Goal: Task Accomplishment & Management: Manage account settings

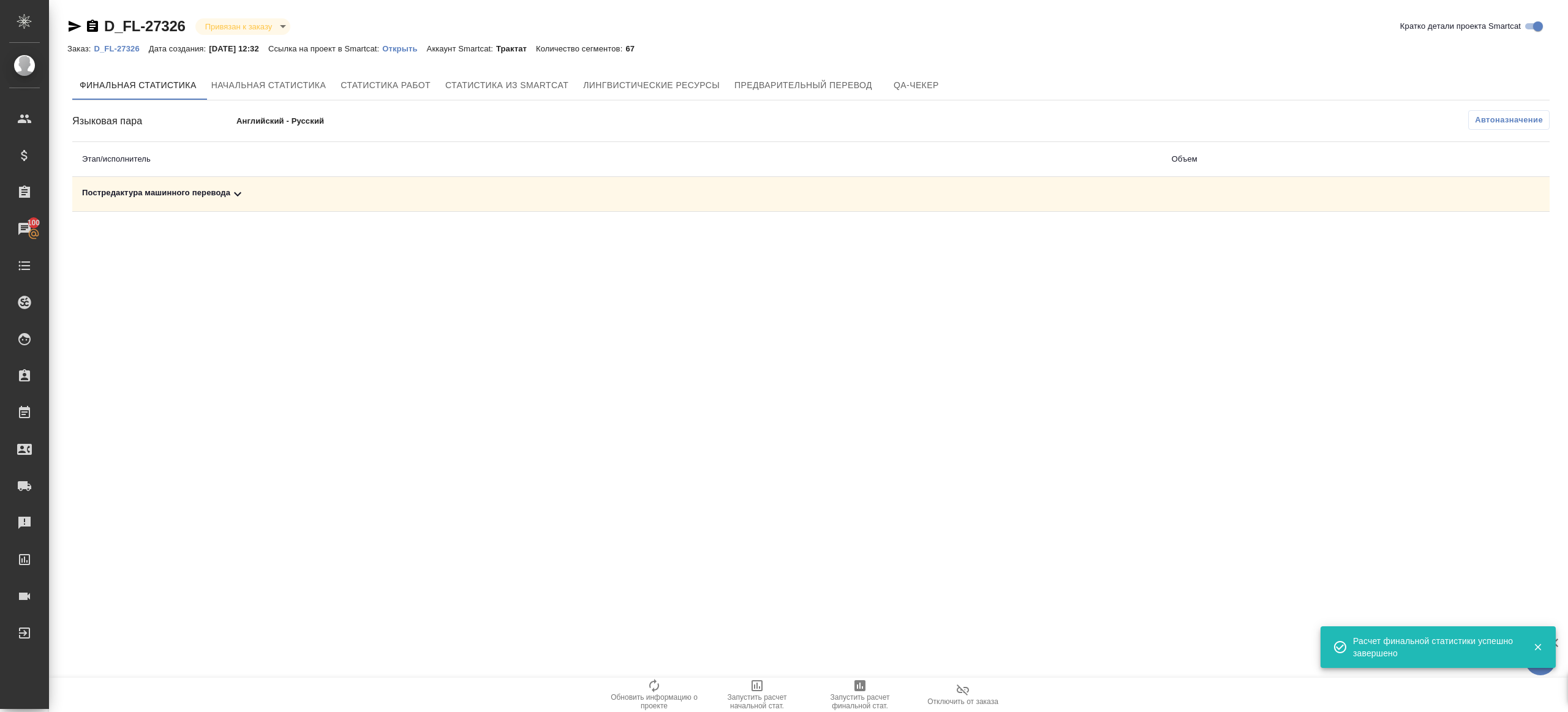
click at [257, 198] on div "Постредактура машинного перевода" at bounding box center [617, 194] width 1070 height 15
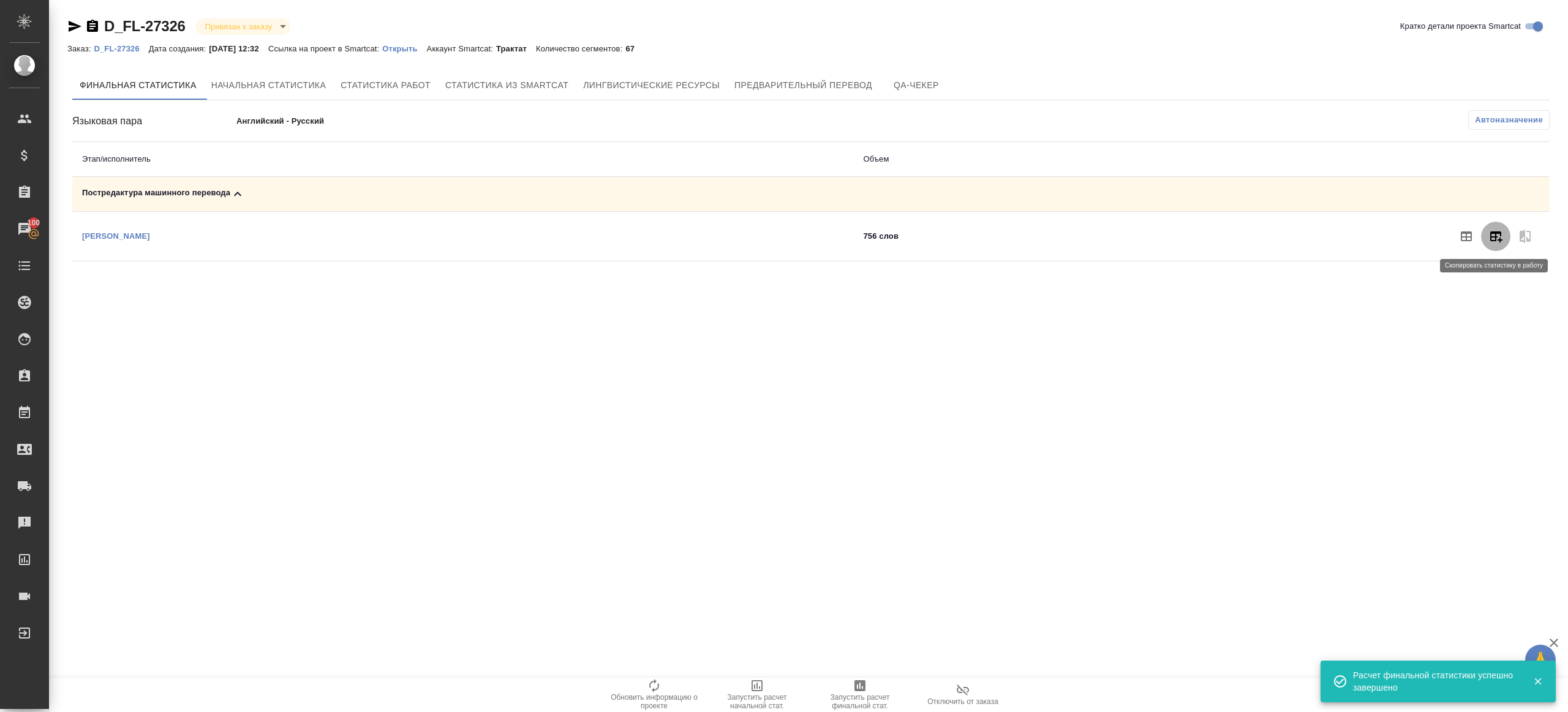
click at [1497, 247] on button "button" at bounding box center [1496, 237] width 30 height 30
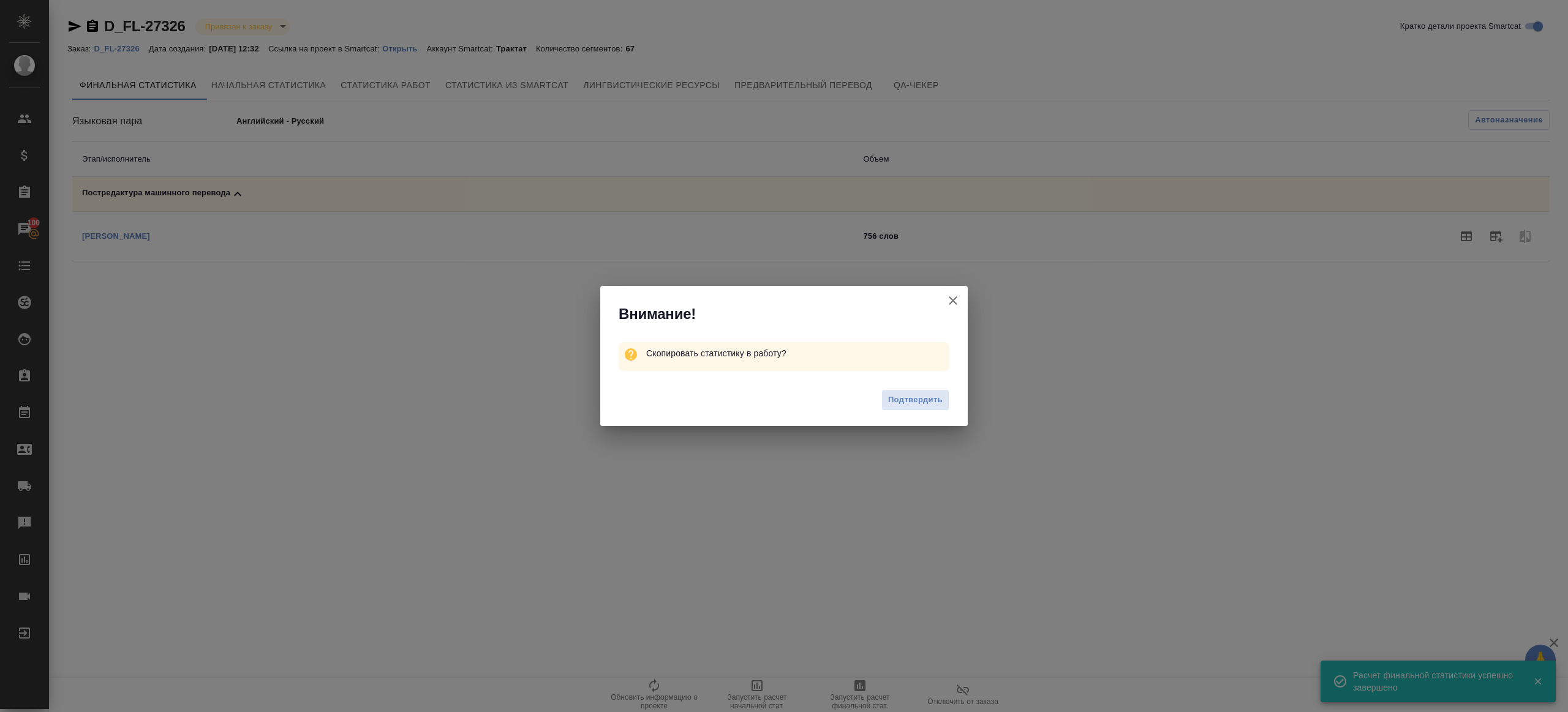
click at [924, 419] on div "Подтвердить" at bounding box center [784, 401] width 367 height 49
click at [923, 408] on button "Подтвердить" at bounding box center [916, 400] width 68 height 22
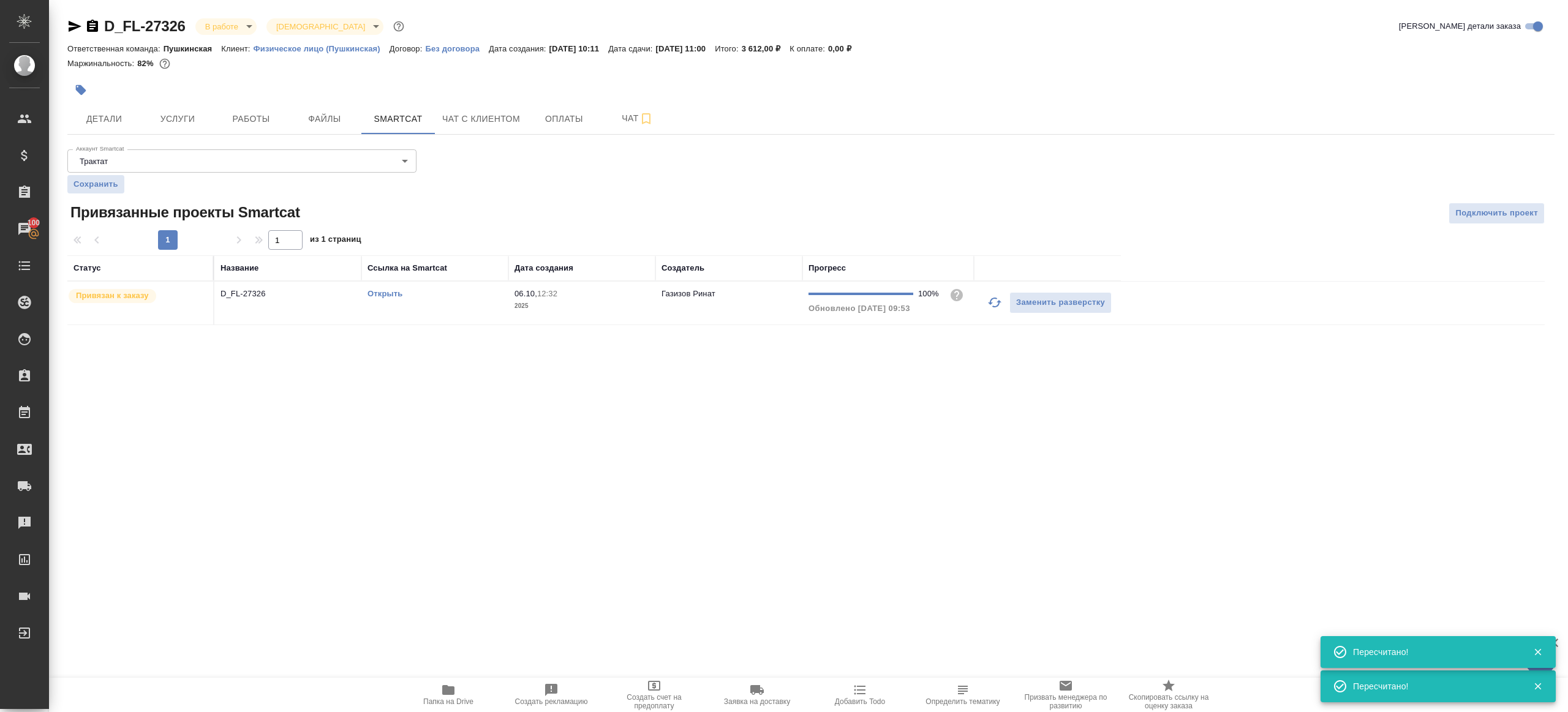
click at [266, 102] on div at bounding box center [563, 90] width 991 height 27
click at [266, 112] on span "Работы" at bounding box center [251, 119] width 59 height 15
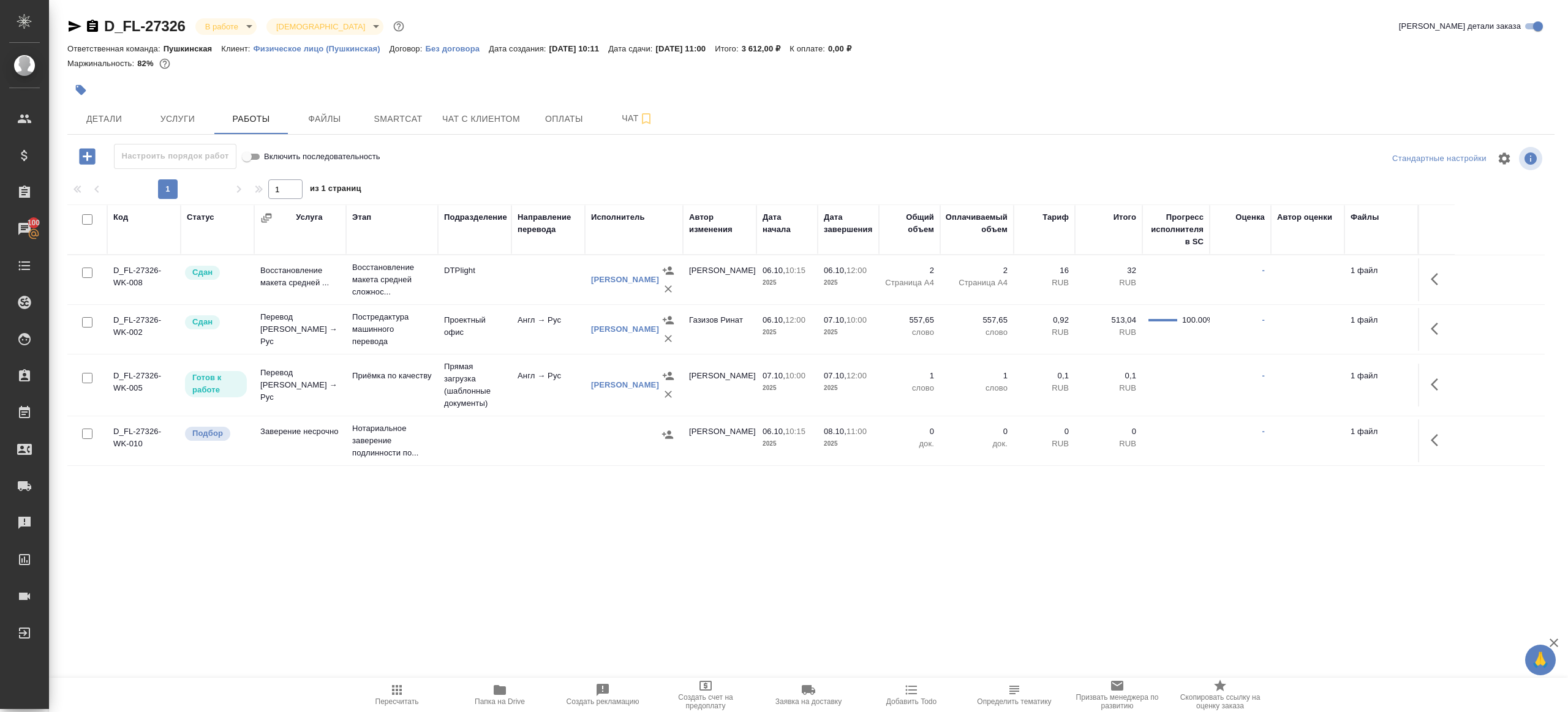
click at [388, 694] on span "Пересчитать" at bounding box center [396, 695] width 88 height 23
click at [708, 601] on div ".cls-1 fill:#fff; AWATERA Gazizov Rinat Клиенты Спецификации Заказы 100 Чаты To…" at bounding box center [784, 356] width 1568 height 712
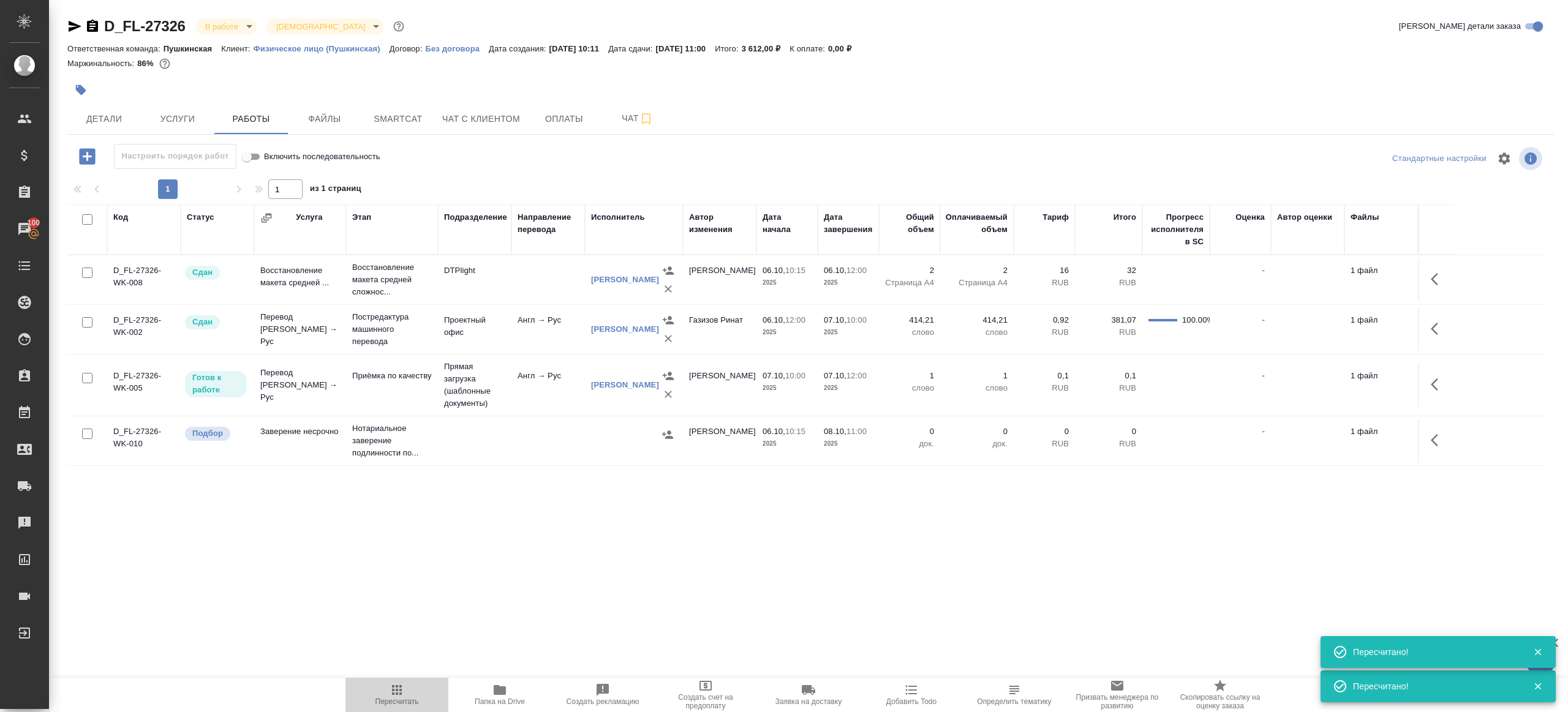
click at [385, 689] on span "Пересчитать" at bounding box center [396, 695] width 88 height 23
drag, startPoint x: 385, startPoint y: 689, endPoint x: 417, endPoint y: 649, distance: 51.2
click at [385, 689] on span "Пересчитать" at bounding box center [396, 695] width 88 height 23
click at [459, 611] on div ".cls-1 fill:#fff; AWATERA Gazizov Rinat Клиенты Спецификации Заказы 100 Чаты To…" at bounding box center [784, 356] width 1568 height 712
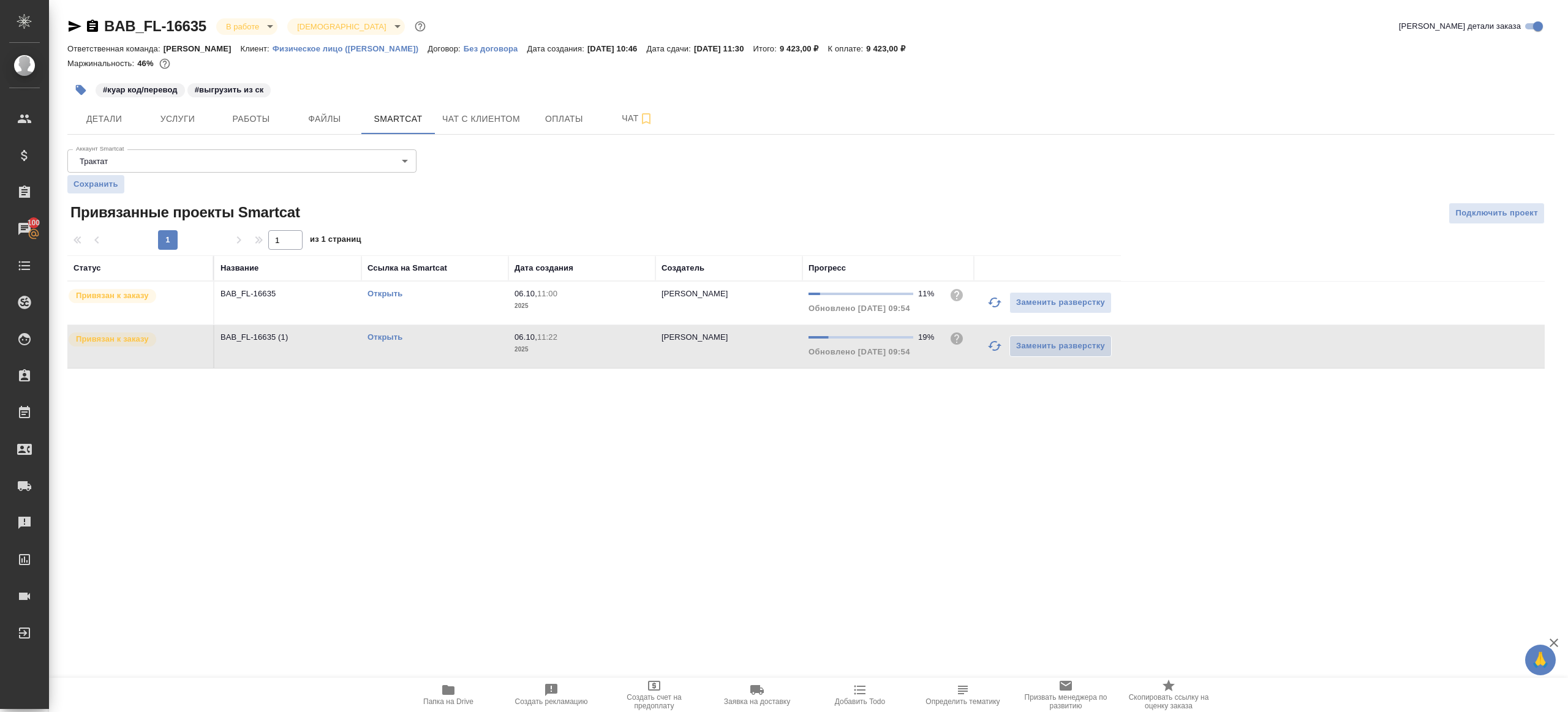
click at [993, 295] on icon "button" at bounding box center [995, 303] width 15 height 15
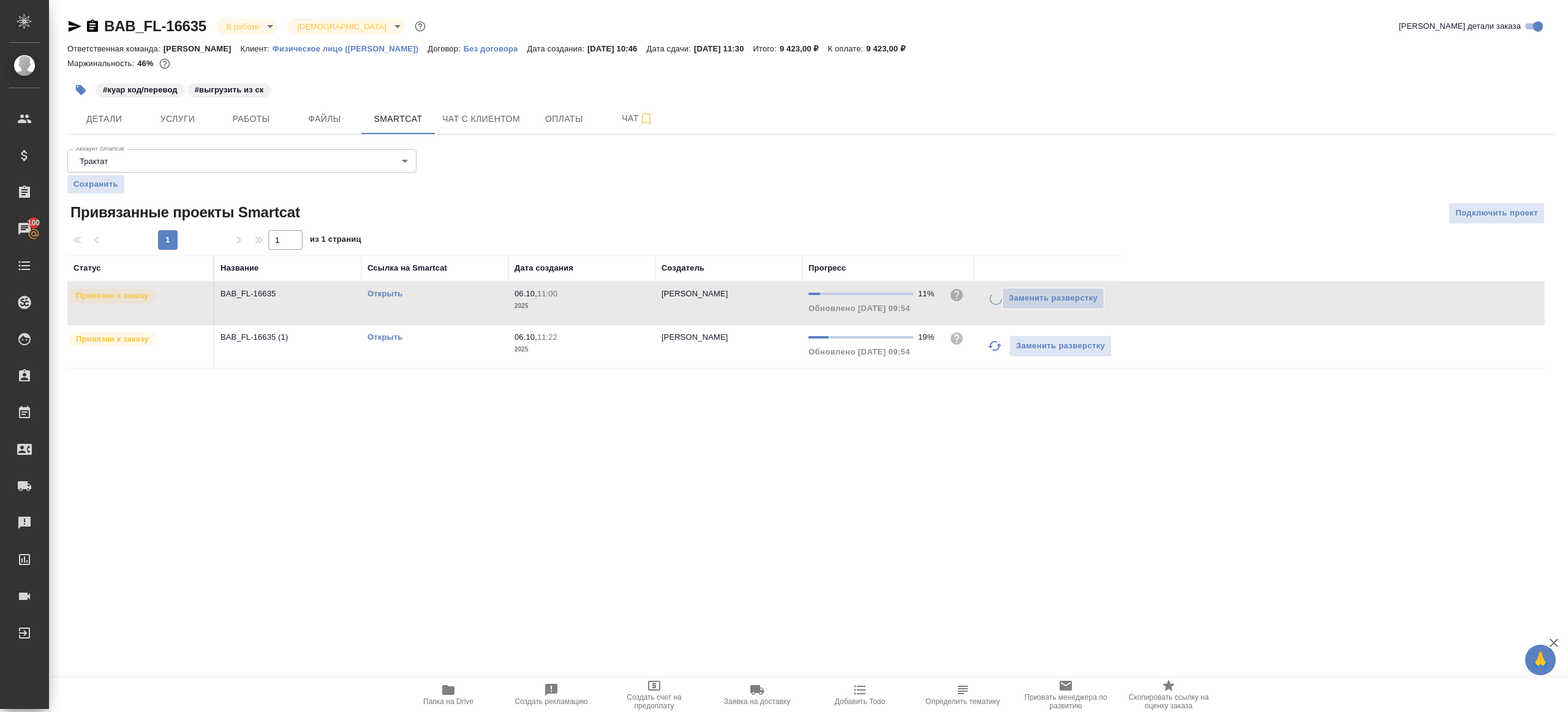
click at [998, 337] on button "button" at bounding box center [995, 346] width 30 height 30
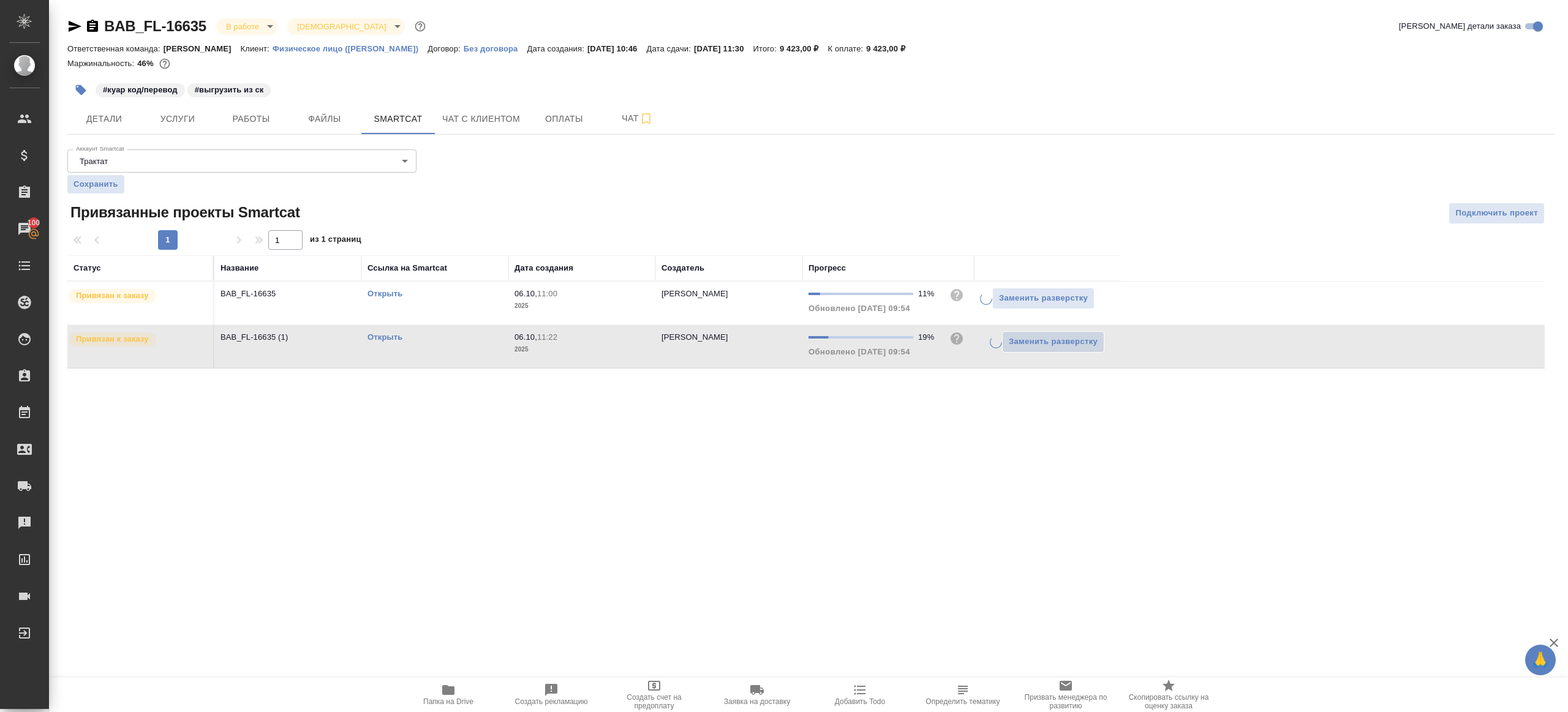
click at [881, 558] on div ".cls-1 fill:#fff; AWATERA [PERSON_NAME] Клиенты Спецификации Заказы 100 Чаты To…" at bounding box center [784, 356] width 1568 height 712
click at [387, 297] on link "Открыть" at bounding box center [385, 293] width 35 height 9
click at [387, 338] on link "Открыть" at bounding box center [385, 337] width 35 height 9
click at [262, 129] on button "Работы" at bounding box center [251, 119] width 73 height 31
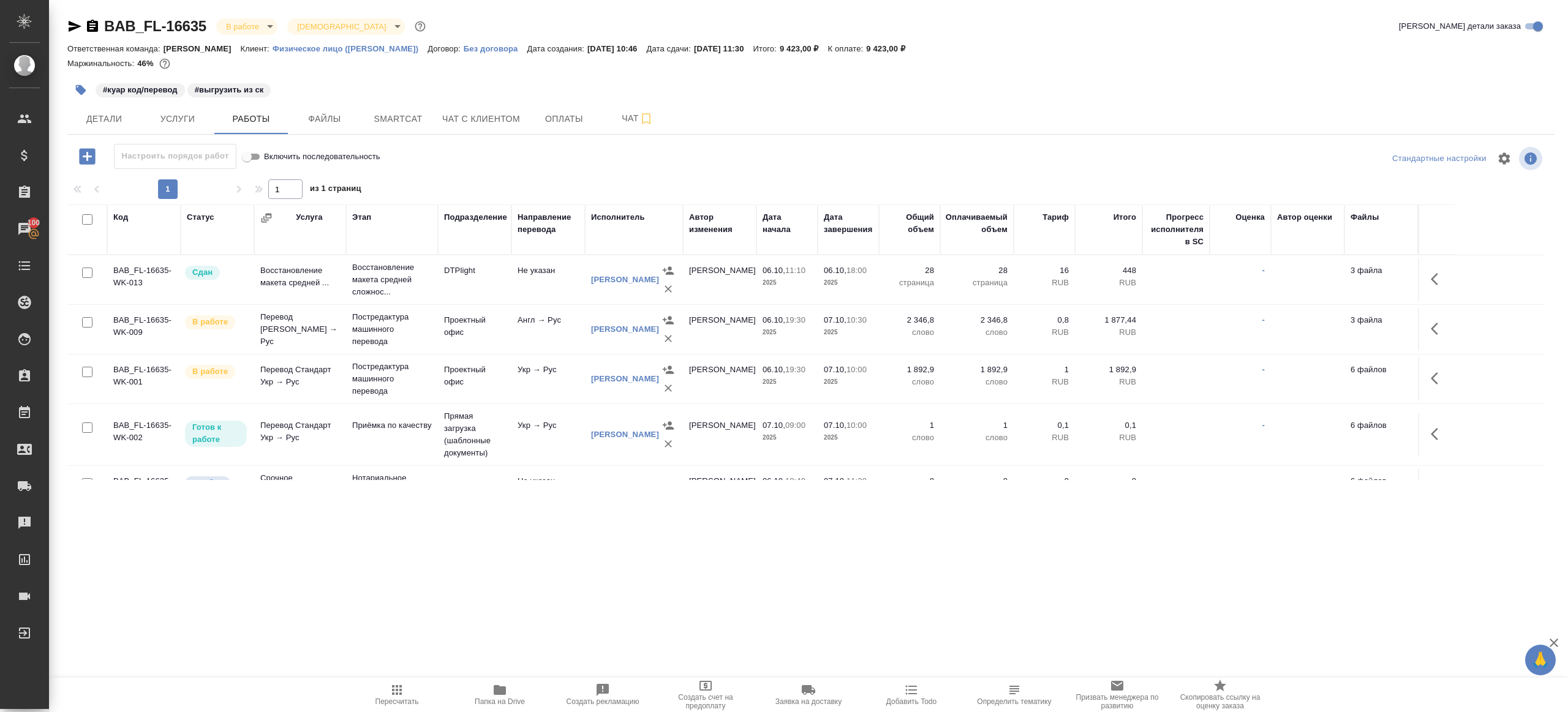
click at [488, 335] on td "Проектный офис" at bounding box center [474, 330] width 73 height 43
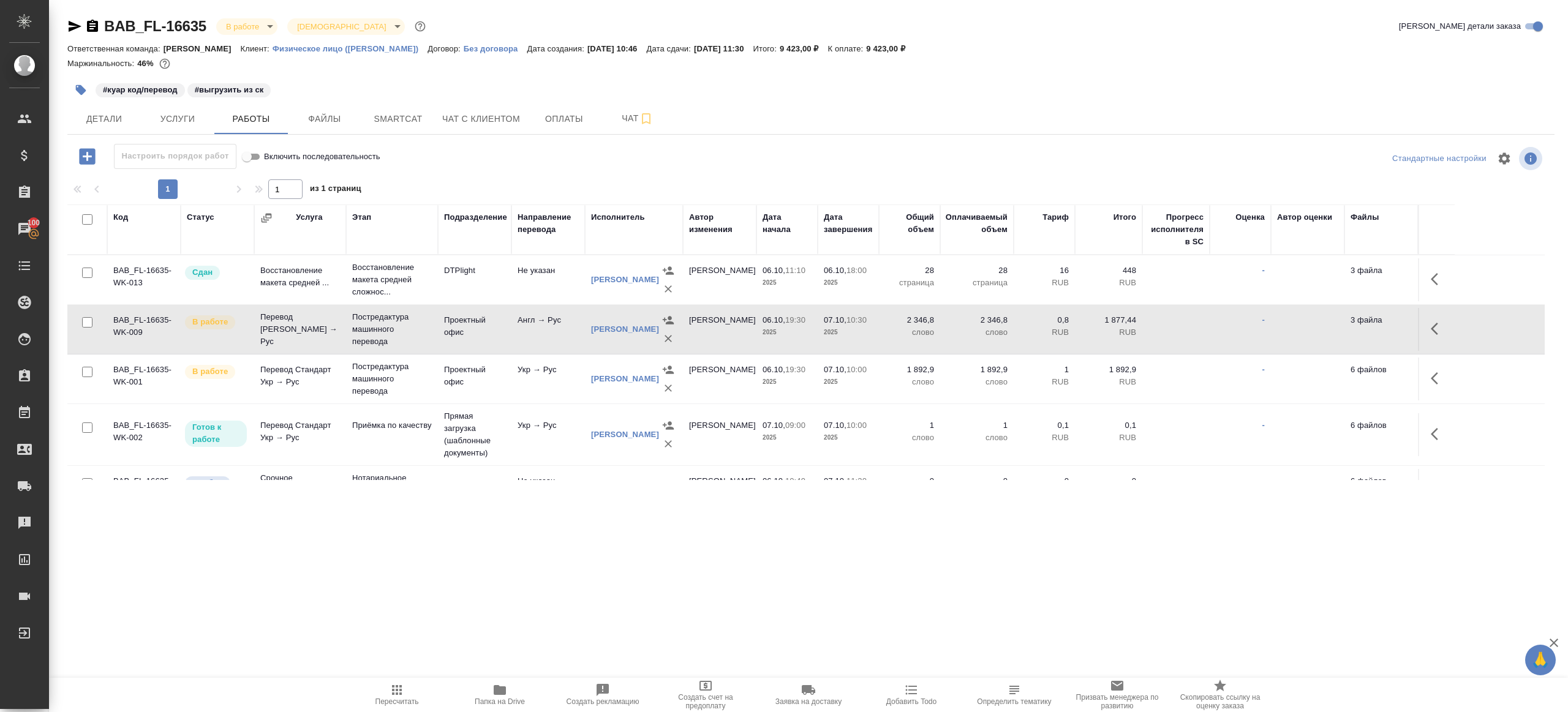
click at [488, 335] on td "Проектный офис" at bounding box center [474, 330] width 73 height 43
click at [411, 110] on button "Smartcat" at bounding box center [398, 119] width 73 height 31
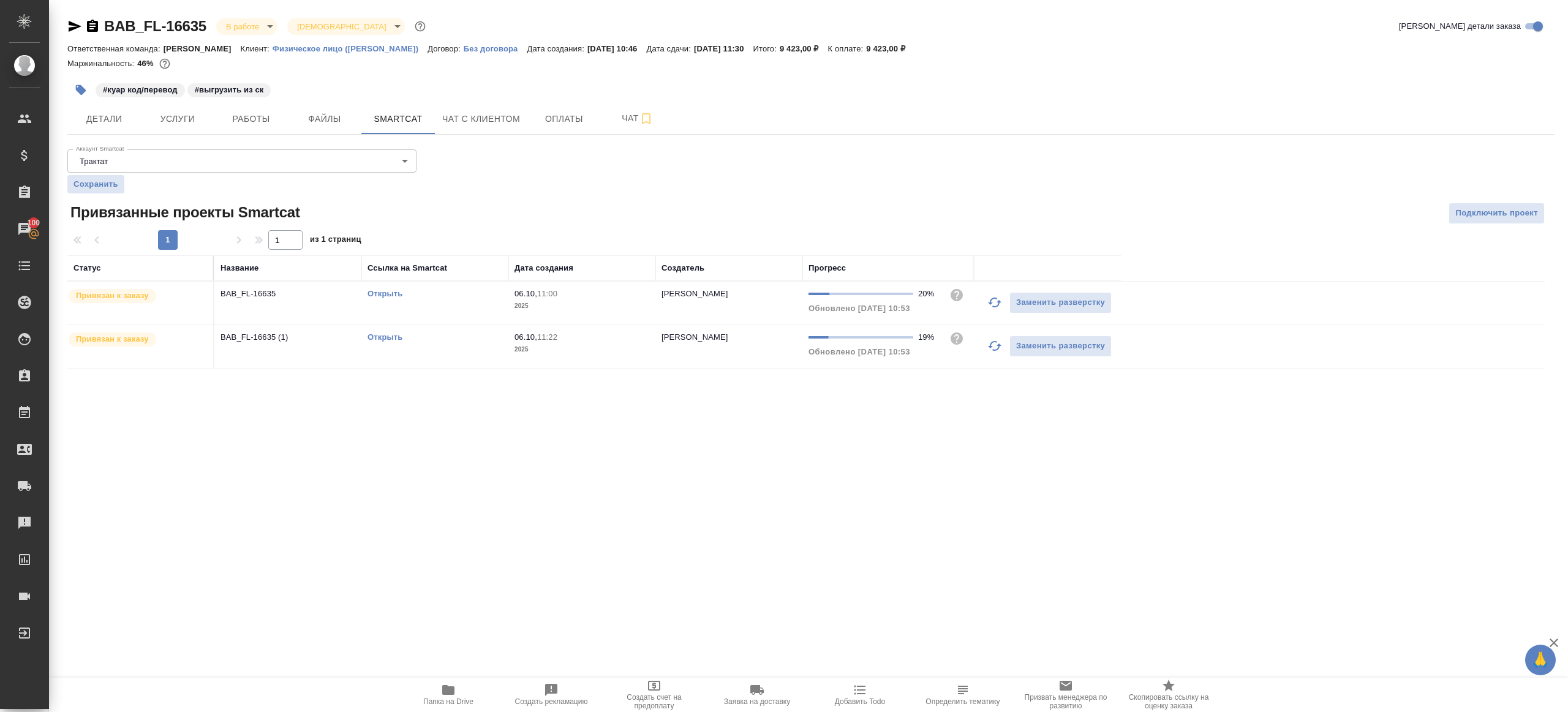
click at [502, 293] on div "Открыть" at bounding box center [435, 294] width 135 height 12
click at [506, 330] on td "Открыть" at bounding box center [435, 347] width 147 height 43
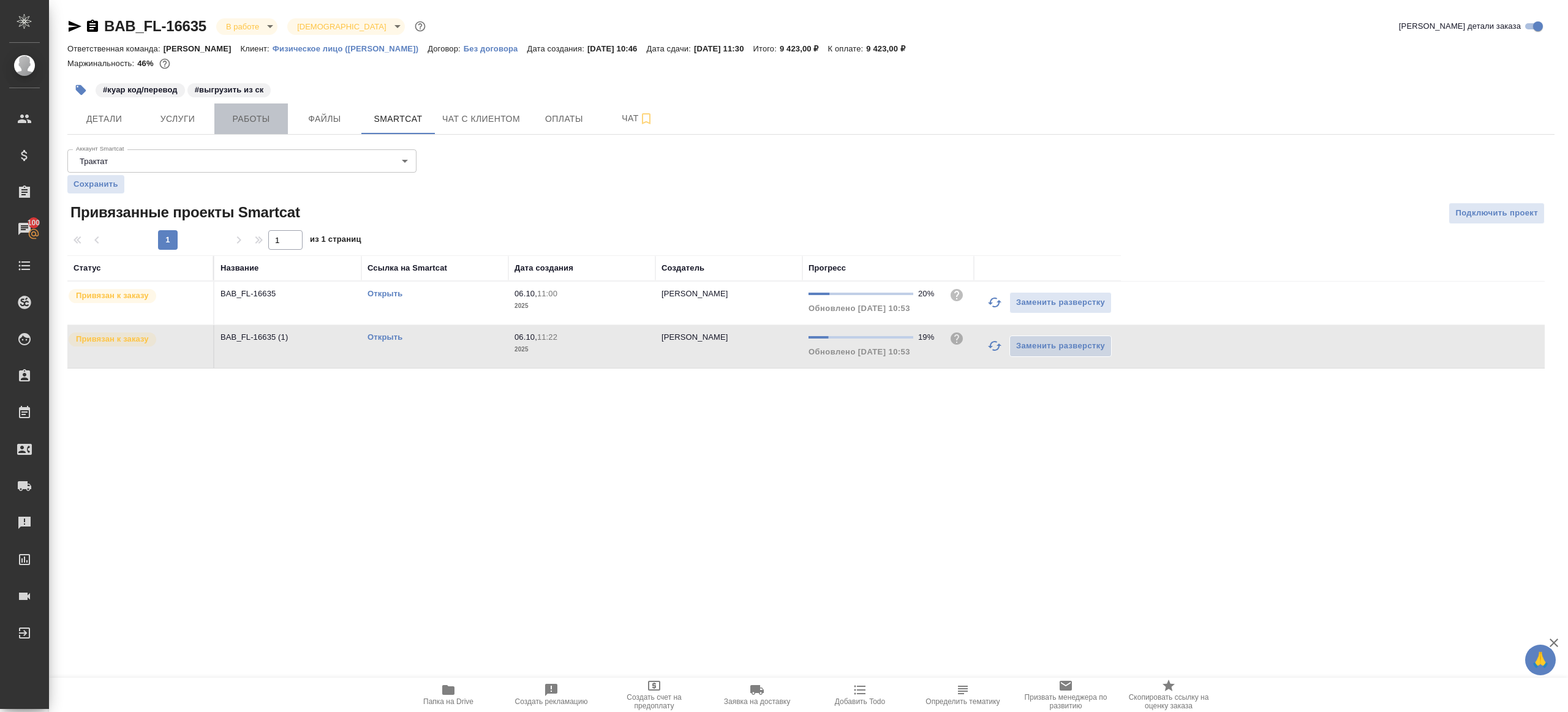
click at [255, 113] on span "Работы" at bounding box center [251, 119] width 59 height 15
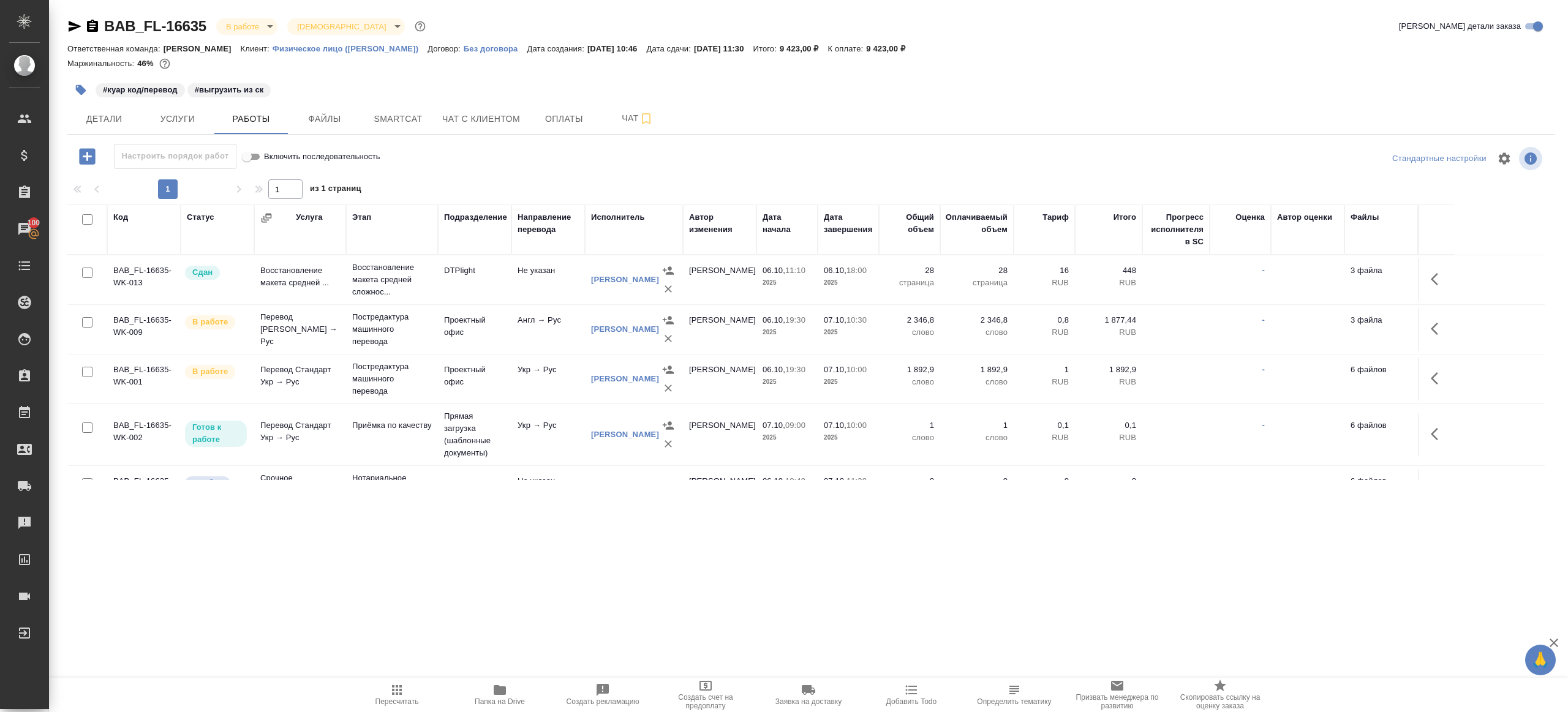
click at [511, 390] on tr "BAB_FL-16635-WK-001 В работе Перевод Стандарт Укр → Рус Постредактура машинного…" at bounding box center [806, 379] width 1477 height 49
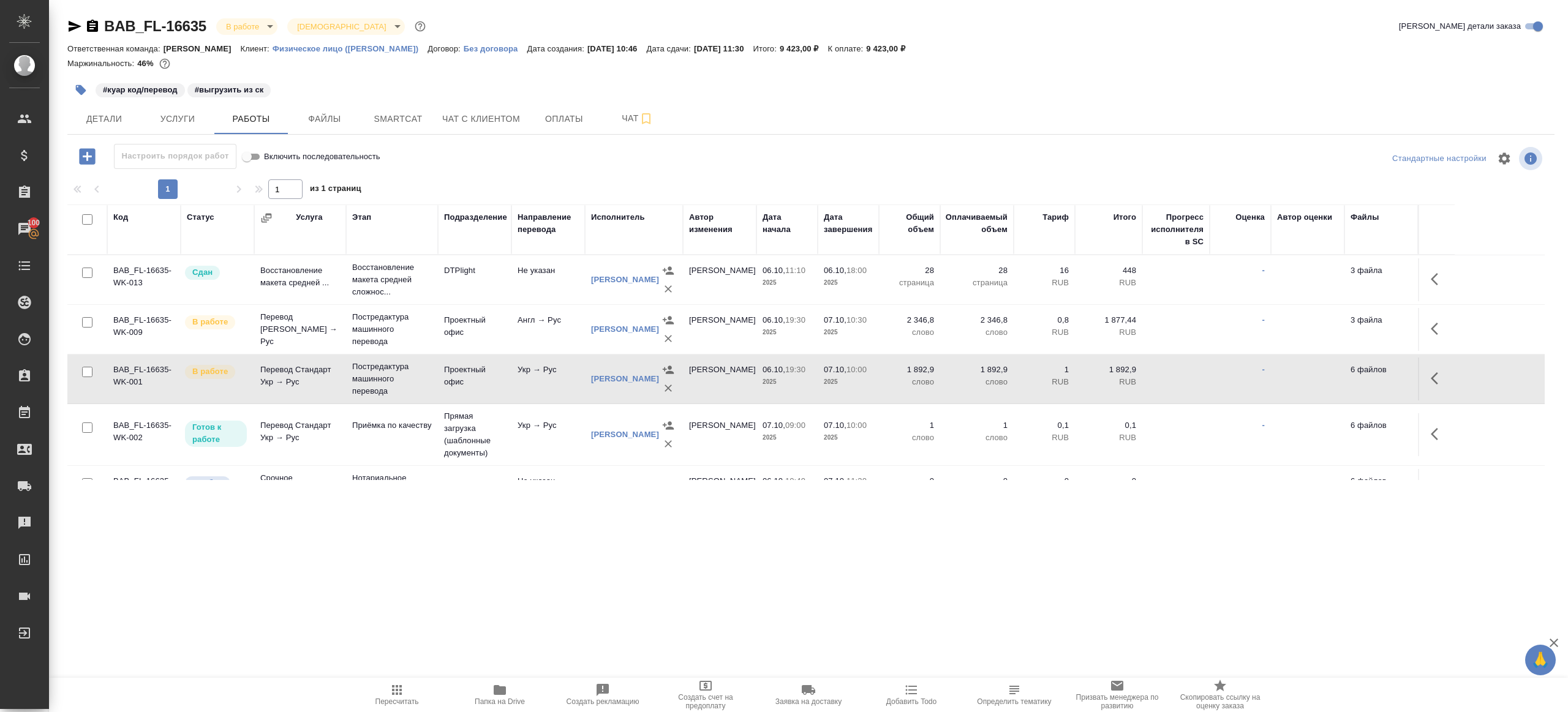
click at [512, 390] on td "Укр → Рус" at bounding box center [548, 379] width 73 height 43
click at [387, 117] on span "Smartcat" at bounding box center [398, 119] width 59 height 15
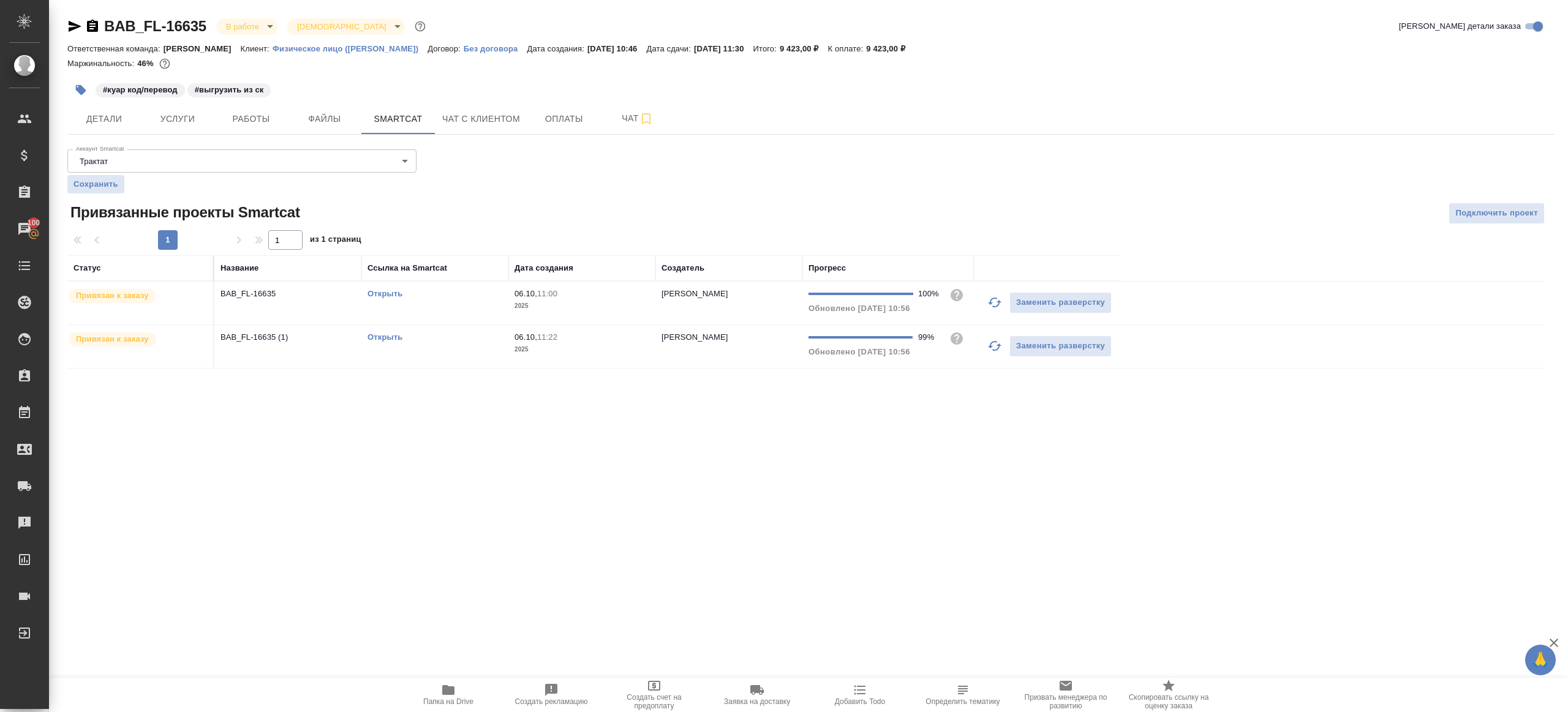
click at [386, 333] on link "Открыть" at bounding box center [385, 337] width 35 height 9
click at [248, 120] on span "Работы" at bounding box center [251, 119] width 59 height 15
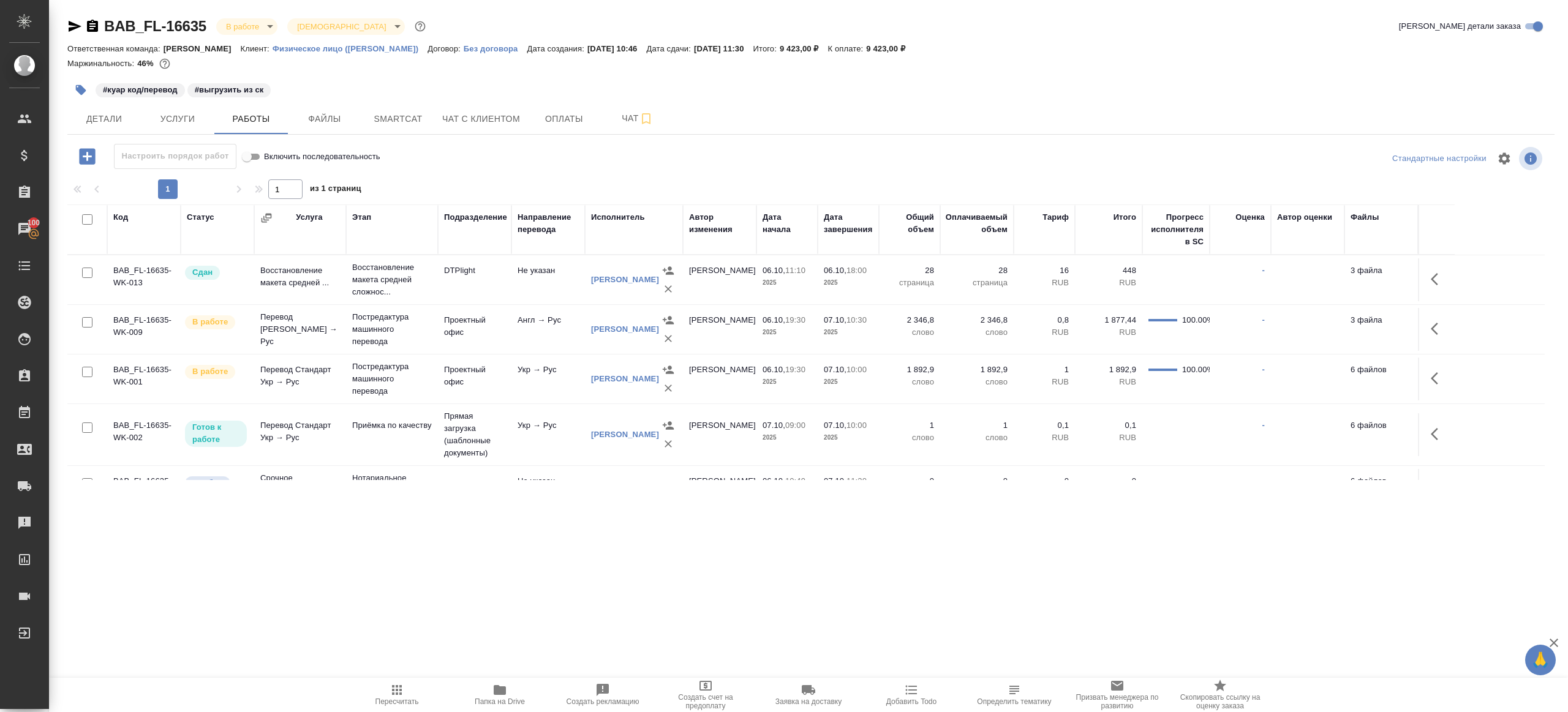
click at [73, 93] on button "button" at bounding box center [81, 90] width 27 height 27
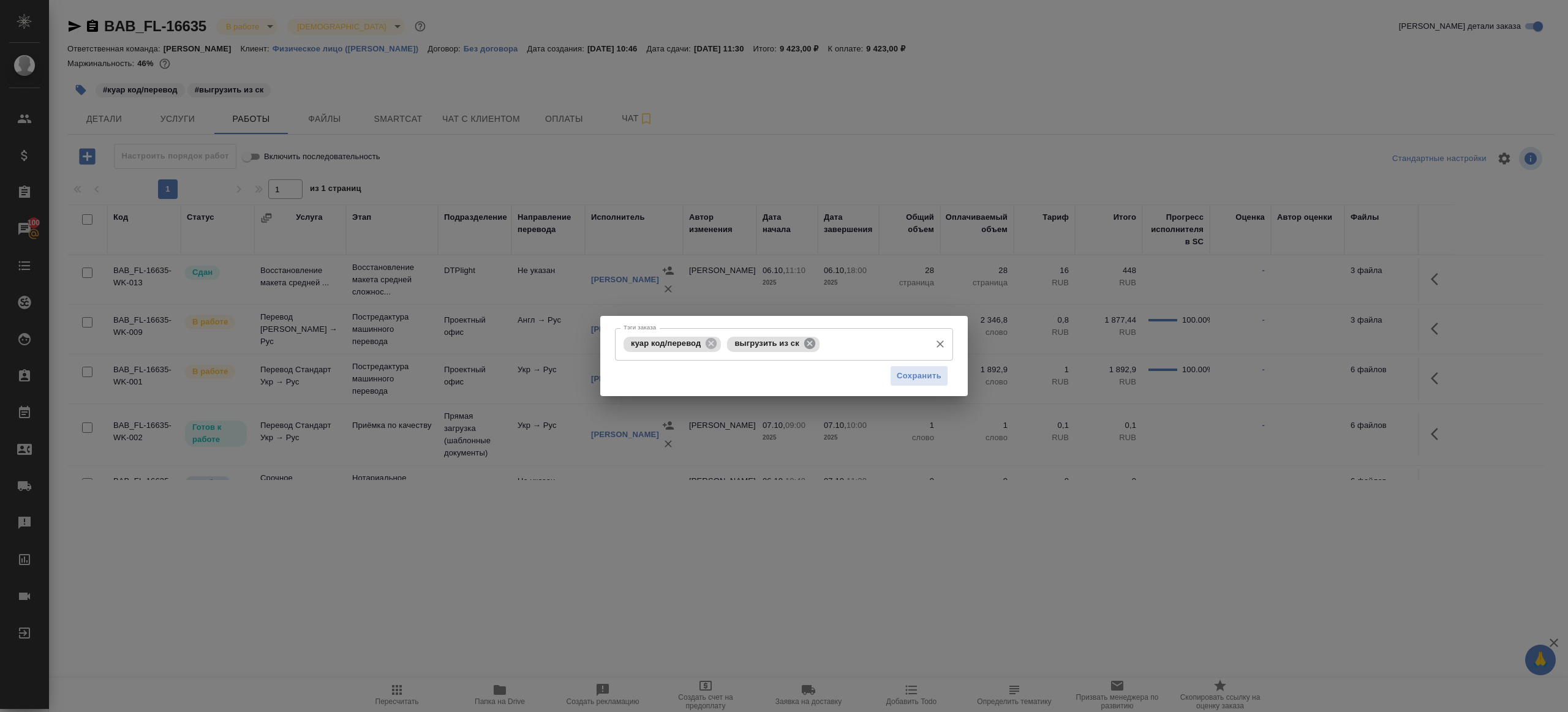
click at [816, 345] on icon at bounding box center [810, 343] width 14 height 14
click at [908, 375] on span "Сохранить" at bounding box center [919, 376] width 45 height 14
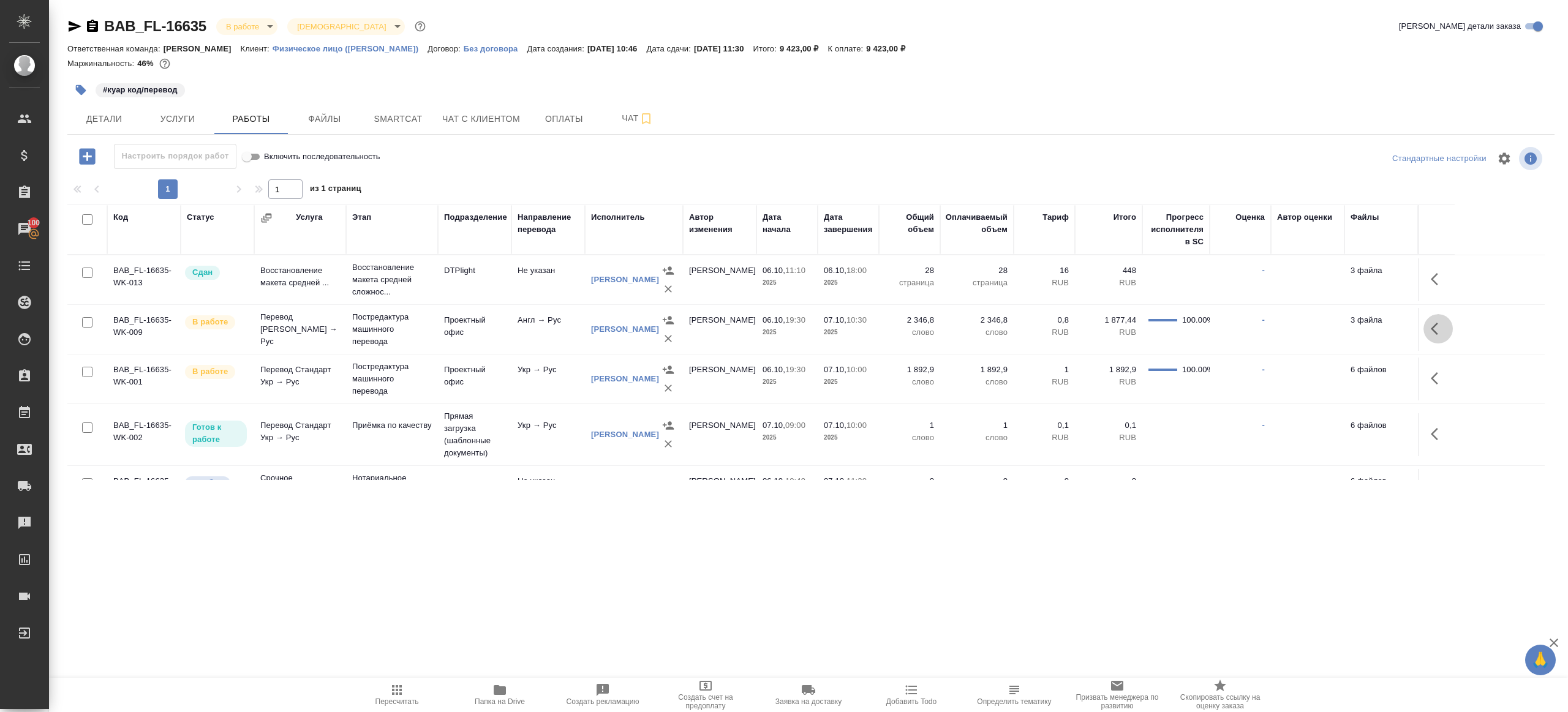
click at [1437, 320] on button "button" at bounding box center [1439, 329] width 30 height 30
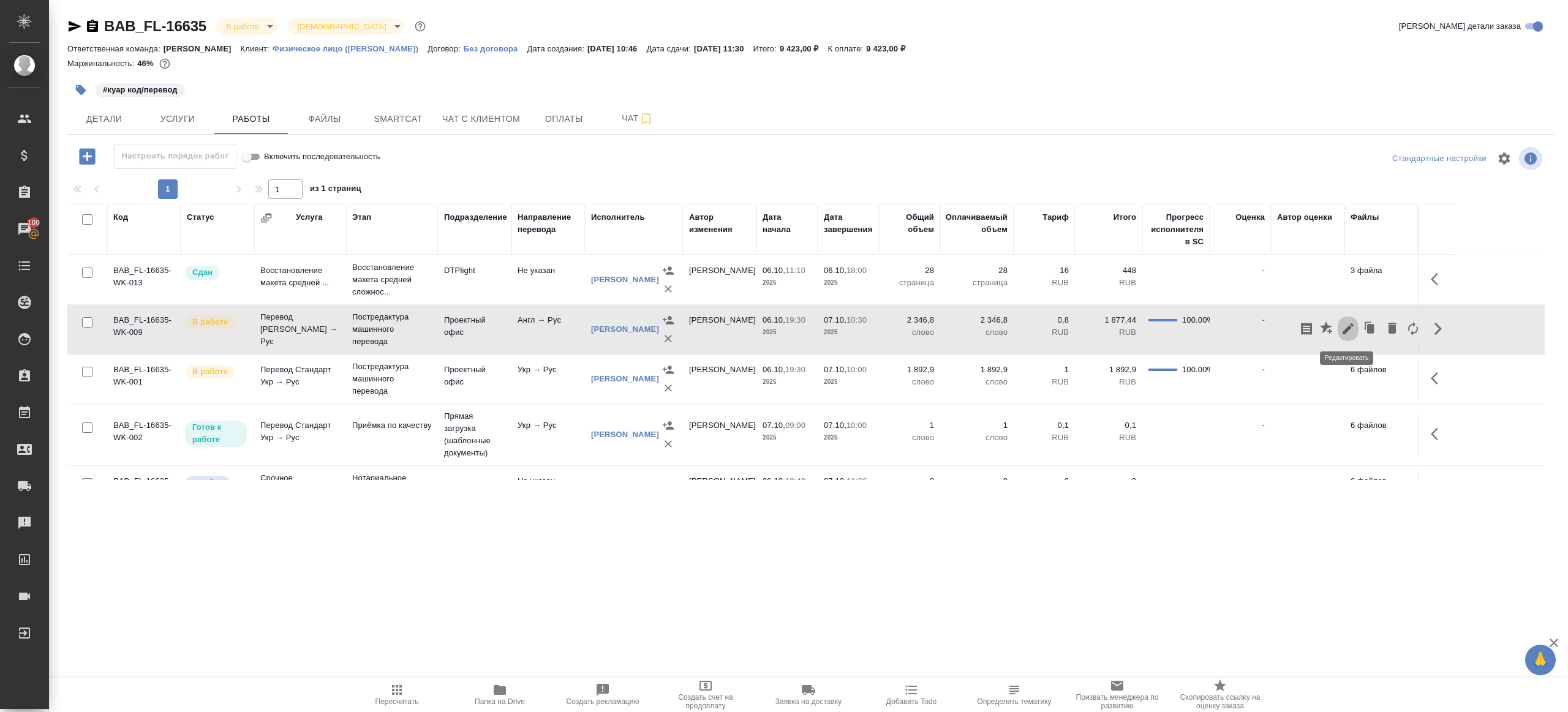
click at [1349, 330] on icon "button" at bounding box center [1348, 329] width 15 height 15
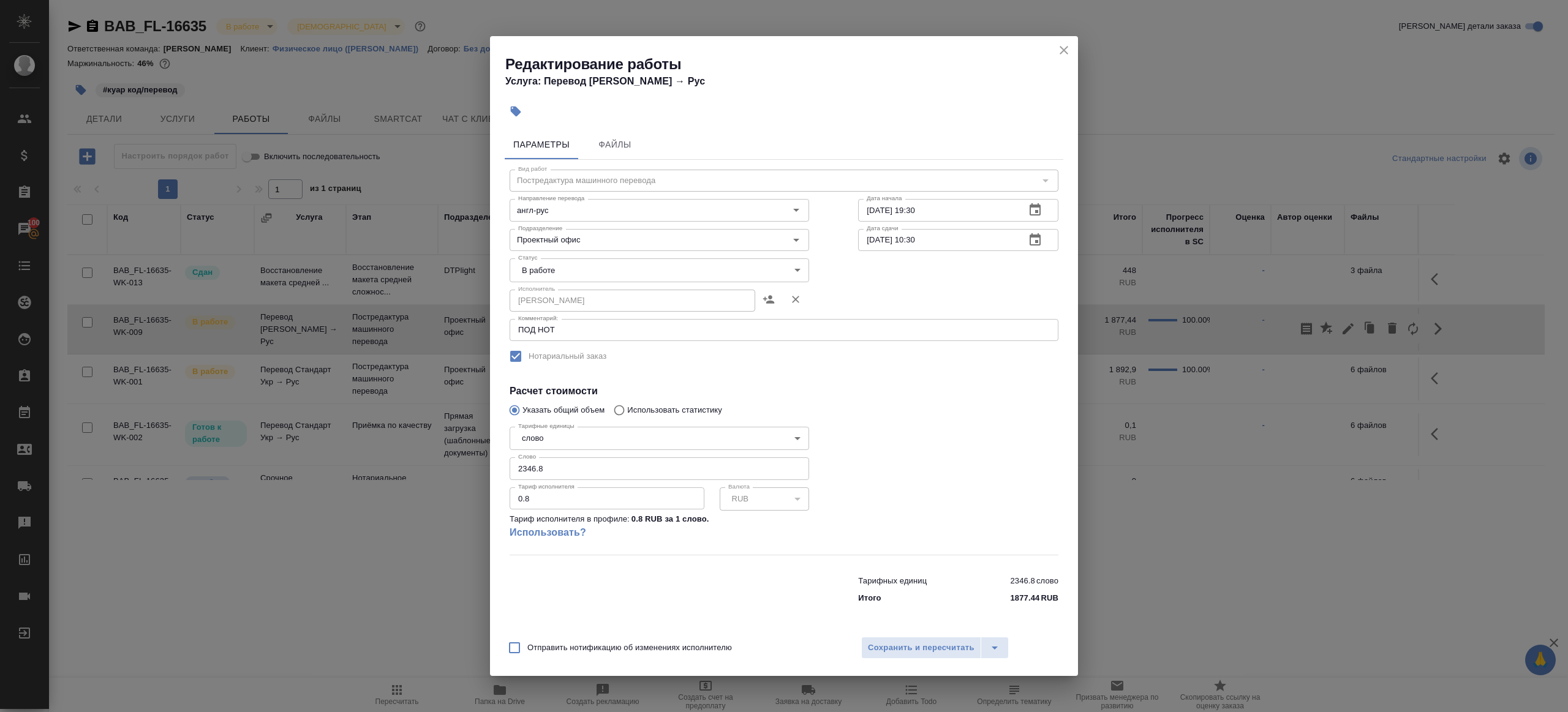
click at [536, 263] on body "🙏 .cls-1 fill:#fff; AWATERA Gazizov Rinat Клиенты Спецификации Заказы 100 Чаты …" at bounding box center [784, 356] width 1568 height 712
click at [556, 308] on li "Сдан" at bounding box center [660, 312] width 300 height 21
type input "closed"
click at [920, 642] on span "Сохранить и пересчитать" at bounding box center [921, 648] width 107 height 14
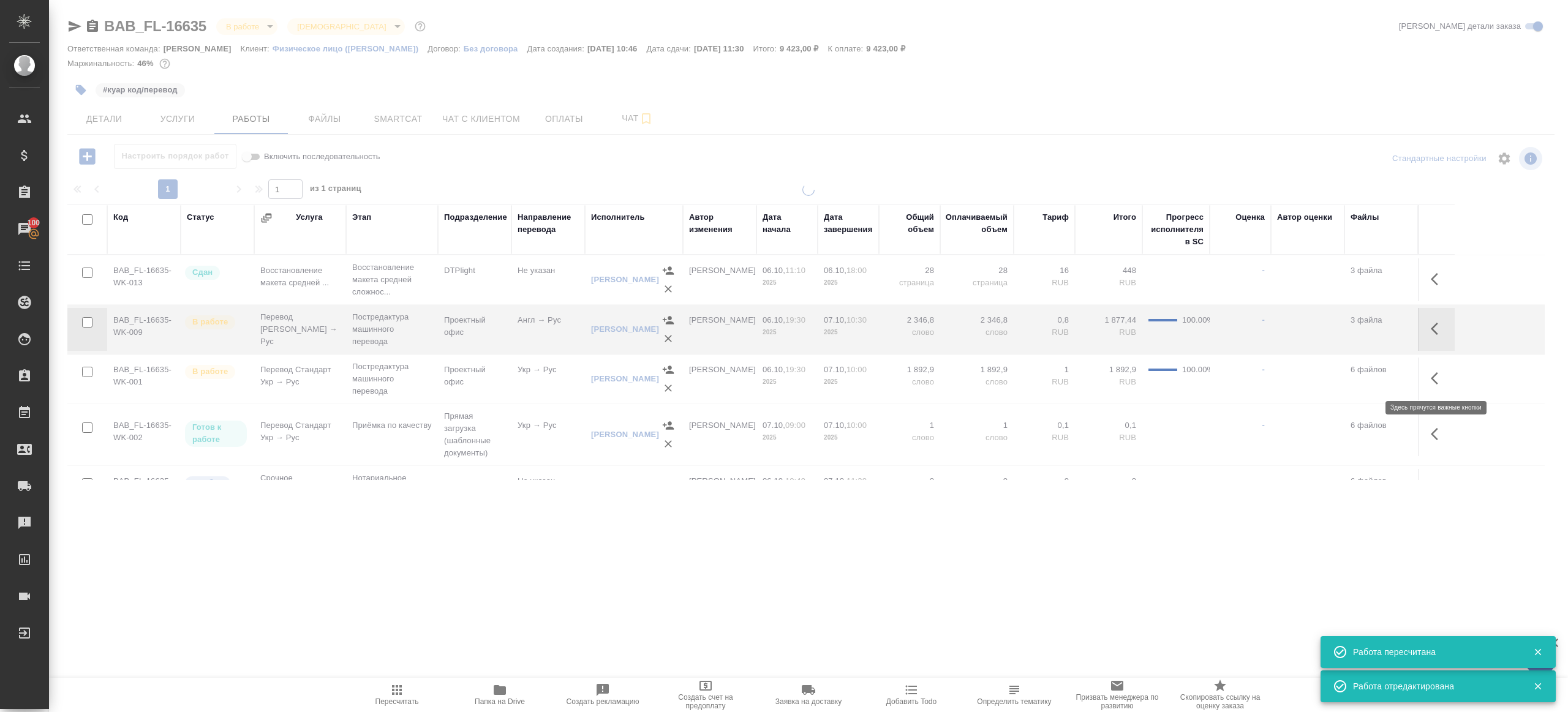
click at [1439, 387] on button "button" at bounding box center [1439, 379] width 30 height 30
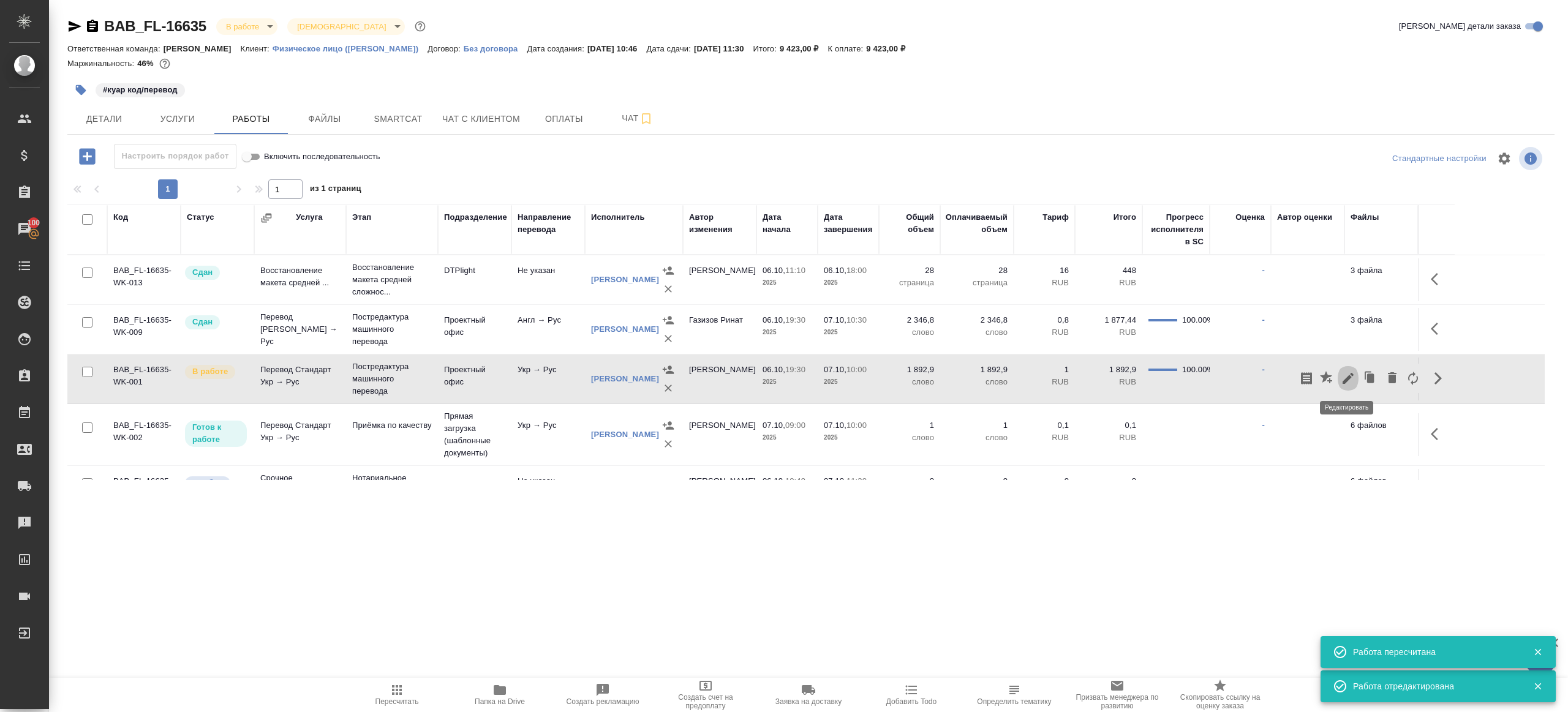
click at [1351, 380] on icon "button" at bounding box center [1348, 379] width 15 height 15
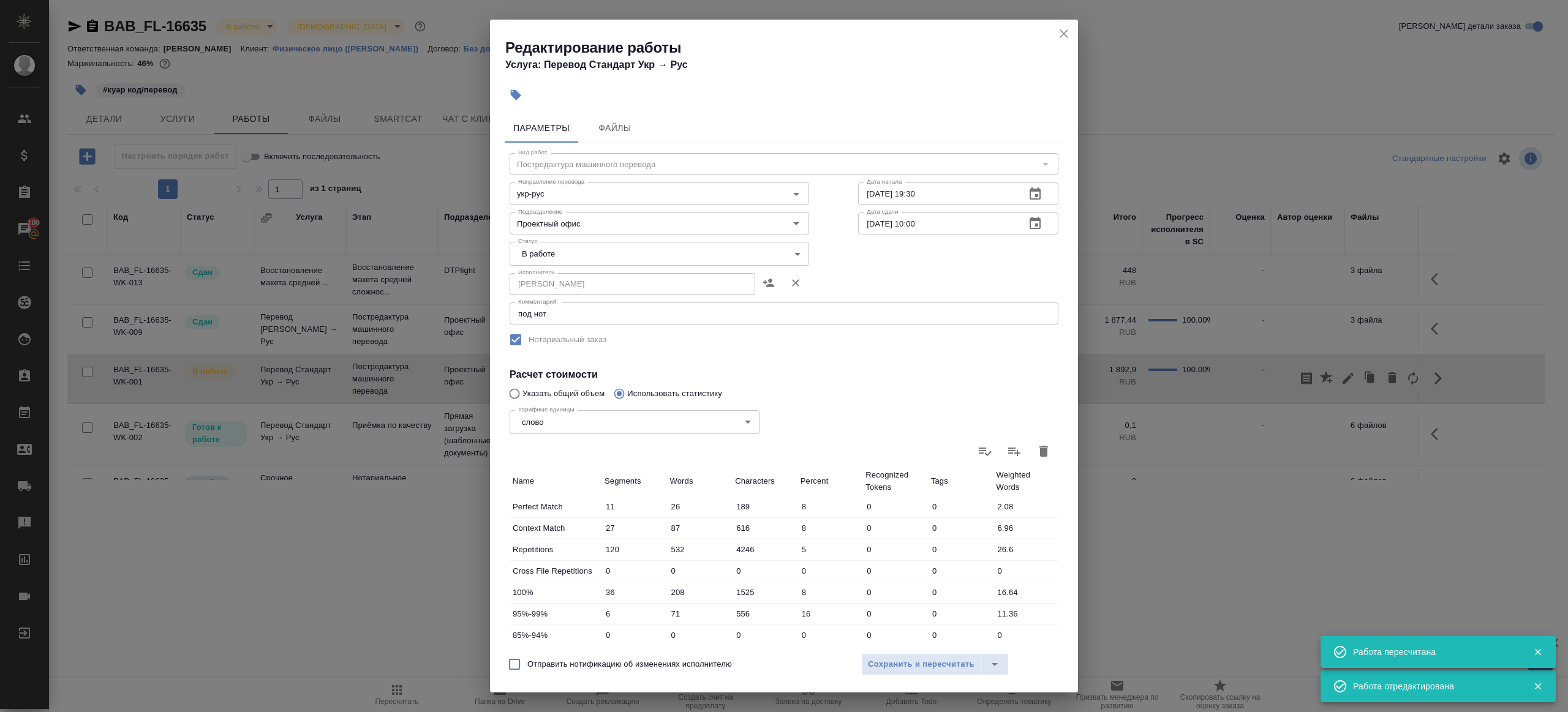
click at [609, 257] on body "🙏 .cls-1 fill:#fff; AWATERA Gazizov Rinat Клиенты Спецификации Заказы 100 Чаты …" at bounding box center [784, 356] width 1568 height 712
click at [575, 298] on li "Сдан" at bounding box center [656, 296] width 293 height 21
type input "closed"
click at [919, 658] on span "Сохранить и пересчитать" at bounding box center [921, 665] width 107 height 14
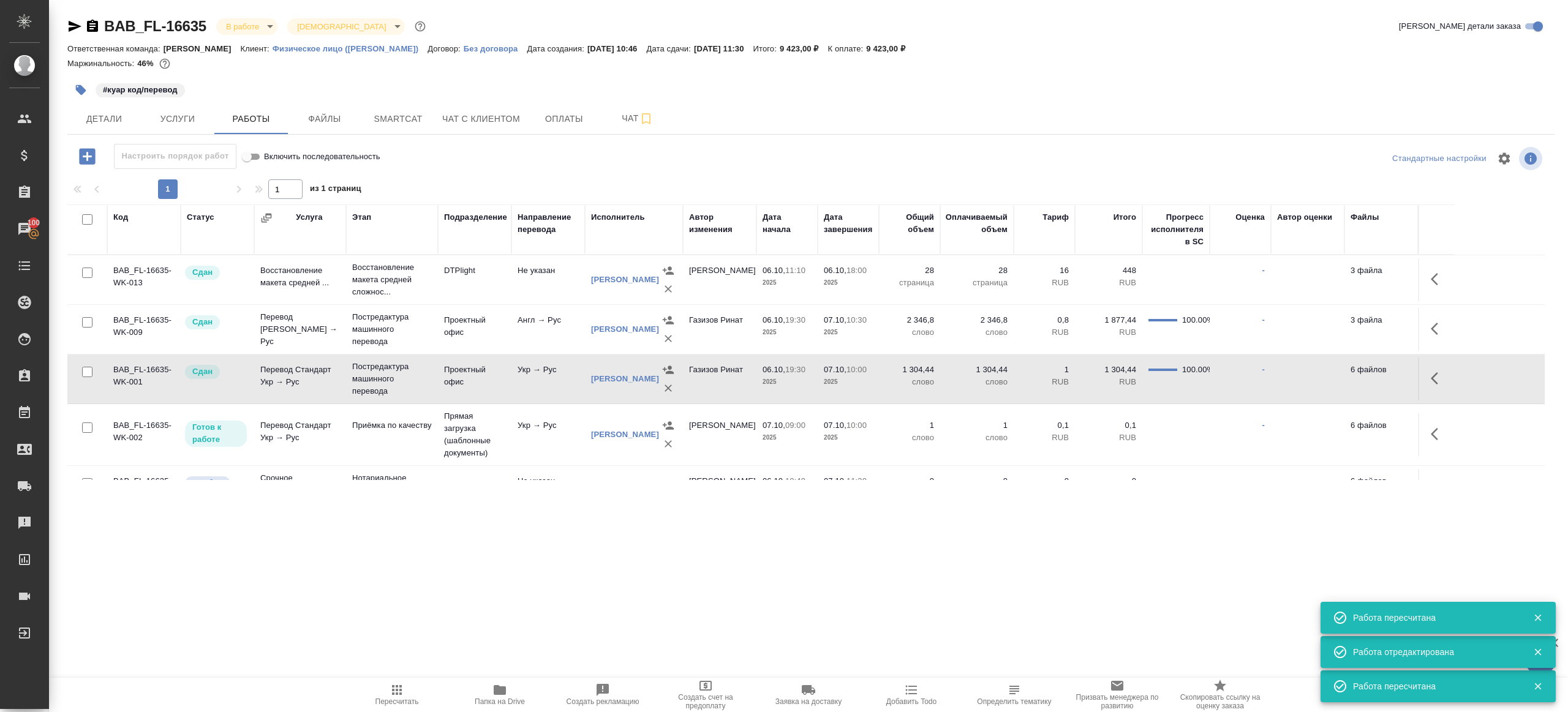
click at [401, 690] on icon "button" at bounding box center [397, 690] width 10 height 10
drag, startPoint x: 401, startPoint y: 690, endPoint x: 436, endPoint y: 671, distance: 39.8
click at [401, 690] on icon "button" at bounding box center [397, 690] width 10 height 10
click at [495, 636] on div ".cls-1 fill:#fff; AWATERA Gazizov Rinat Клиенты Спецификации Заказы 100 Чаты To…" at bounding box center [784, 356] width 1568 height 712
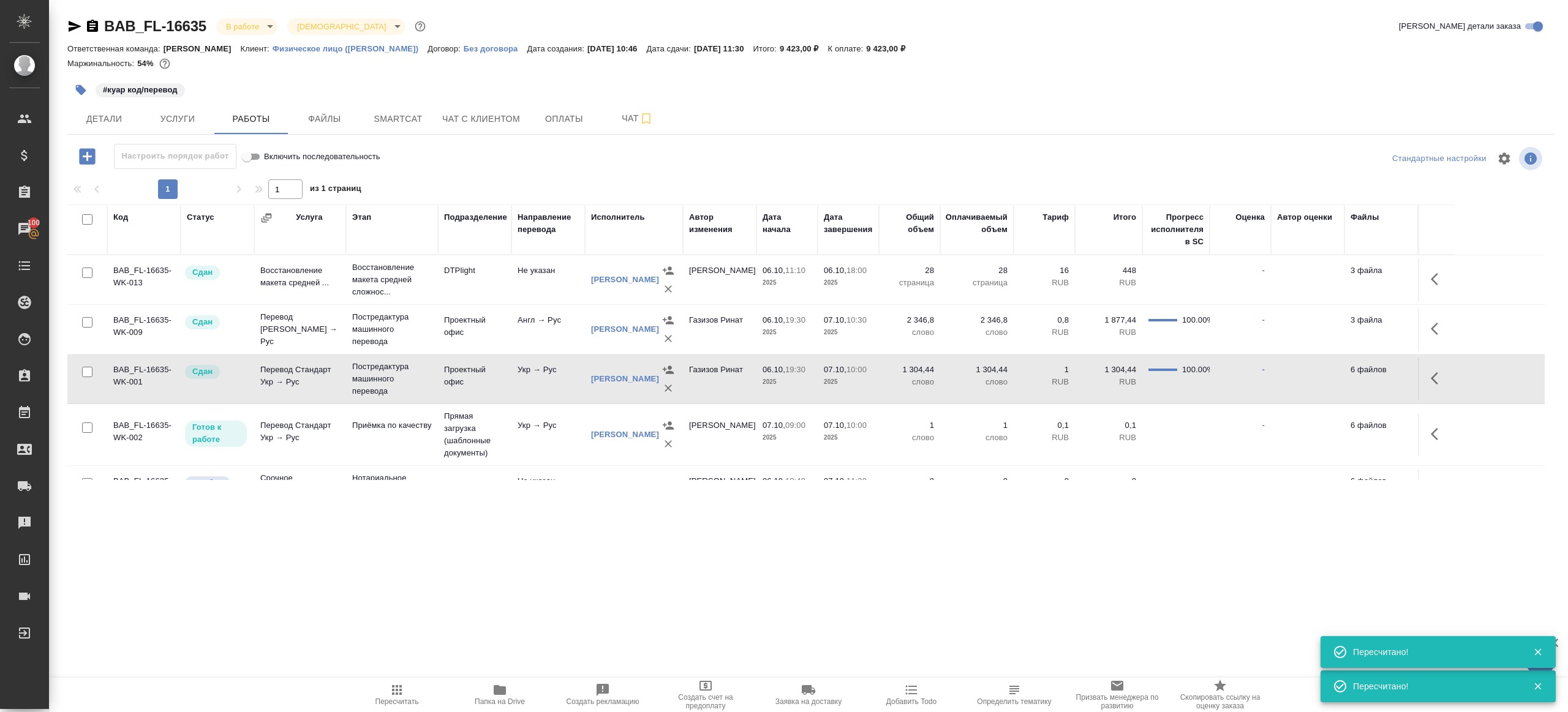
click at [404, 692] on icon "button" at bounding box center [397, 690] width 15 height 15
click at [414, 698] on span "Пересчитать" at bounding box center [397, 702] width 44 height 9
drag, startPoint x: 414, startPoint y: 698, endPoint x: 419, endPoint y: 694, distance: 6.4
click at [414, 698] on span "Пересчитать" at bounding box center [397, 702] width 44 height 9
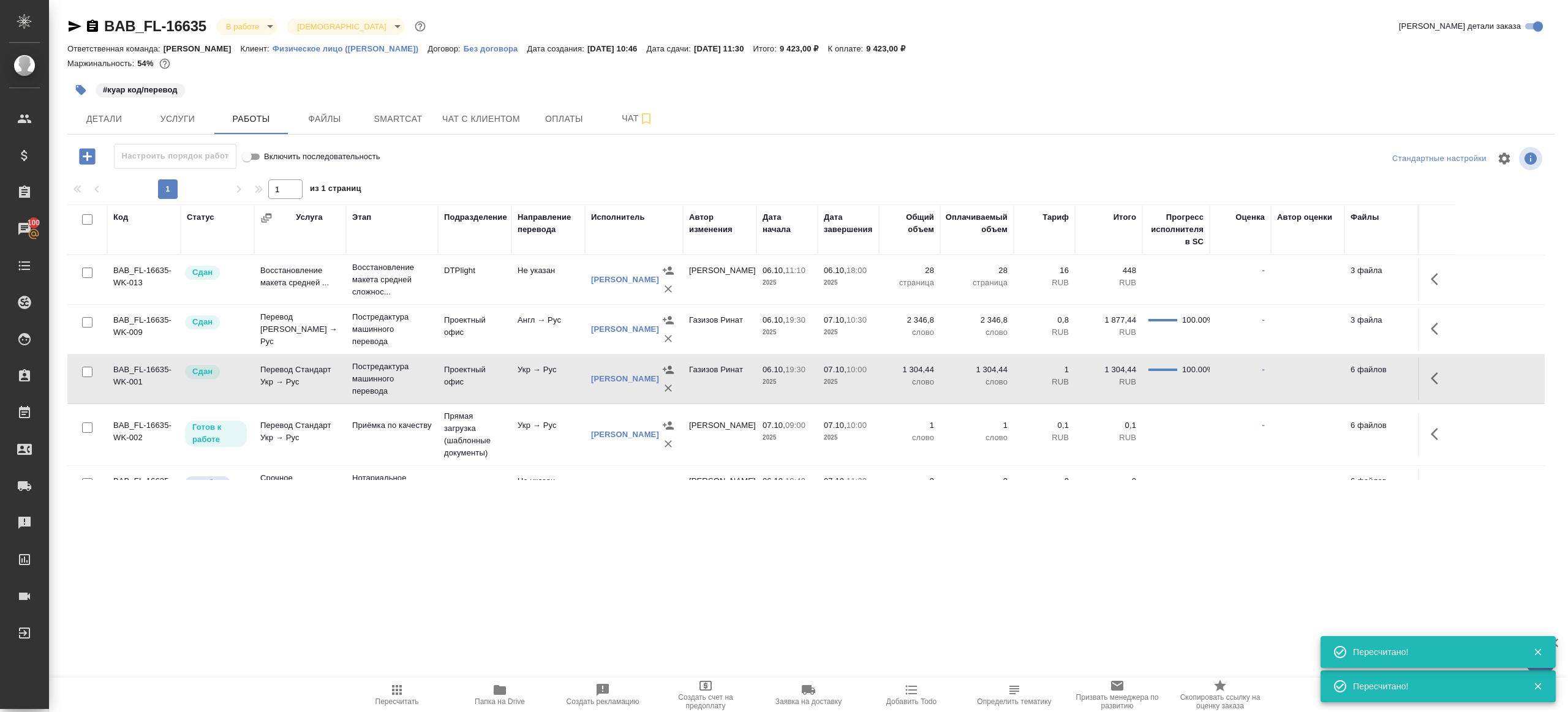
click at [513, 626] on div ".cls-1 fill:#fff; AWATERA Gazizov Rinat Клиенты Спецификации Заказы 100 Чаты To…" at bounding box center [784, 356] width 1568 height 712
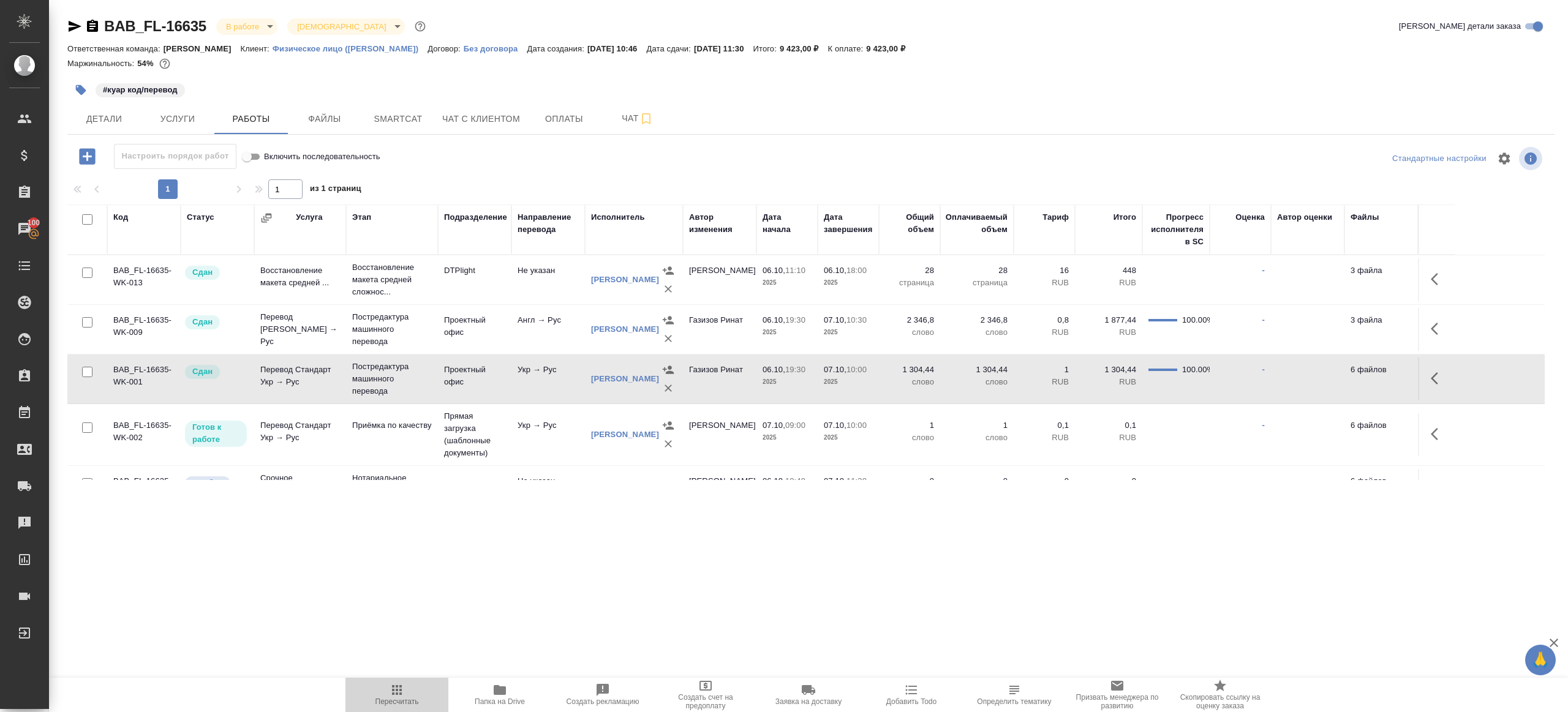
click at [398, 684] on icon "button" at bounding box center [397, 690] width 15 height 15
drag, startPoint x: 398, startPoint y: 684, endPoint x: 432, endPoint y: 644, distance: 52.5
click at [398, 684] on icon "button" at bounding box center [397, 690] width 15 height 15
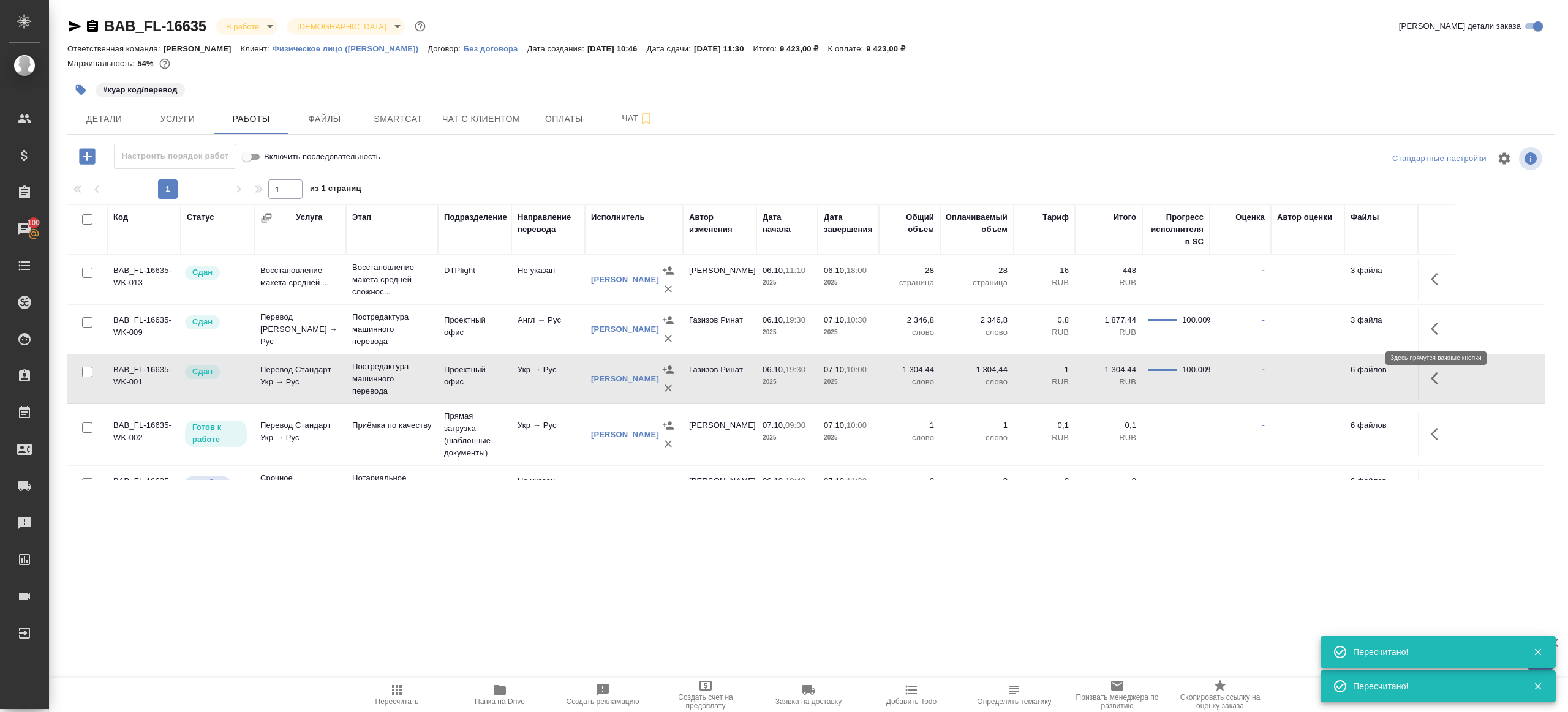
click at [1441, 322] on icon "button" at bounding box center [1439, 329] width 15 height 15
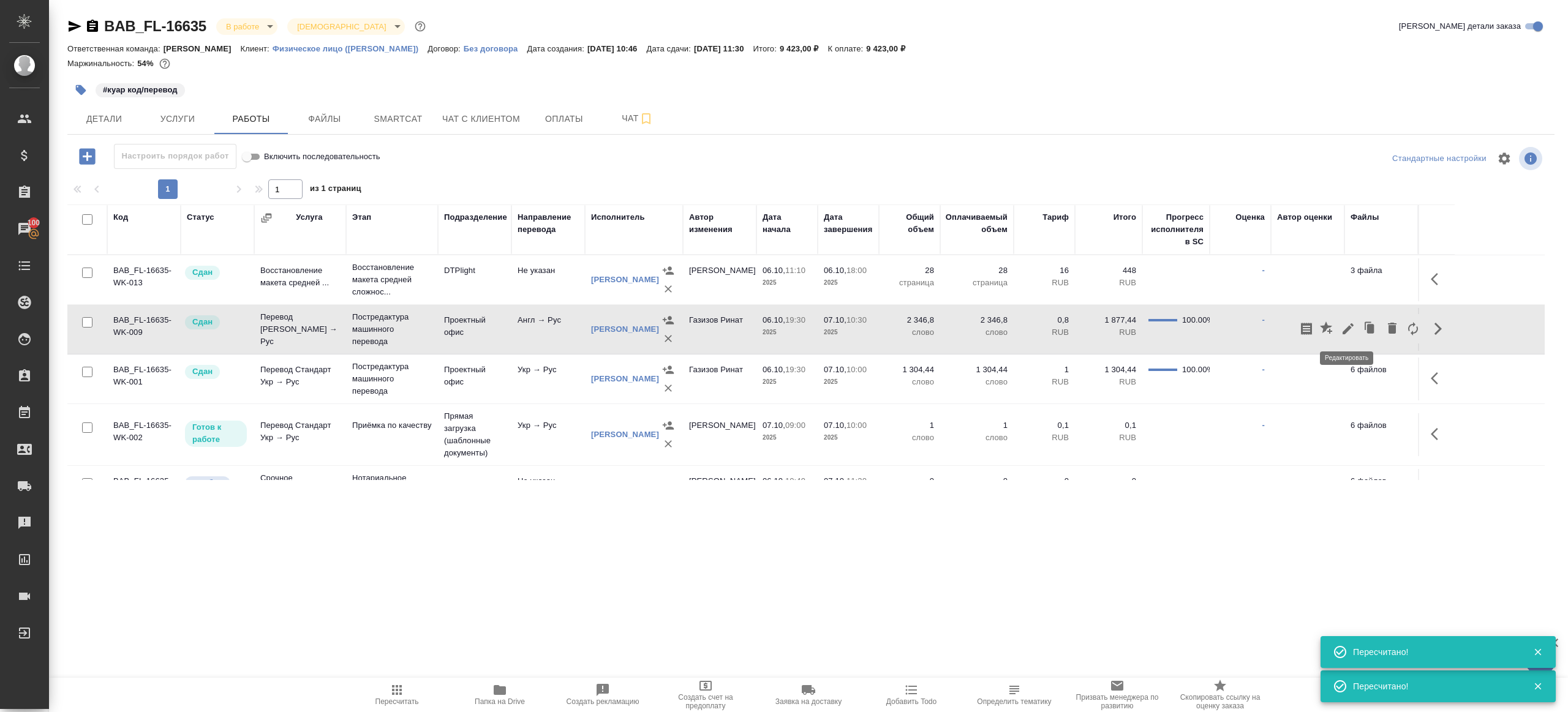
click at [1353, 332] on icon "button" at bounding box center [1348, 329] width 15 height 15
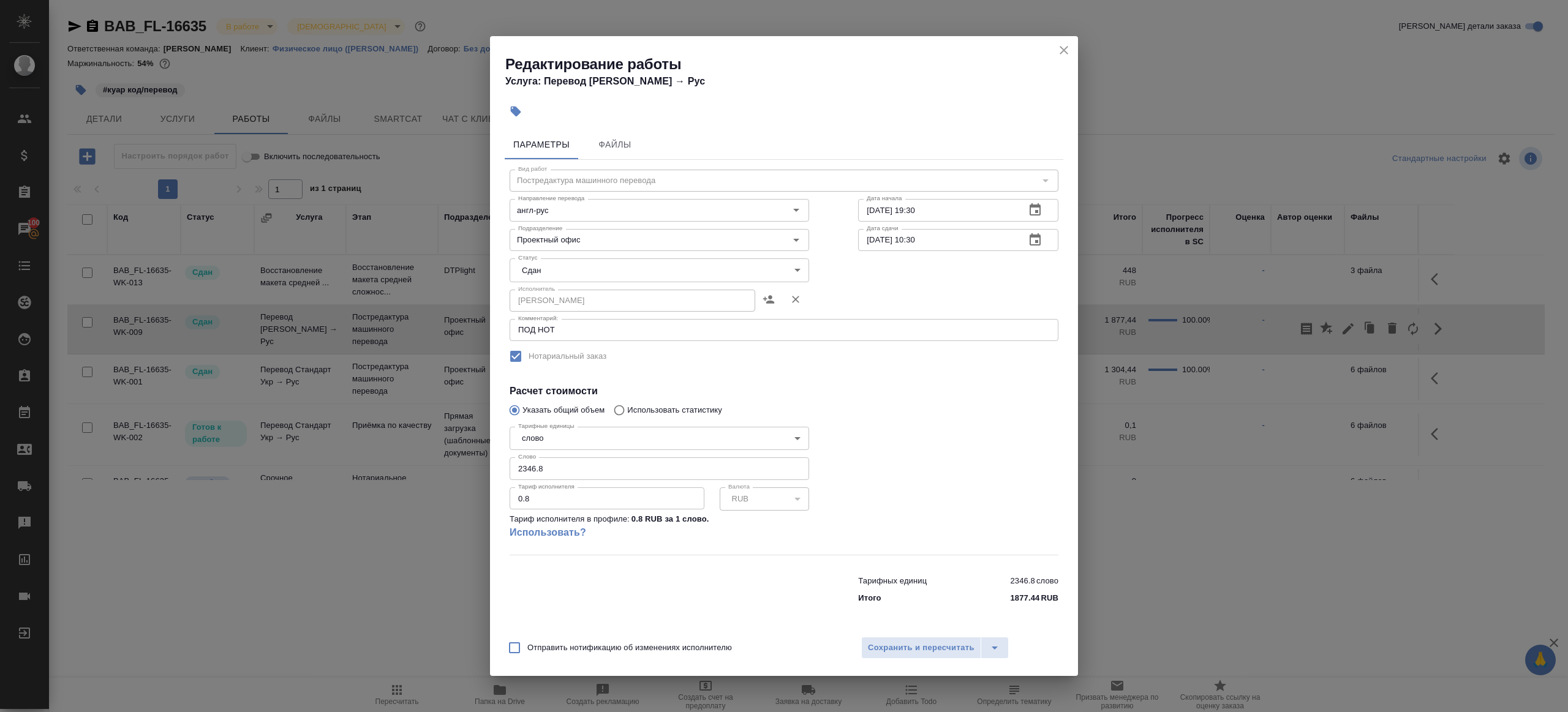
click at [589, 475] on input "2346.8" at bounding box center [660, 469] width 300 height 22
paste input "1667.8"
type input "1667.88"
click at [920, 471] on div at bounding box center [958, 488] width 249 height 182
click at [959, 644] on span "Сохранить и пересчитать" at bounding box center [921, 648] width 107 height 14
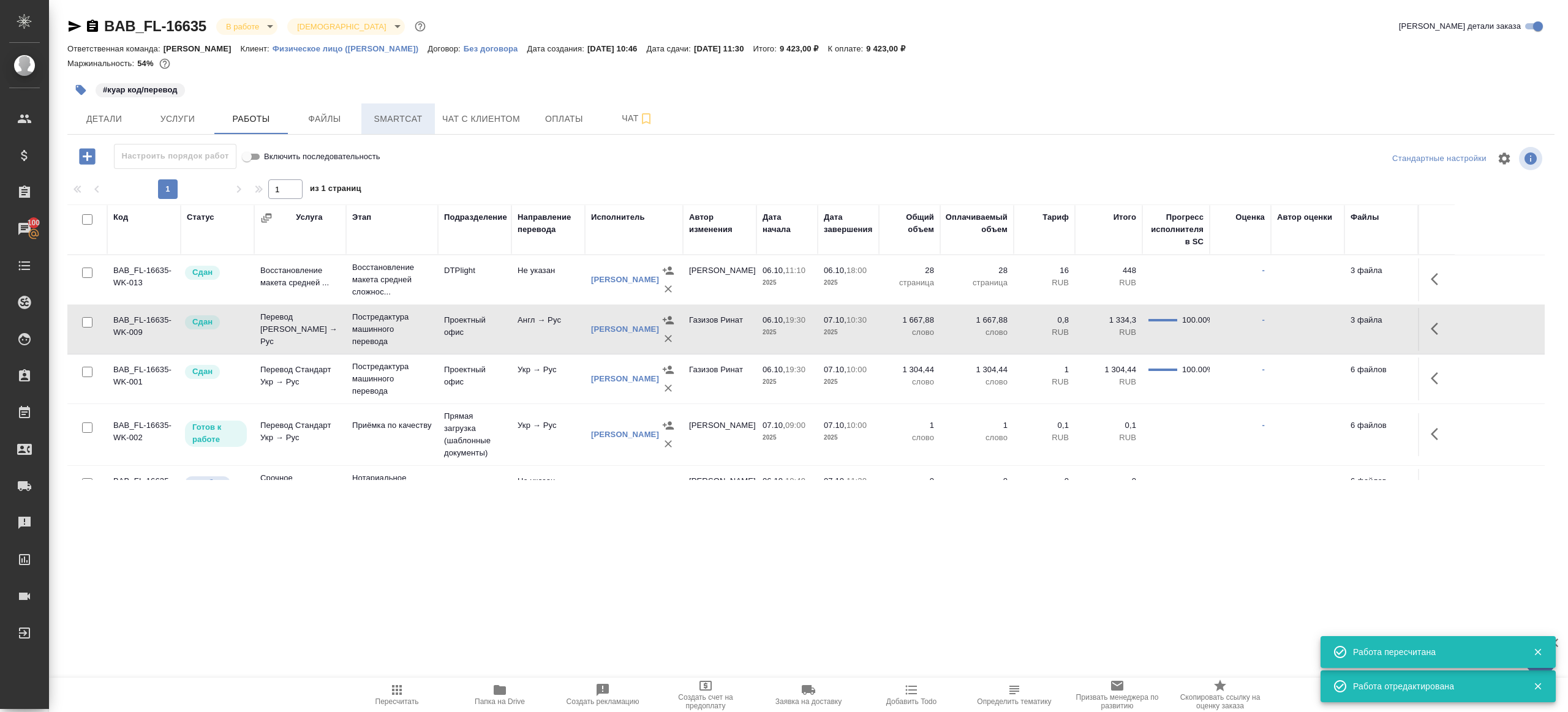
click at [413, 109] on button "Smartcat" at bounding box center [398, 119] width 73 height 31
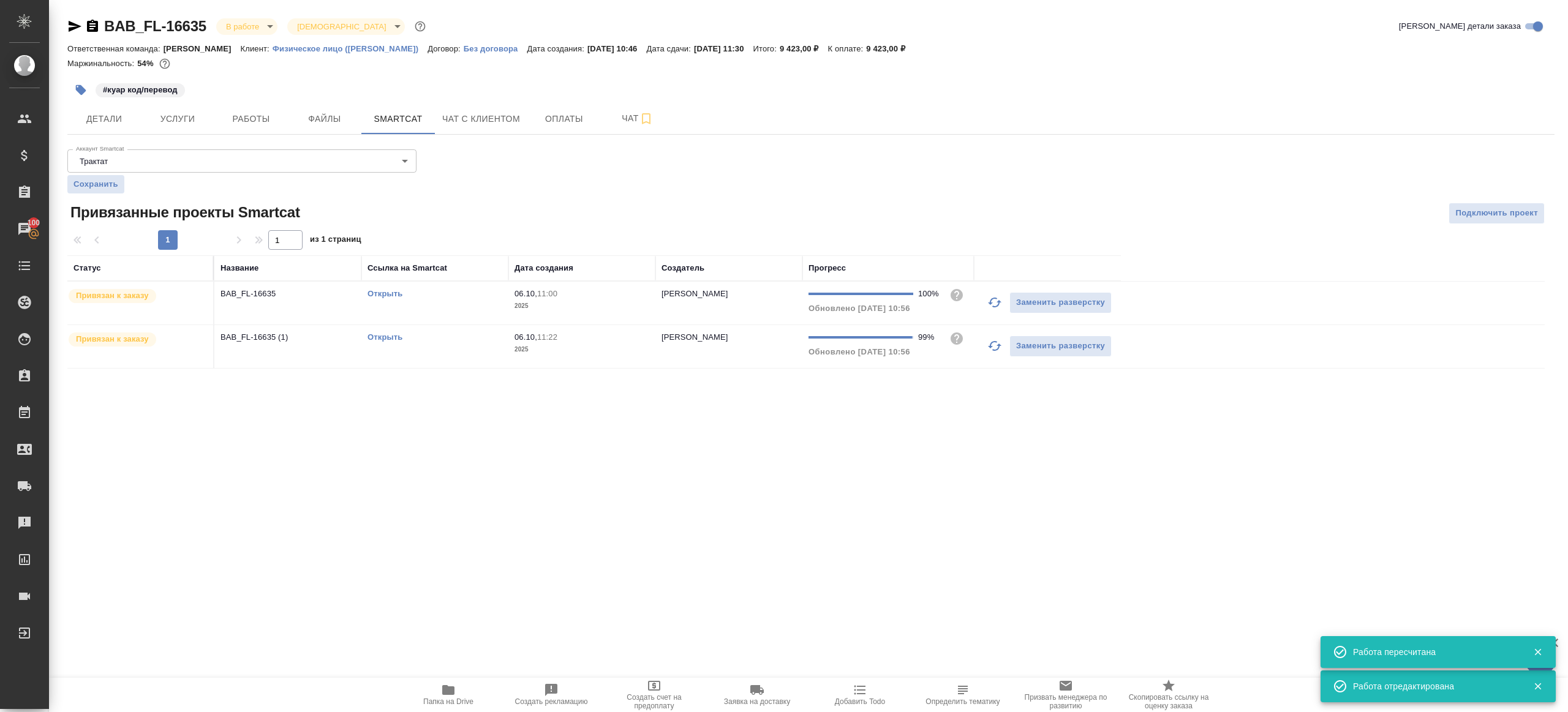
click at [483, 302] on td "Открыть" at bounding box center [435, 303] width 147 height 43
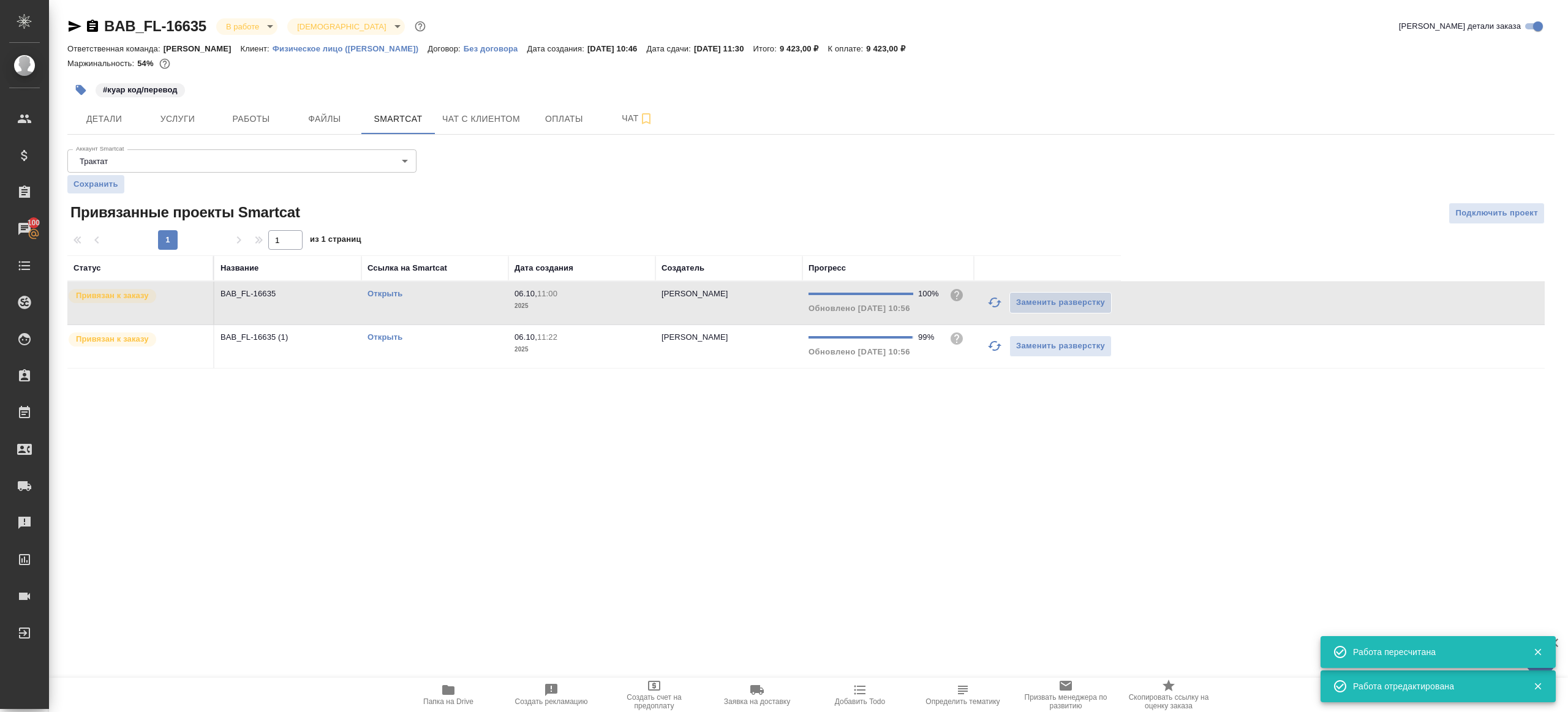
click at [250, 108] on button "Работы" at bounding box center [251, 119] width 73 height 31
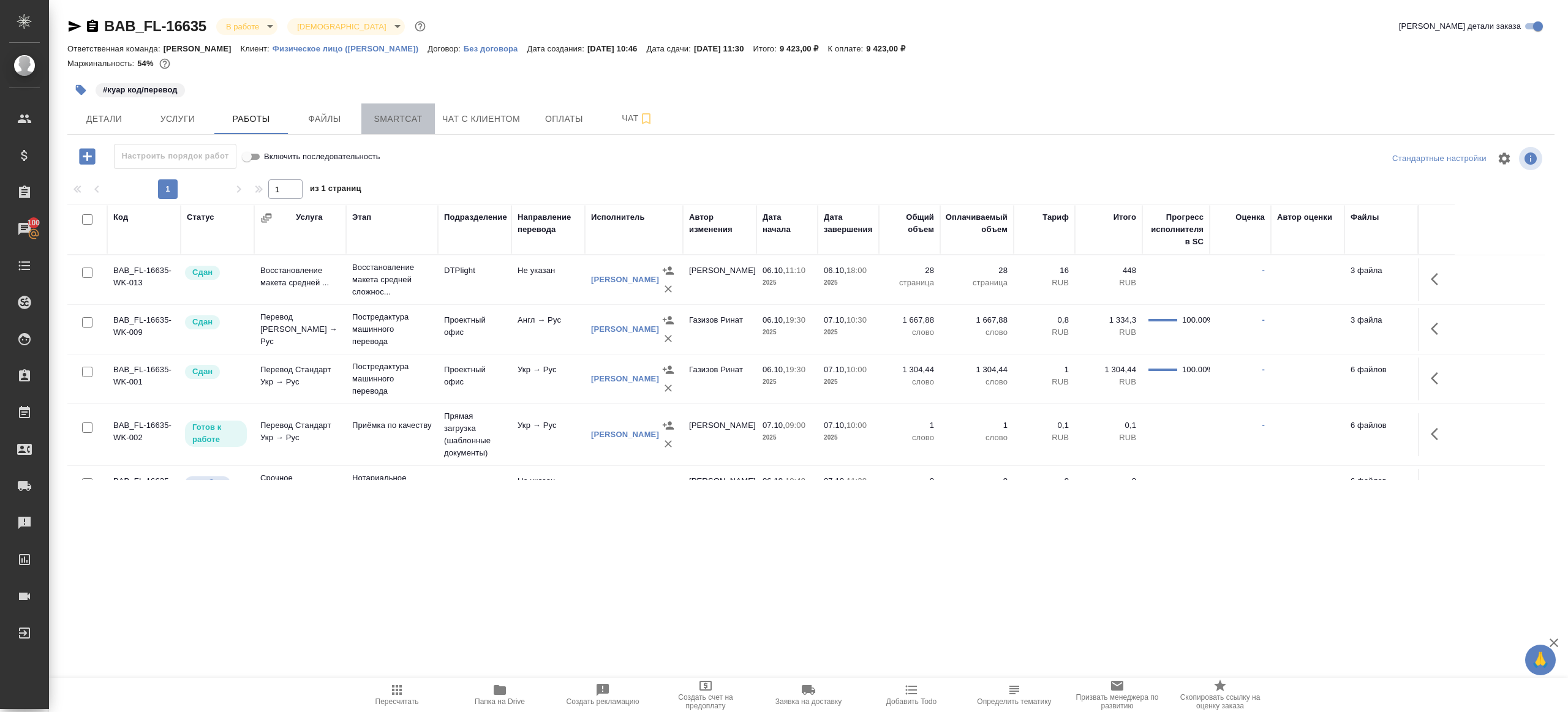
click at [380, 108] on button "Smartcat" at bounding box center [398, 119] width 73 height 31
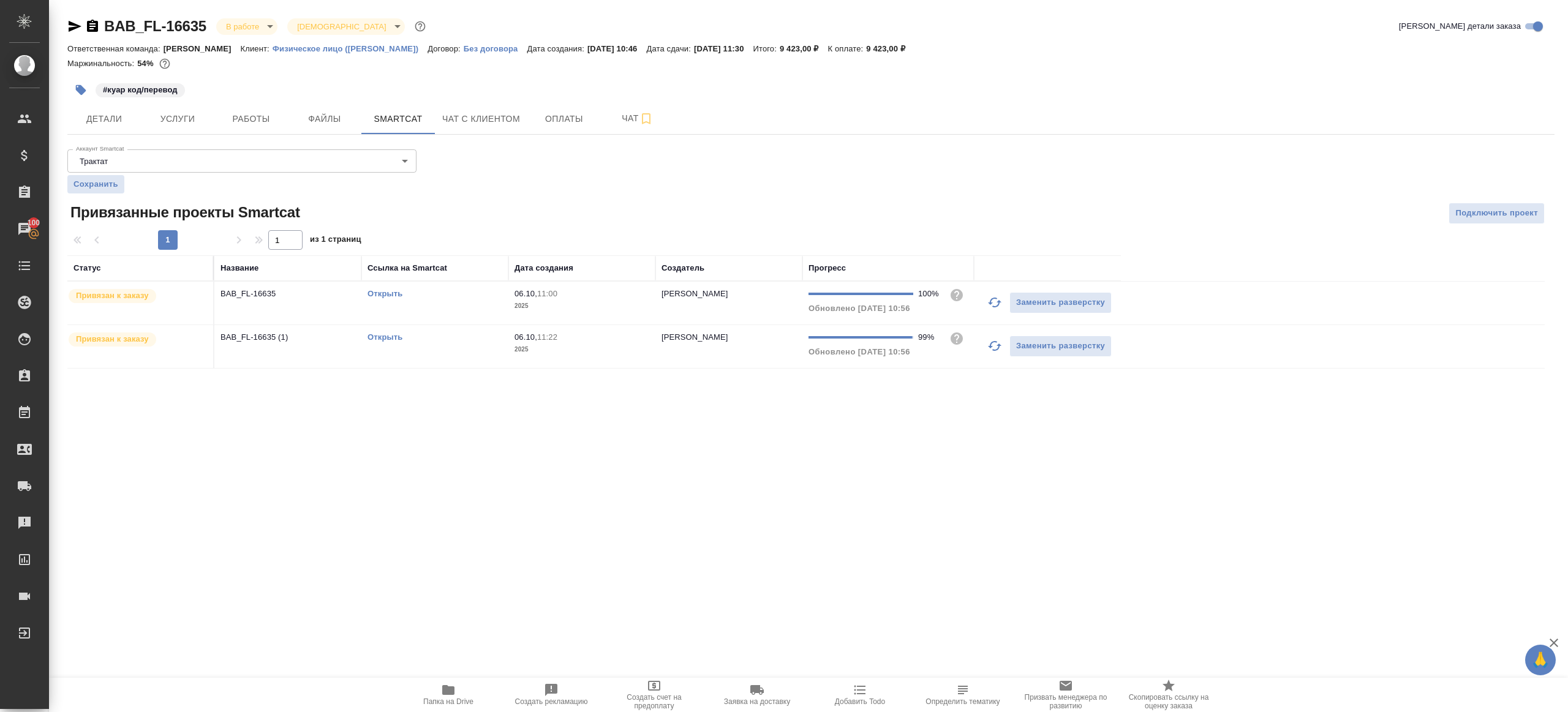
click at [452, 338] on div "Открыть" at bounding box center [435, 337] width 135 height 12
click at [263, 115] on span "Работы" at bounding box center [251, 119] width 59 height 15
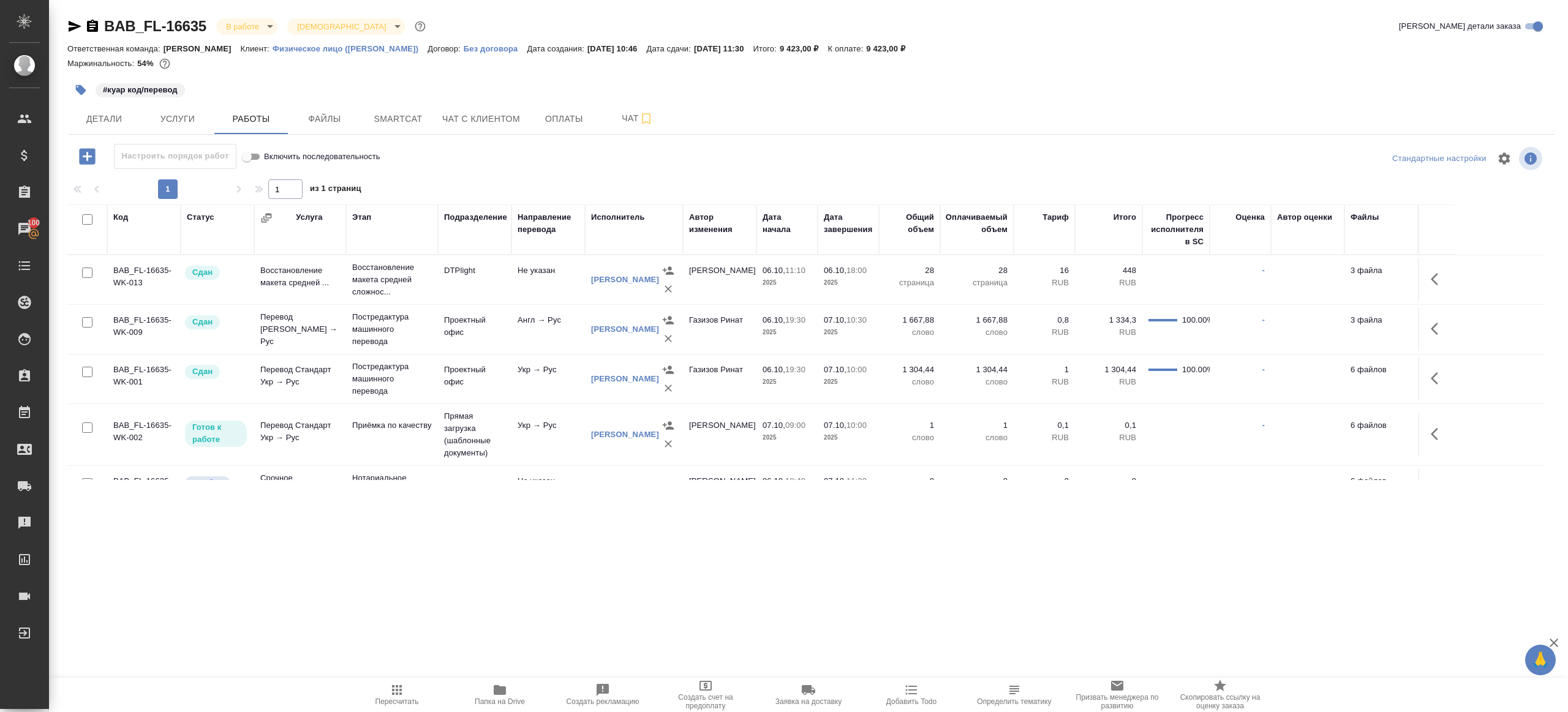
click at [400, 699] on span "Пересчитать" at bounding box center [397, 702] width 44 height 9
click at [590, 607] on div ".cls-1 fill:#fff; AWATERA Gazizov Rinat Клиенты Спецификации Заказы 100 Чаты To…" at bounding box center [784, 356] width 1568 height 712
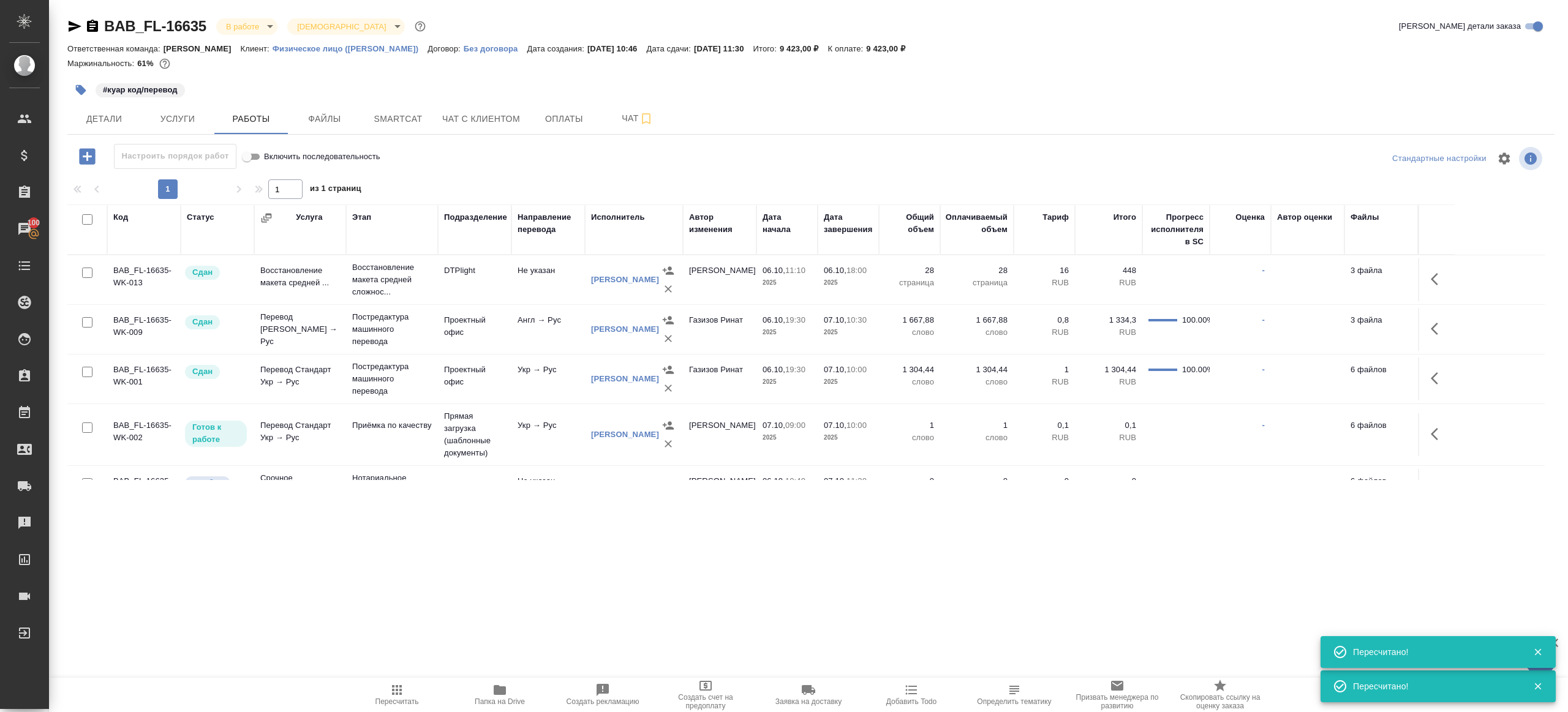
click at [586, 608] on div ".cls-1 fill:#fff; AWATERA Gazizov Rinat Клиенты Спецификации Заказы 100 Чаты To…" at bounding box center [784, 356] width 1568 height 712
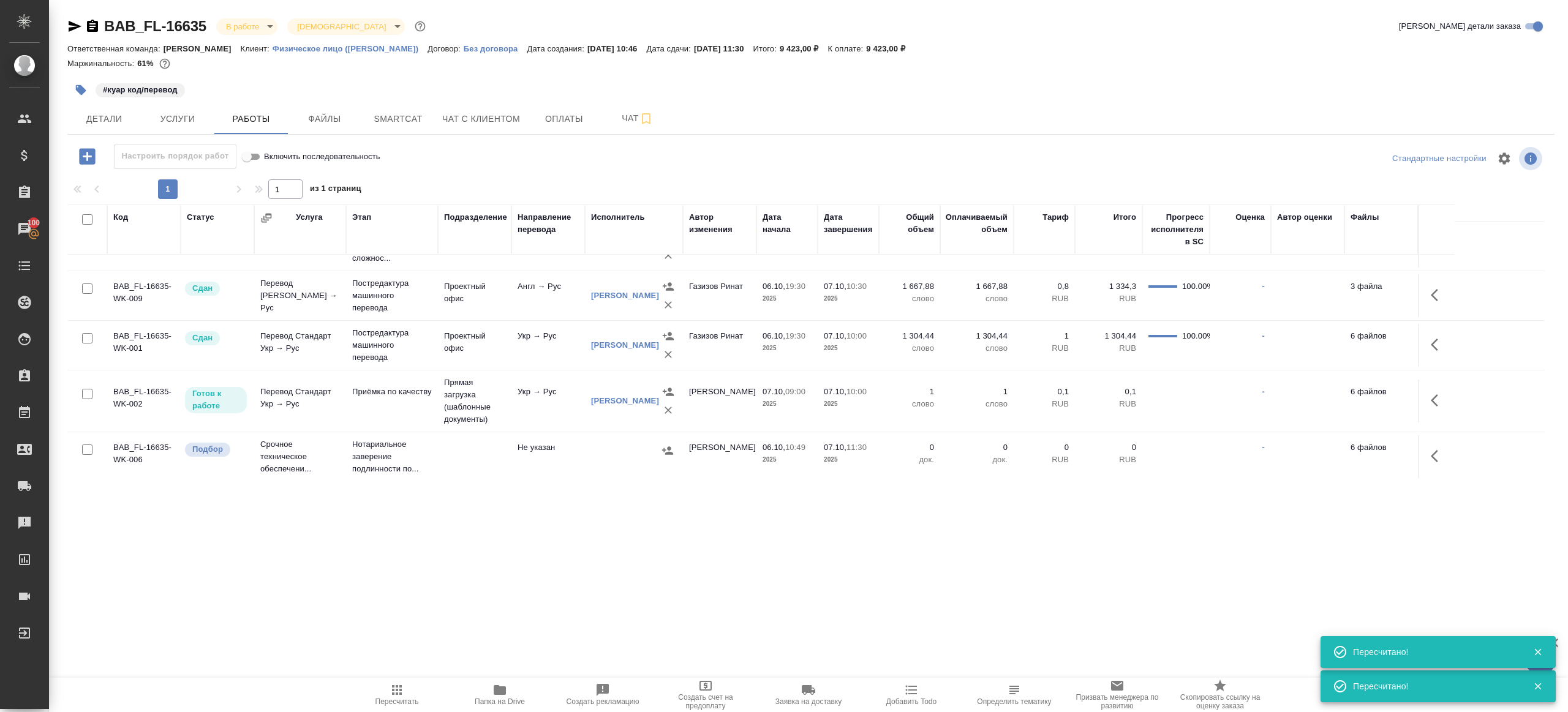
click at [1429, 397] on button "button" at bounding box center [1439, 401] width 30 height 30
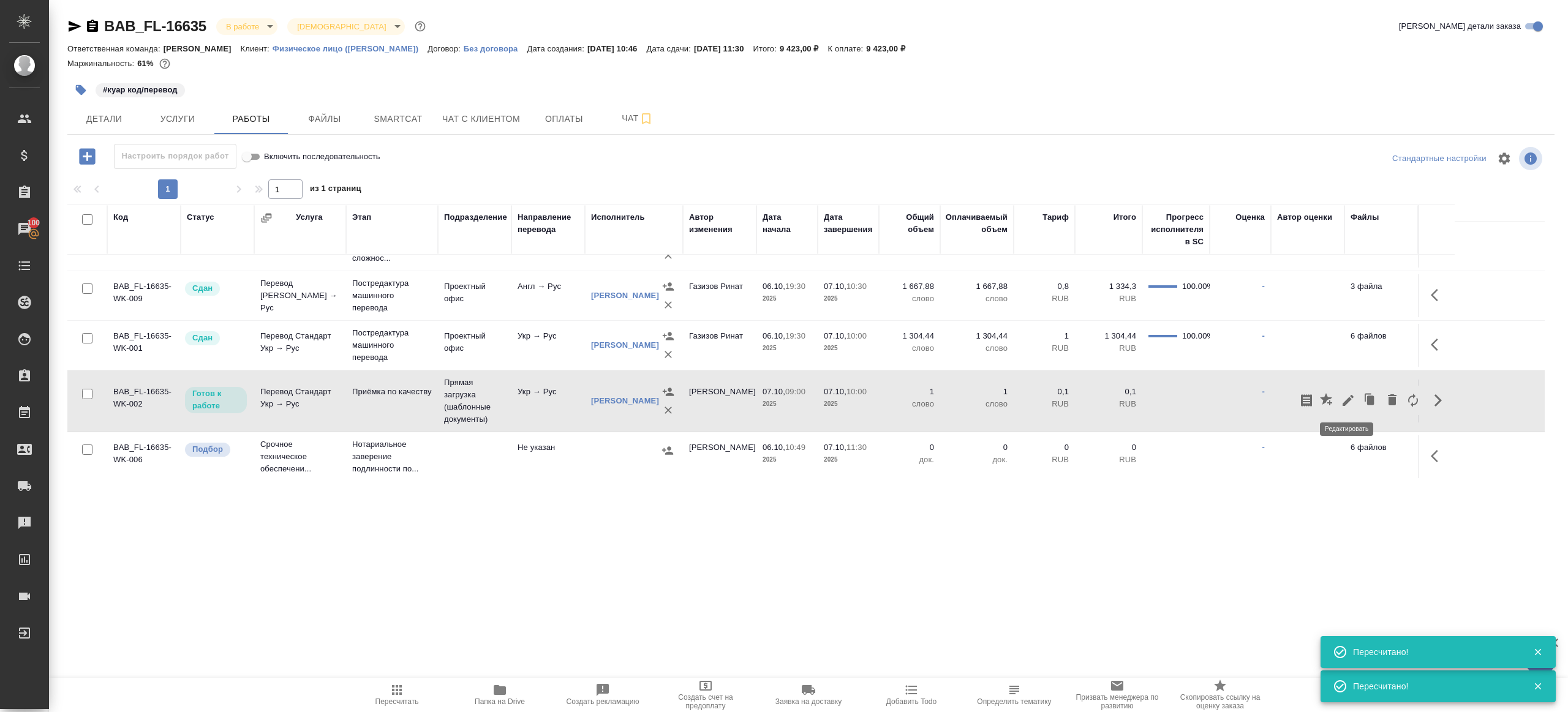
click at [1352, 400] on icon "button" at bounding box center [1348, 401] width 15 height 15
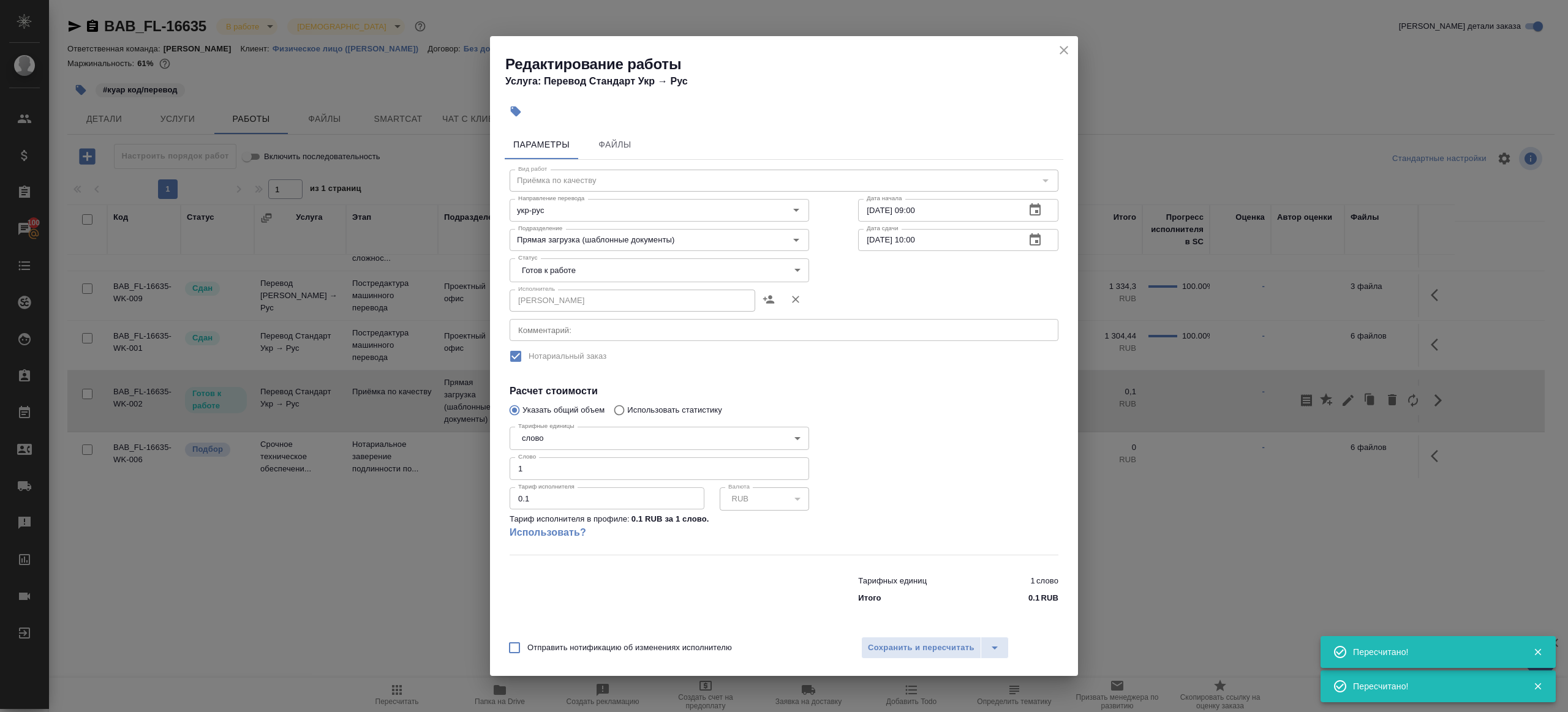
click at [594, 283] on div "Исполнитель Алилекова Валерия Исполнитель" at bounding box center [659, 299] width 348 height 78
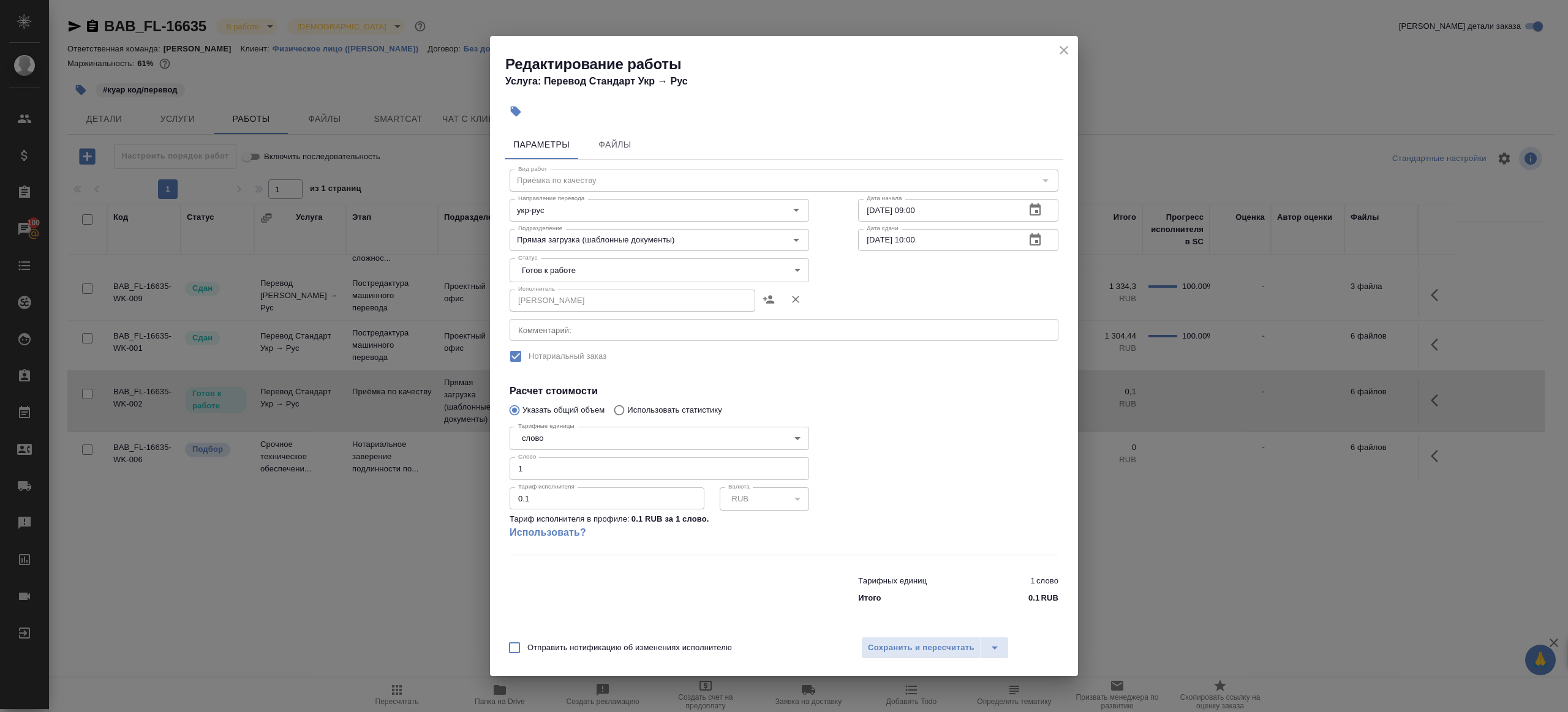
click at [593, 271] on body "🙏 .cls-1 fill:#fff; AWATERA Gazizov Rinat Клиенты Спецификации Заказы 100 Чаты …" at bounding box center [784, 356] width 1568 height 712
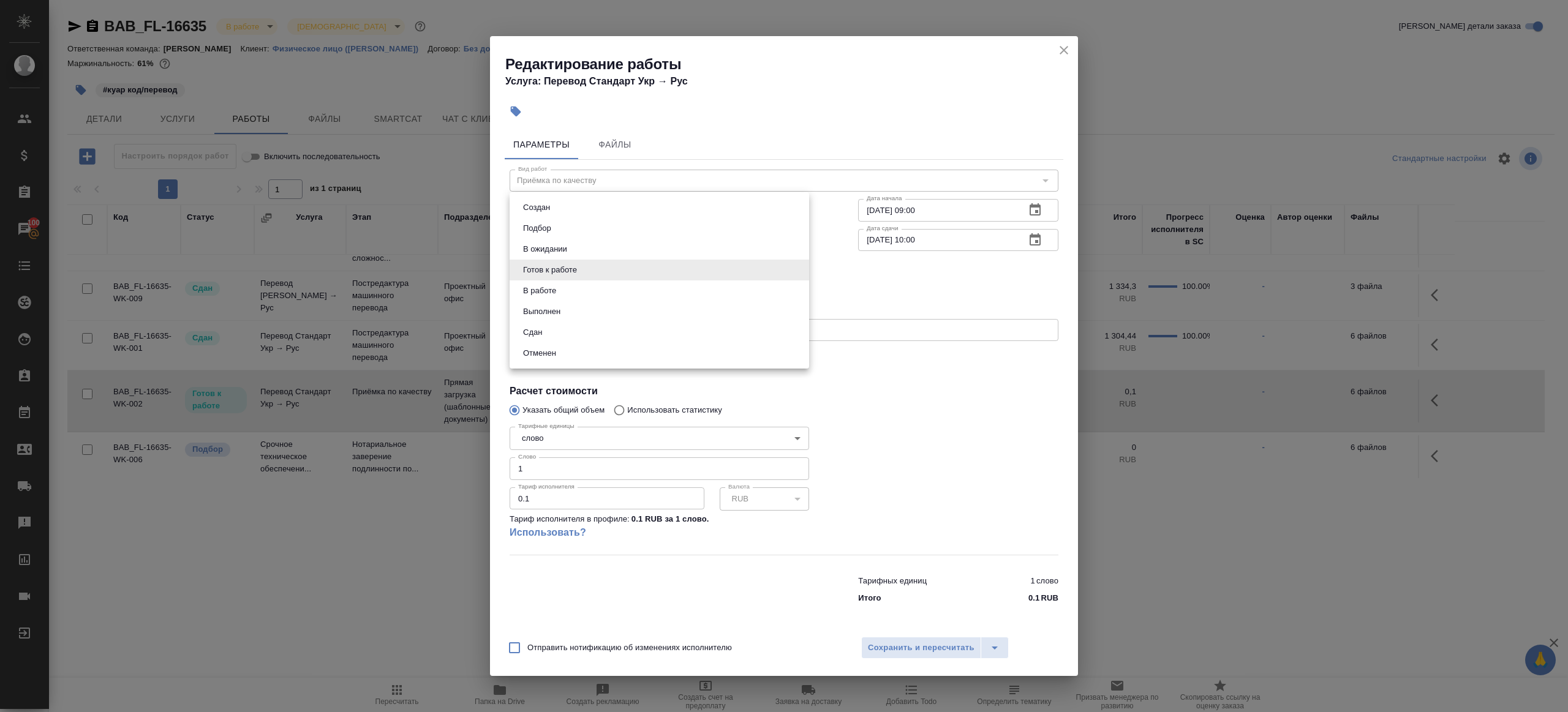
click at [570, 292] on li "В работе" at bounding box center [660, 291] width 300 height 21
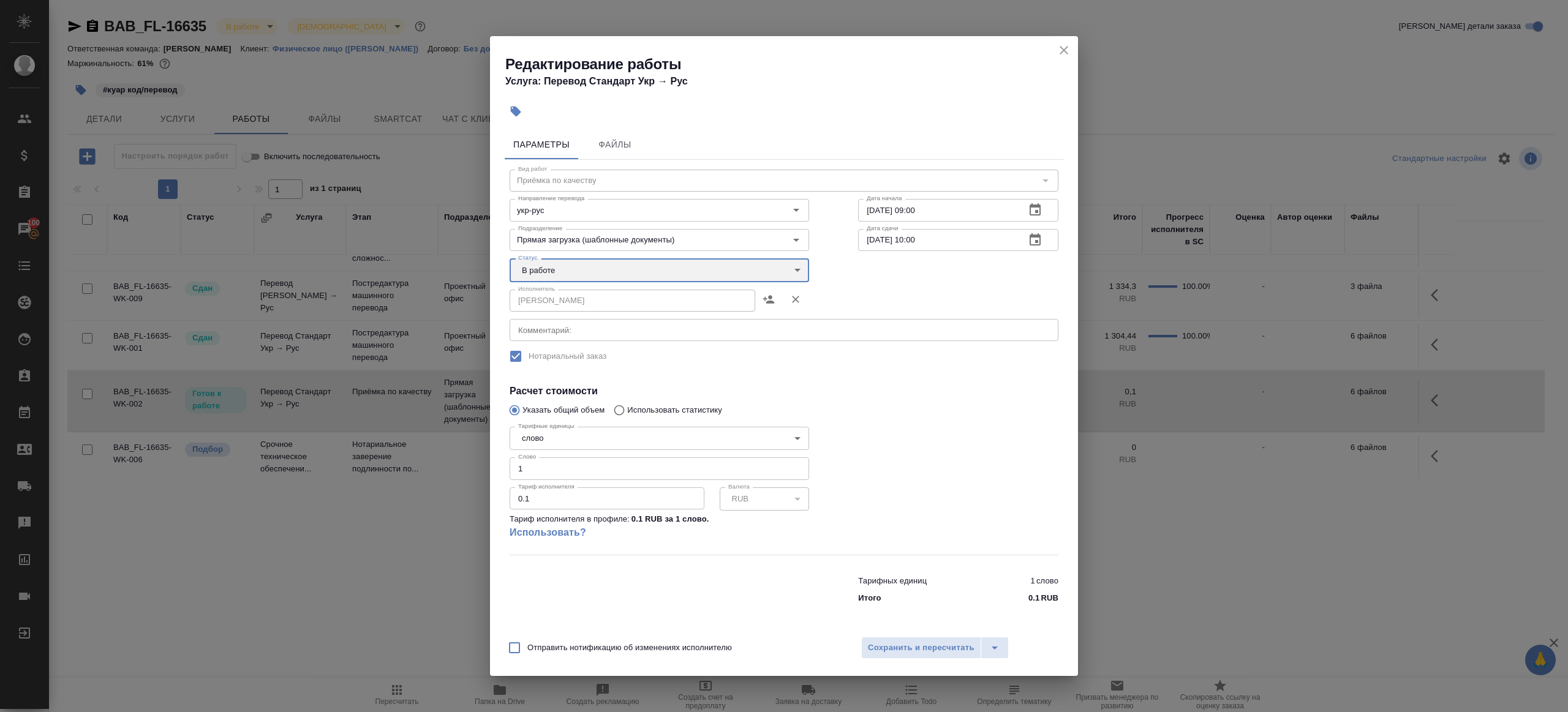
type input "inProgress"
click at [889, 650] on span "Сохранить и пересчитать" at bounding box center [921, 648] width 107 height 14
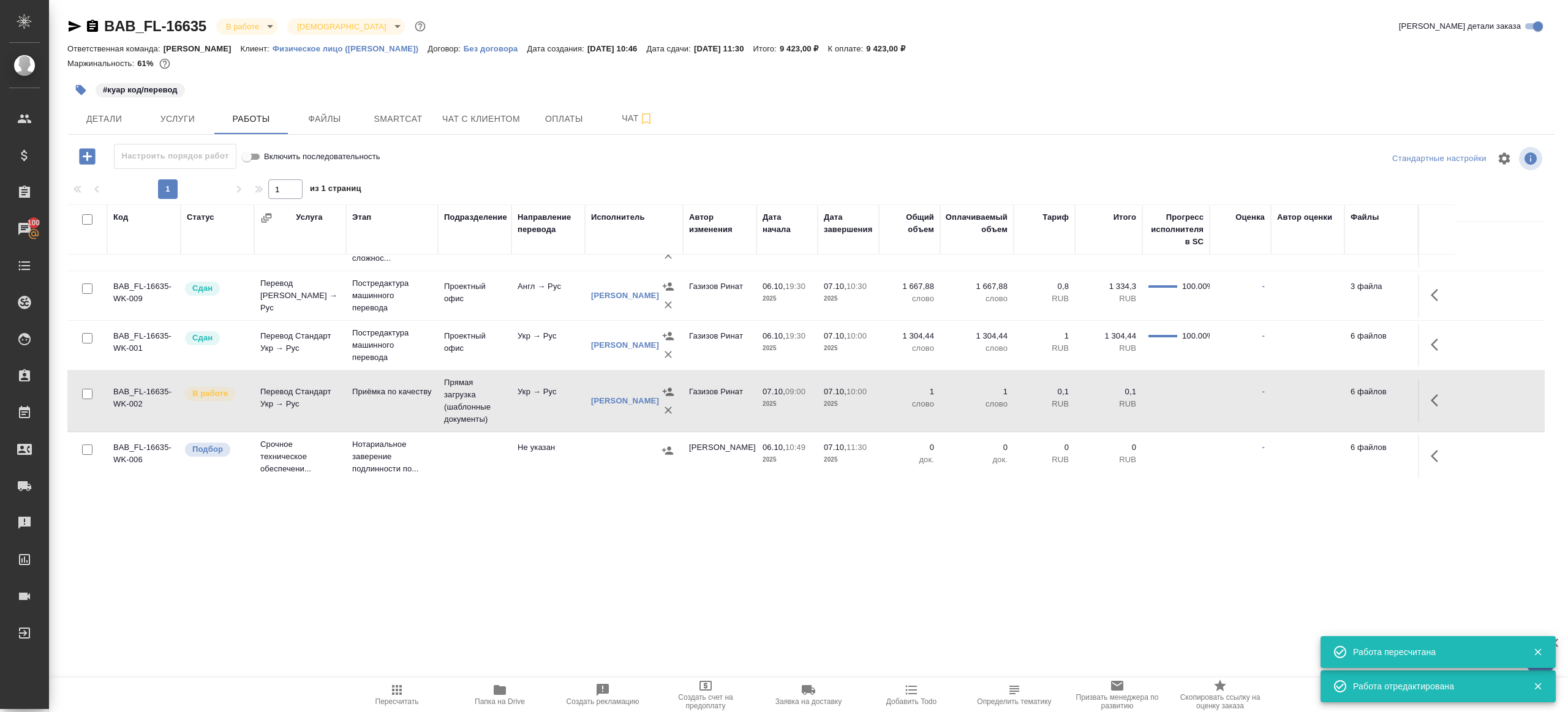
scroll to position [0, 0]
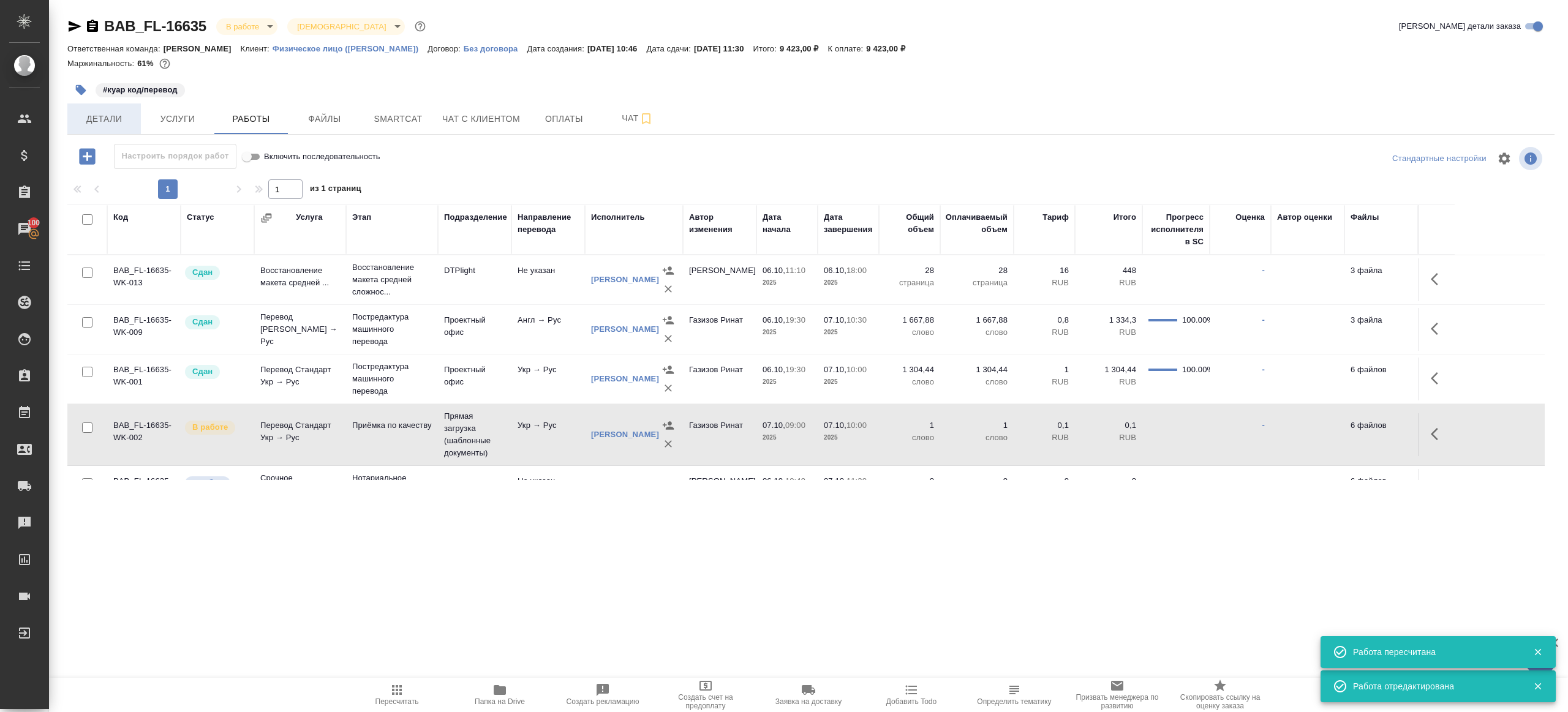
click at [109, 120] on span "Детали" at bounding box center [104, 119] width 59 height 15
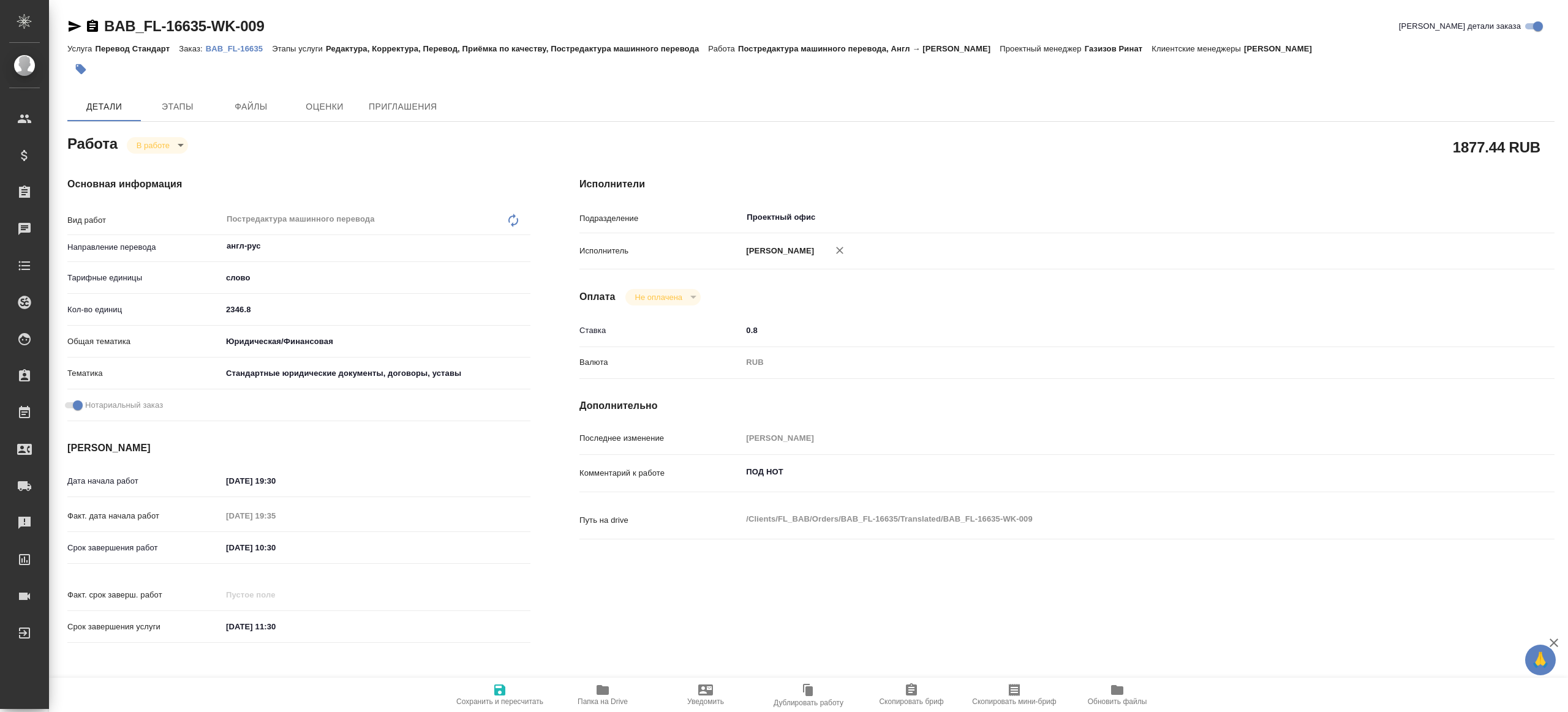
type textarea "x"
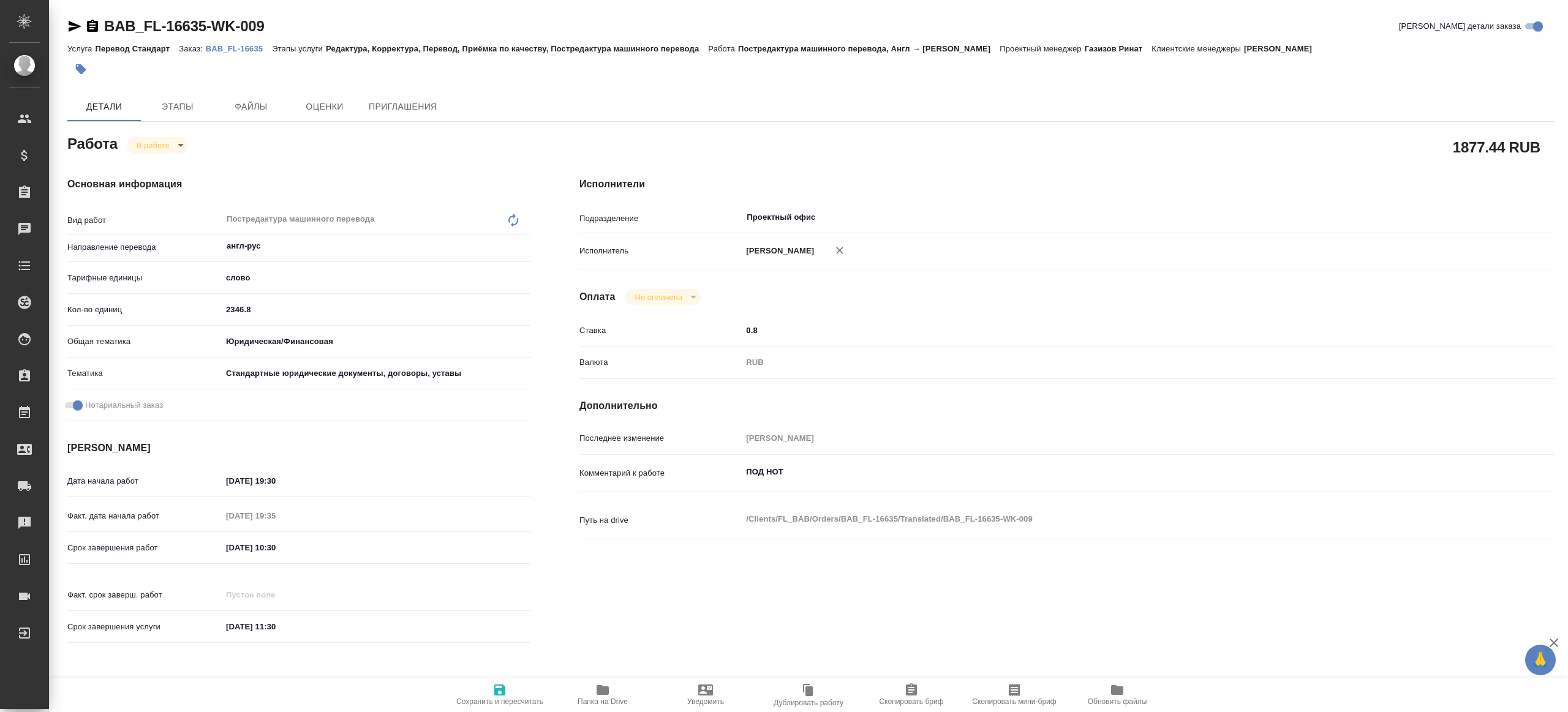
type textarea "x"
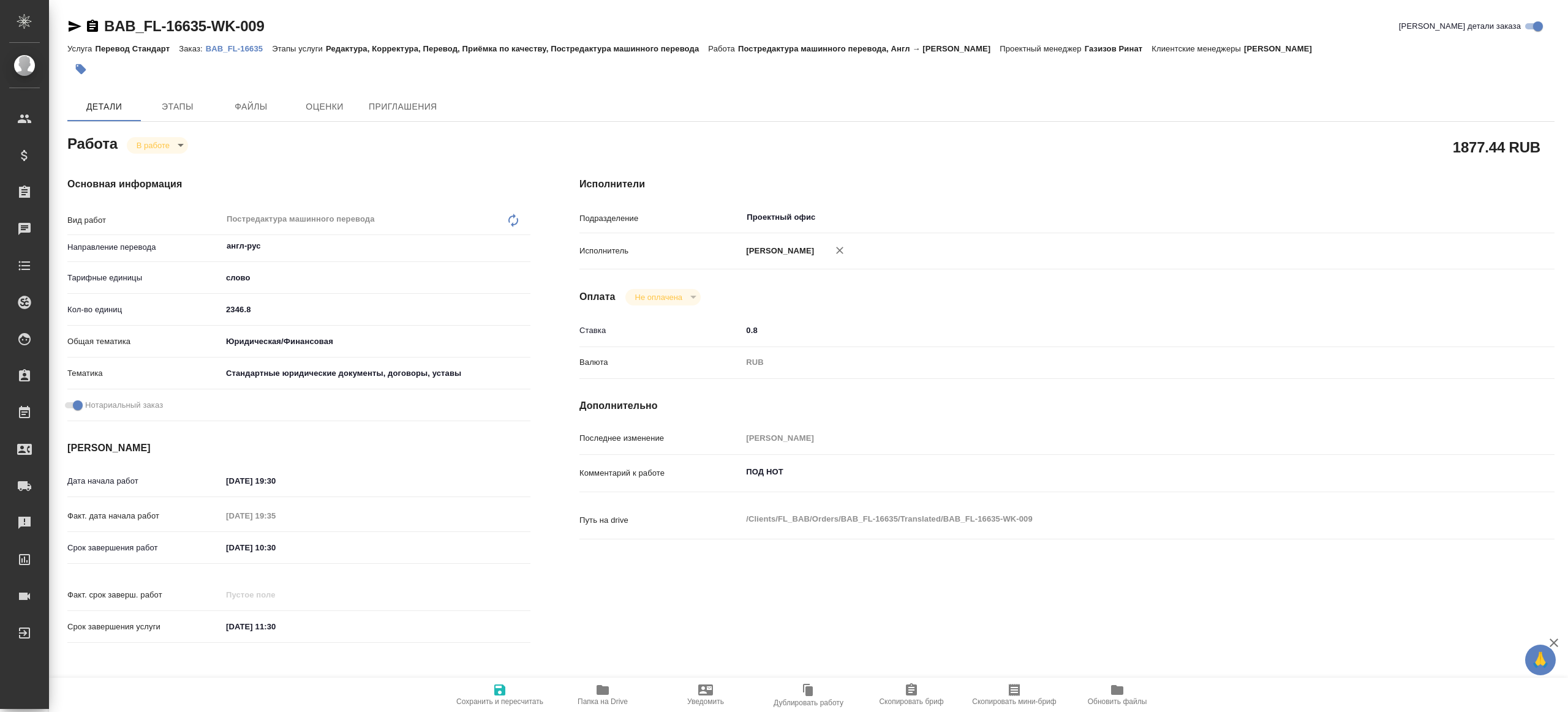
type textarea "x"
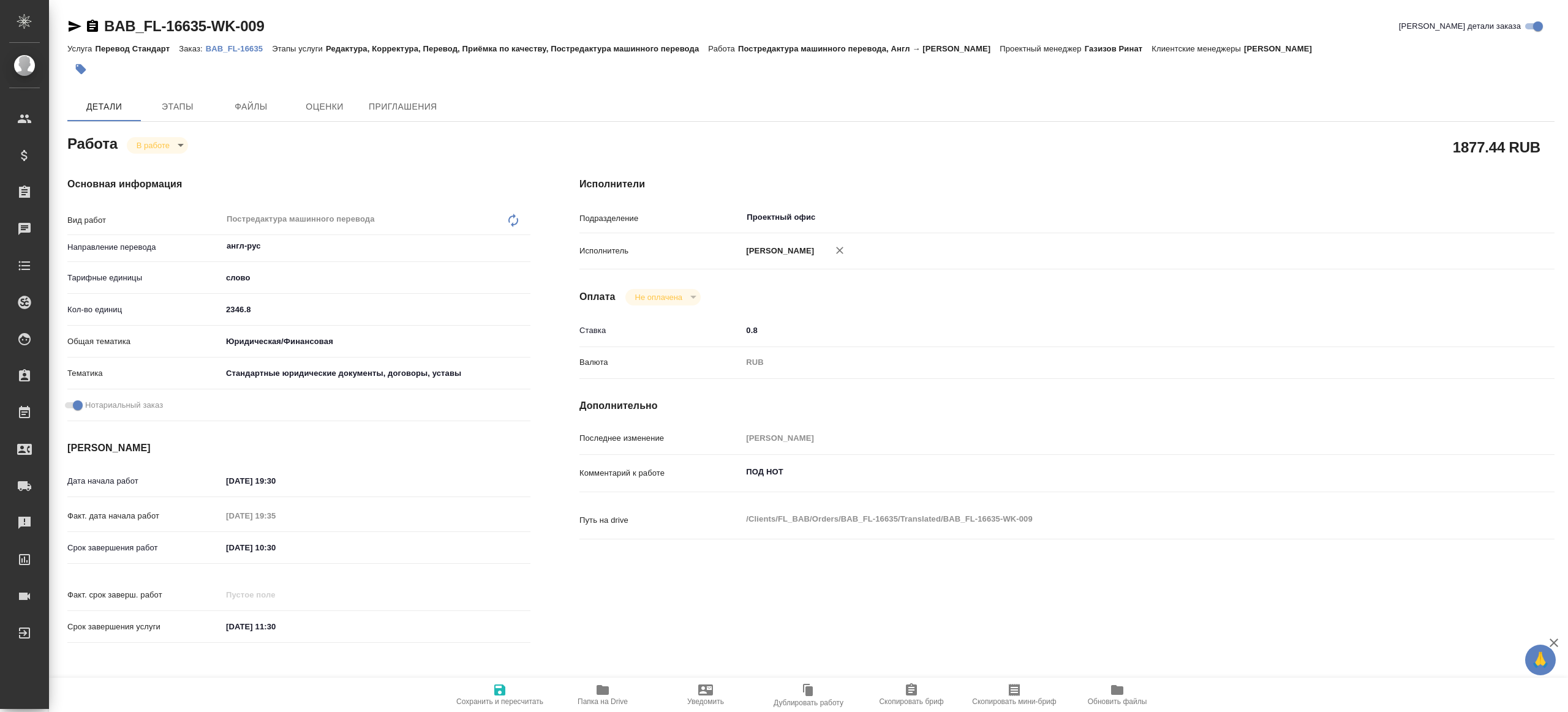
type textarea "x"
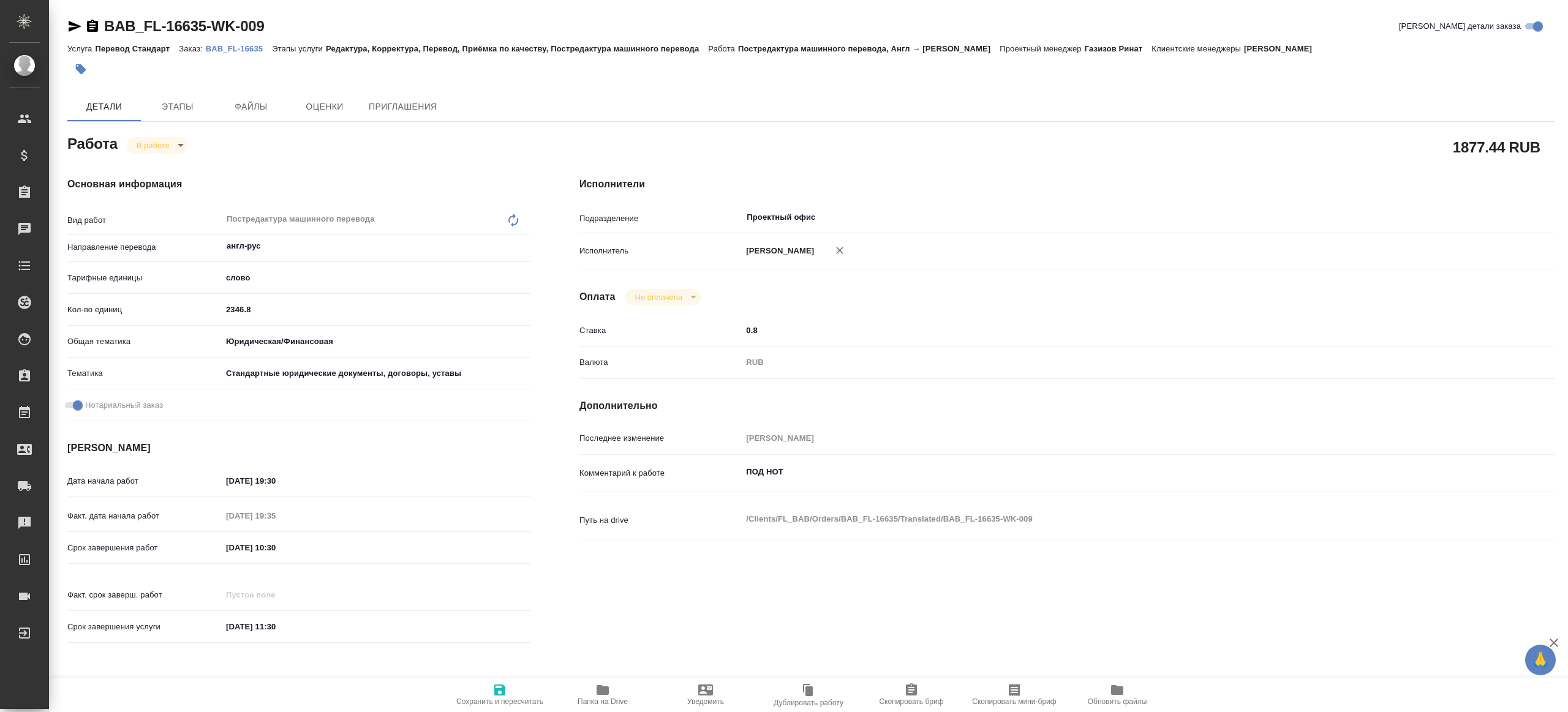
type textarea "x"
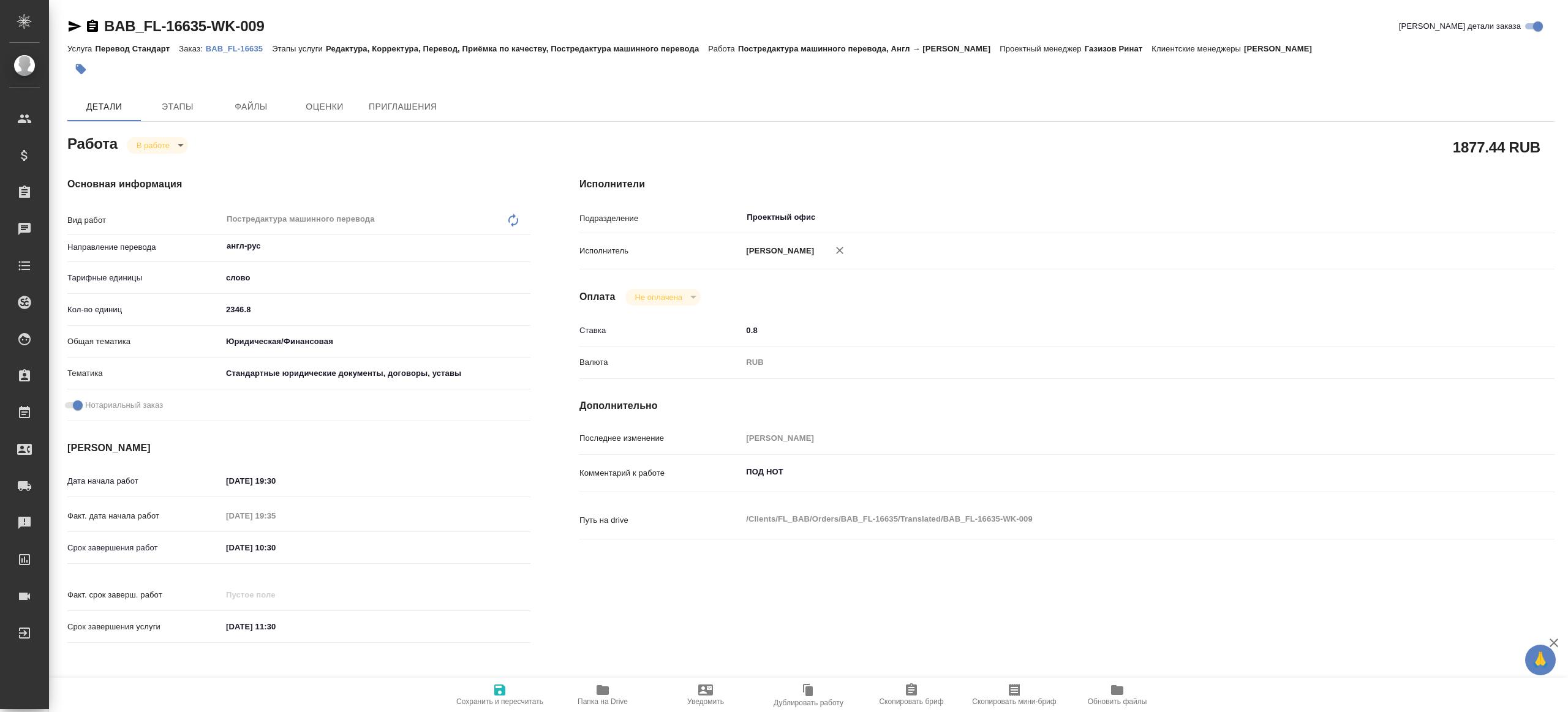
type textarea "x"
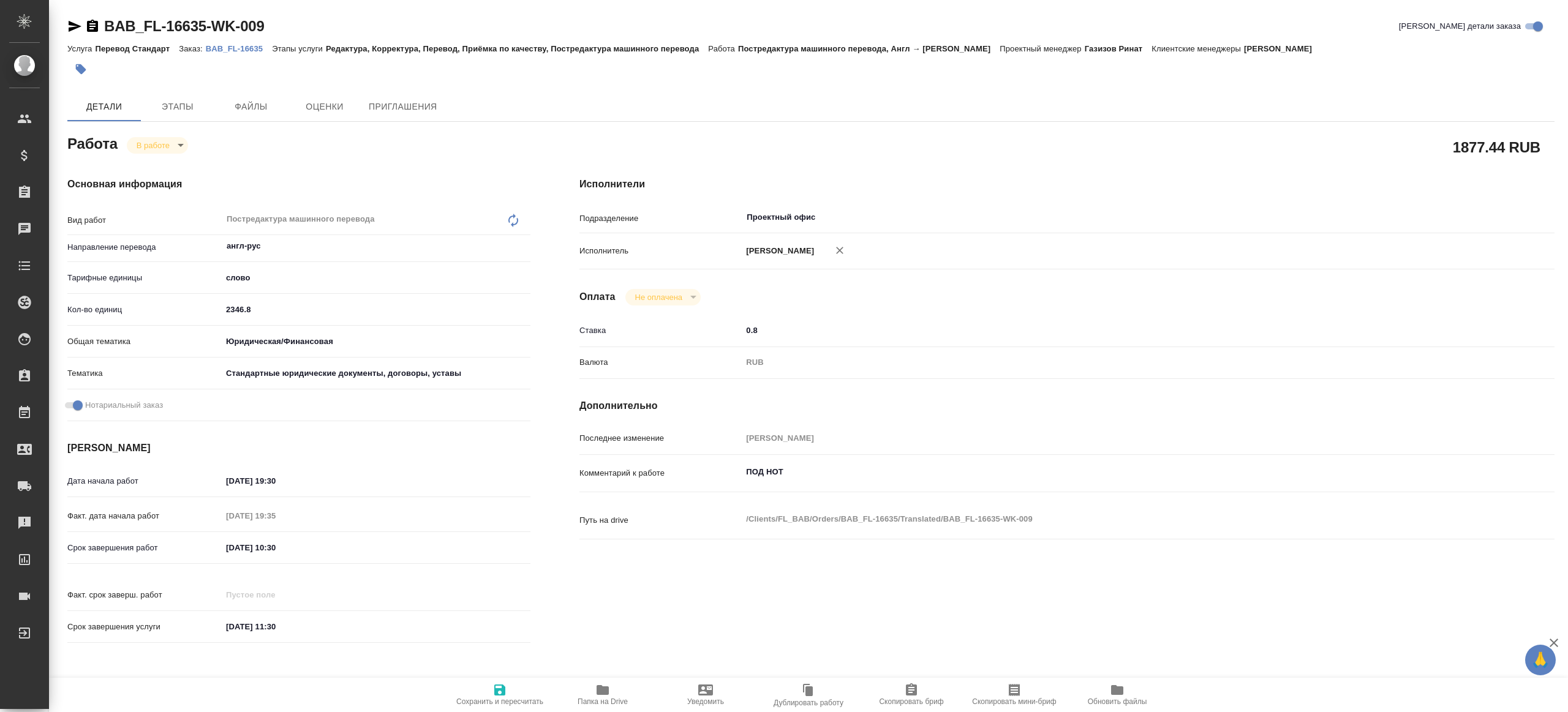
type textarea "x"
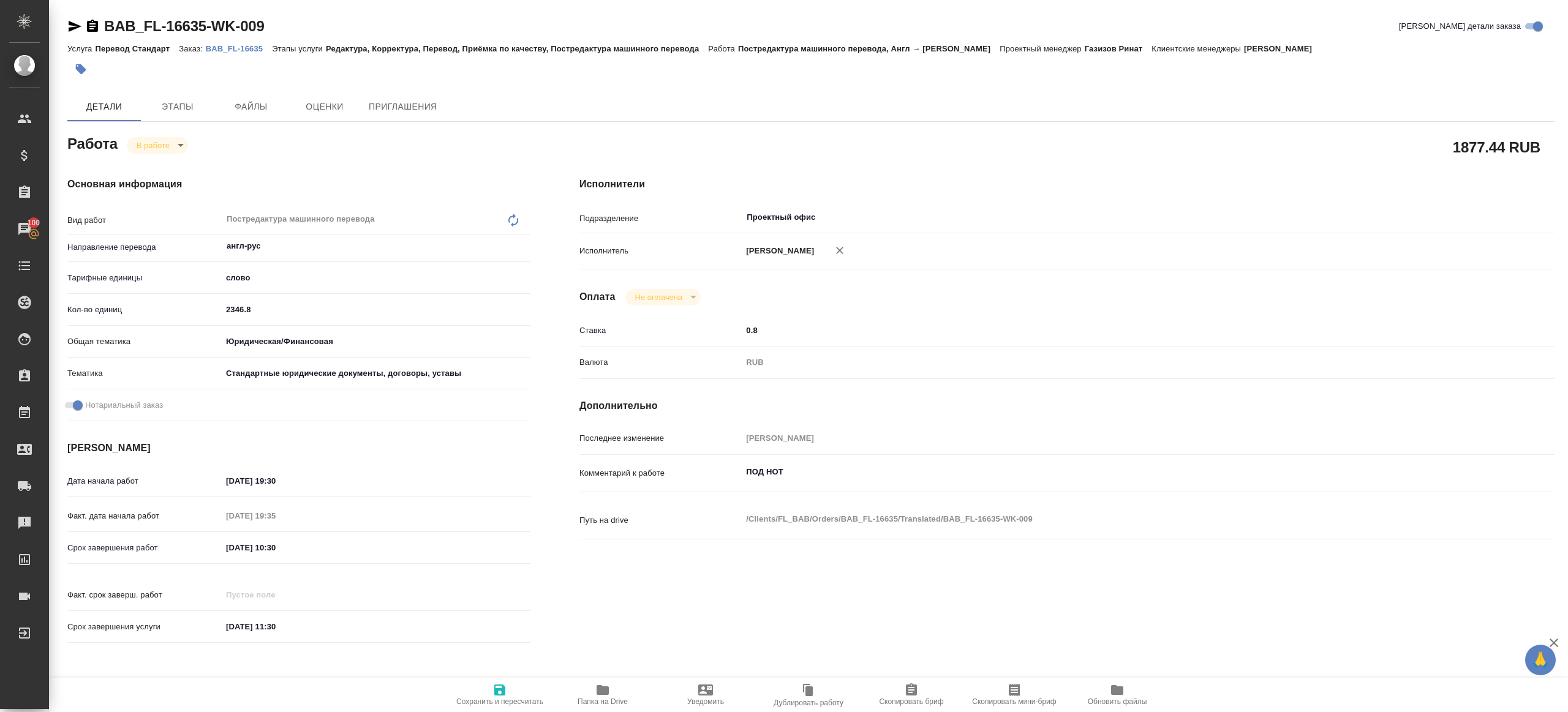
click at [595, 690] on span "Папка на Drive" at bounding box center [602, 695] width 88 height 23
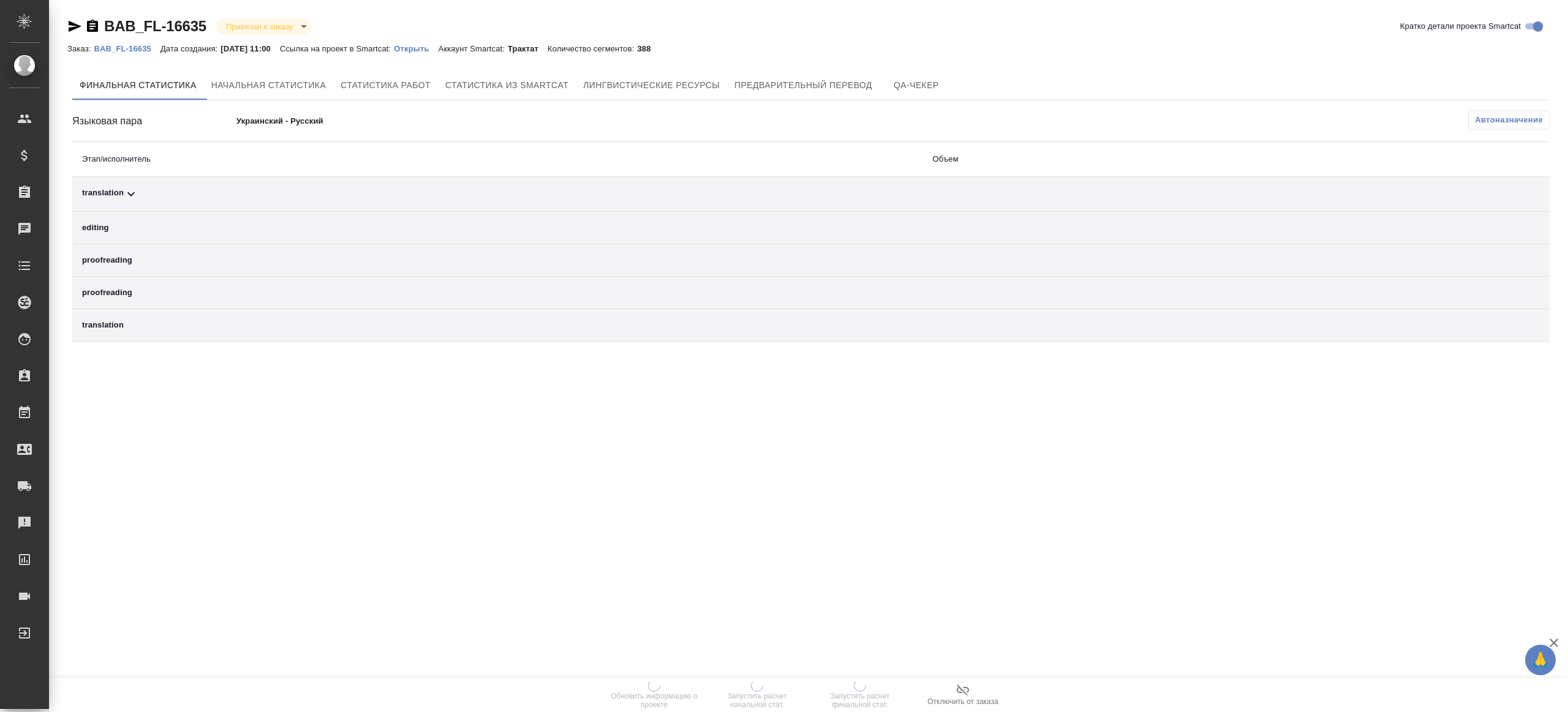
click at [1176, 116] on span "Автоназначение" at bounding box center [1509, 120] width 68 height 12
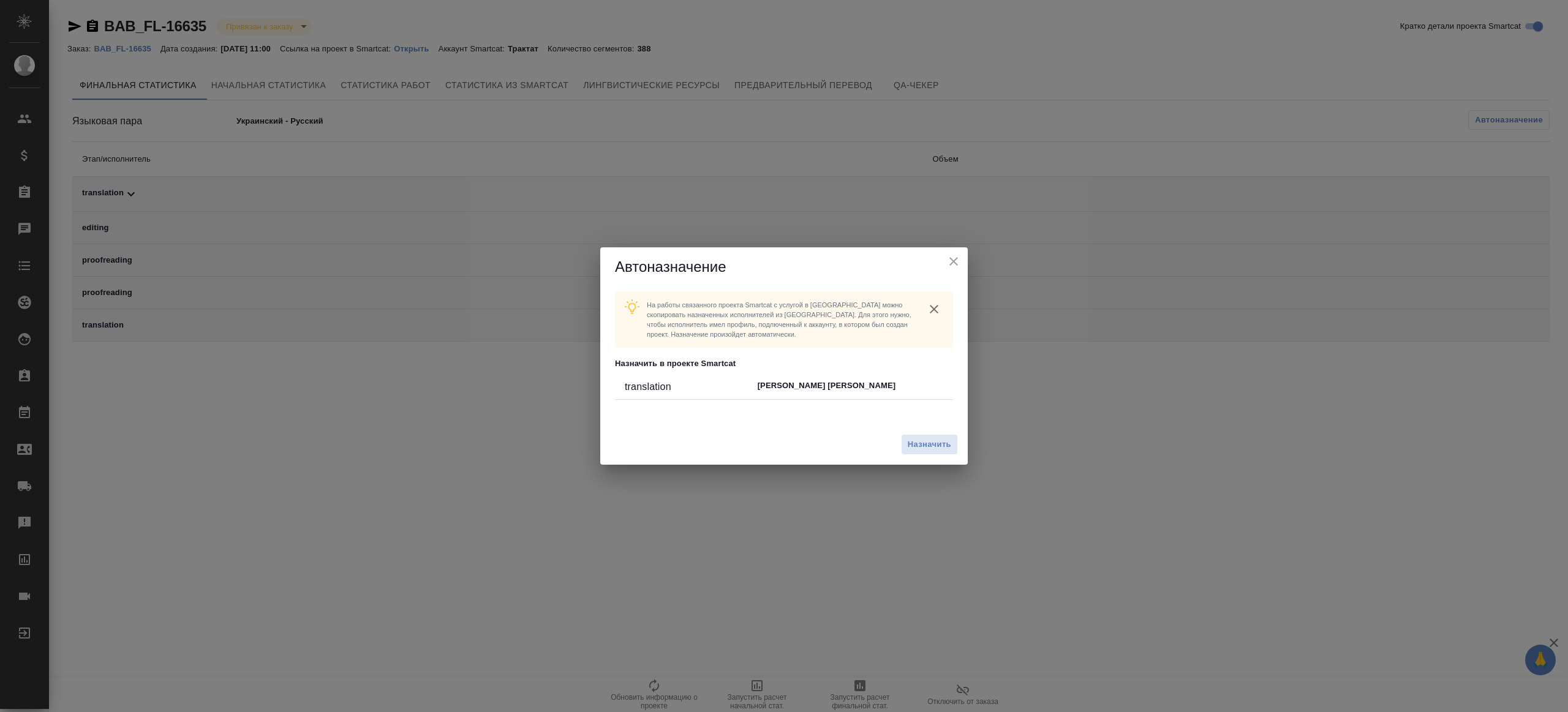
click at [961, 262] on icon "close" at bounding box center [954, 261] width 15 height 15
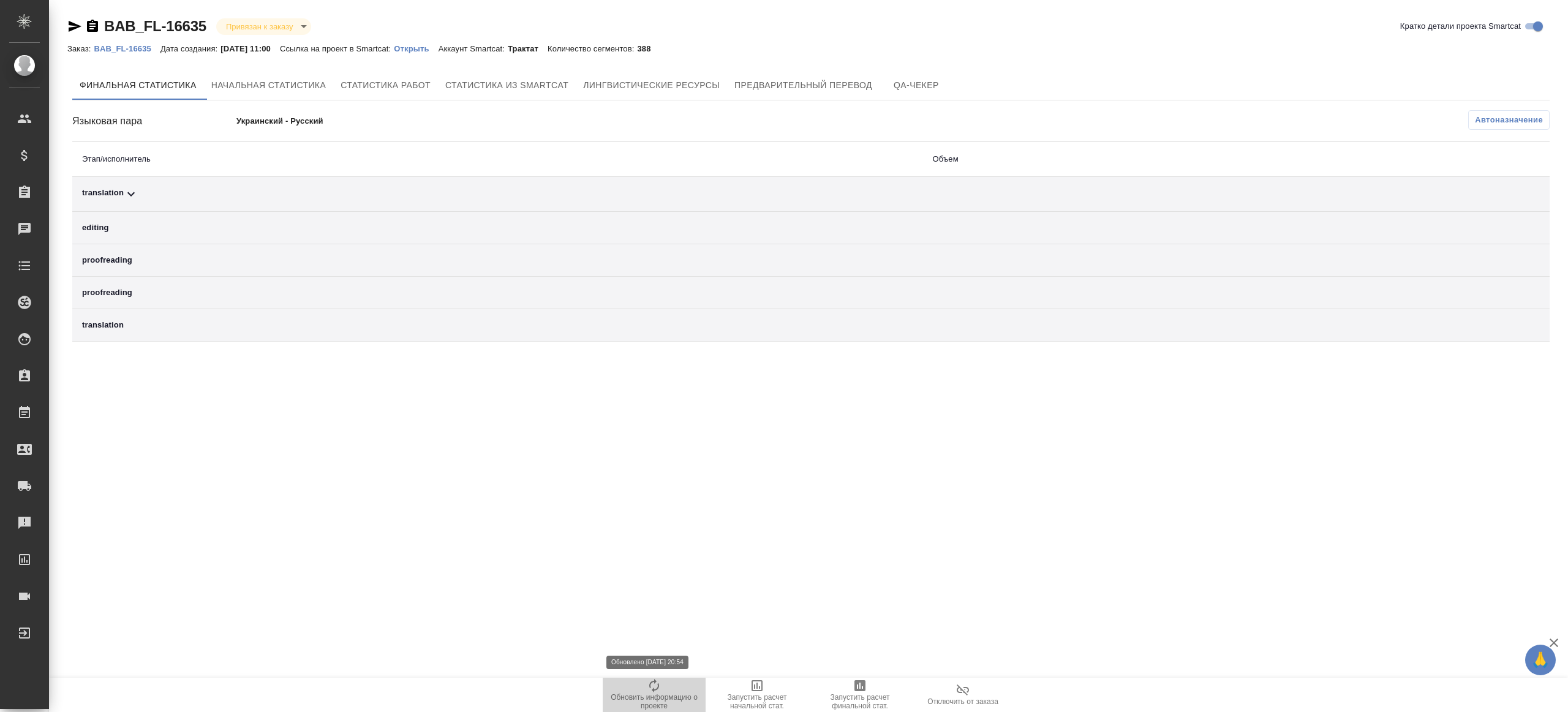
click at [658, 533] on icon "button" at bounding box center [654, 686] width 15 height 15
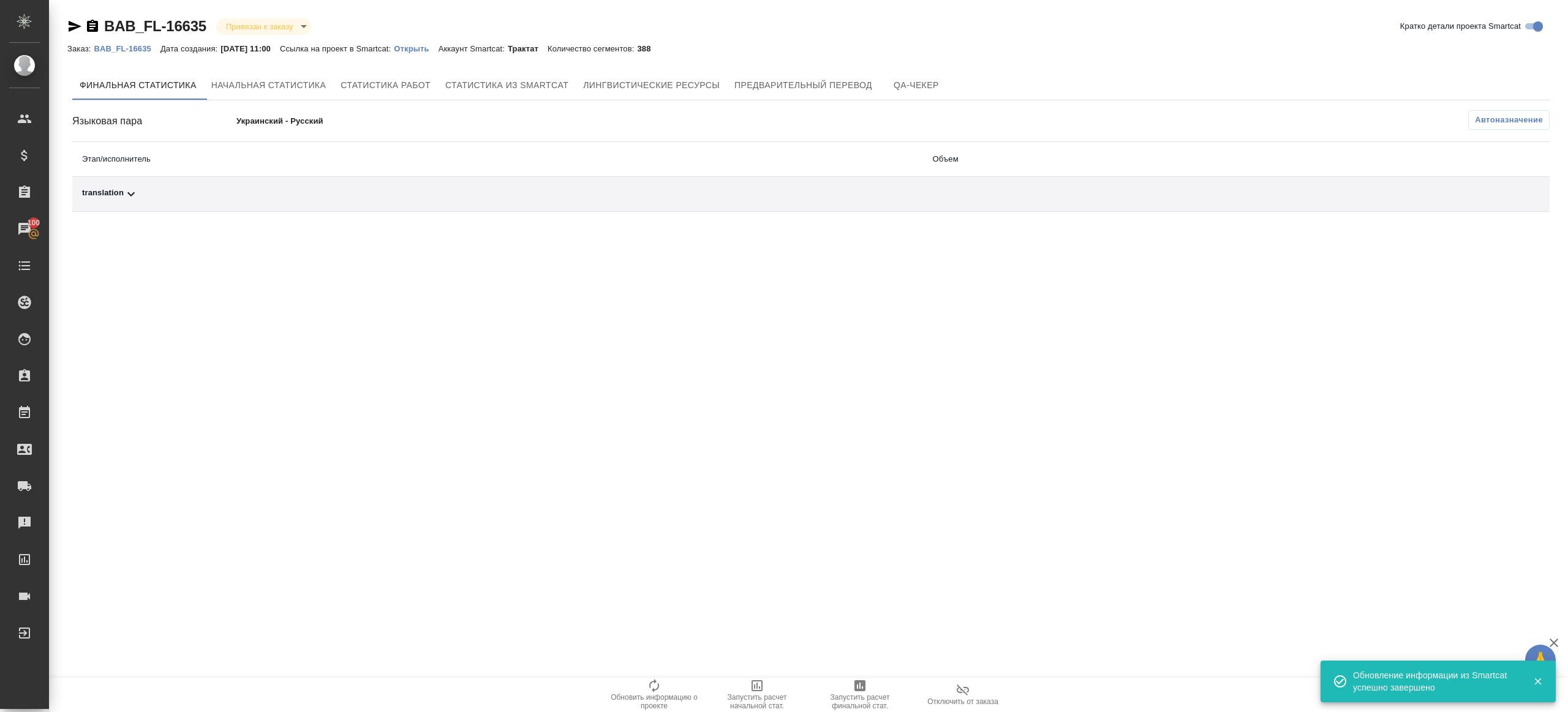
click at [1176, 121] on span "Автоназначение" at bounding box center [1509, 120] width 68 height 12
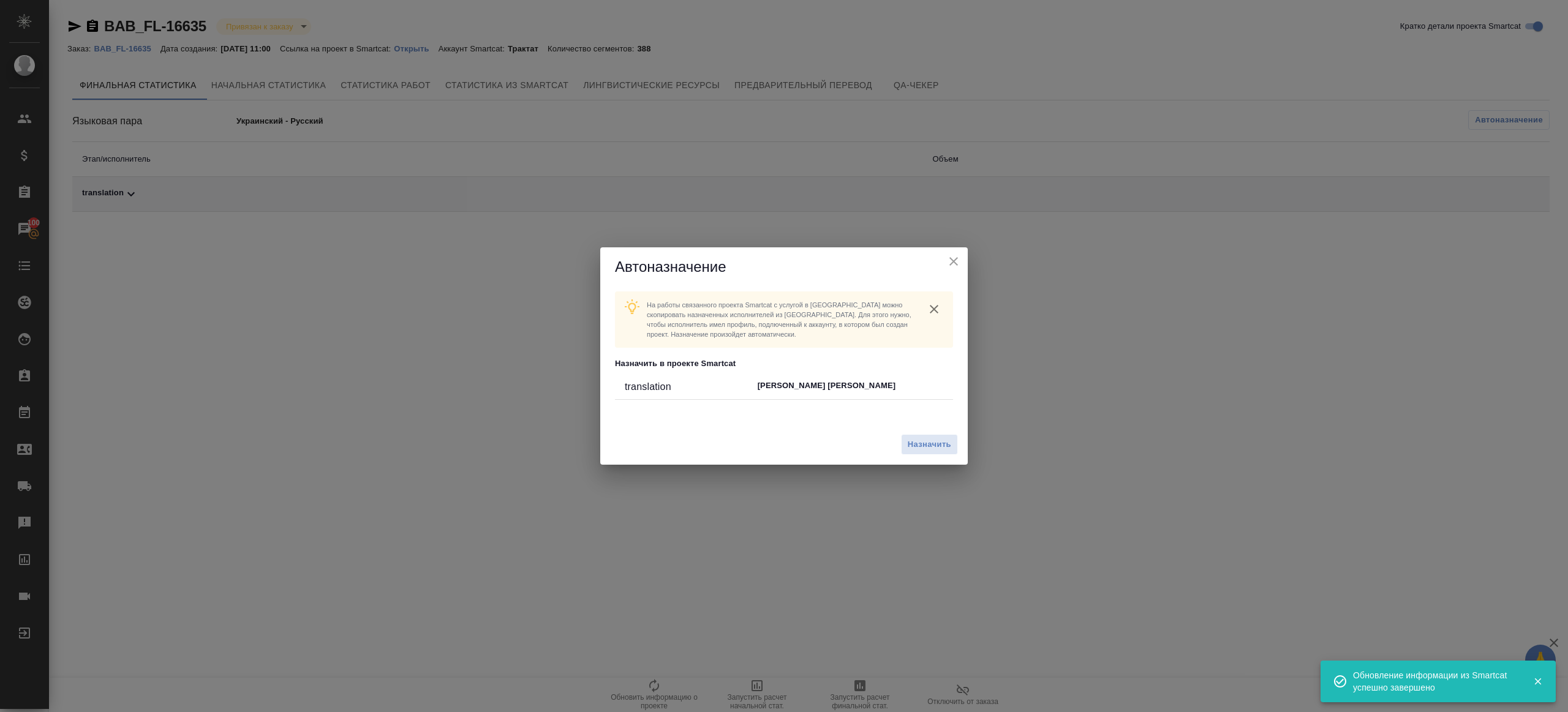
click at [921, 457] on div "Назначить" at bounding box center [784, 445] width 367 height 41
click at [925, 451] on span "Назначить" at bounding box center [929, 444] width 44 height 14
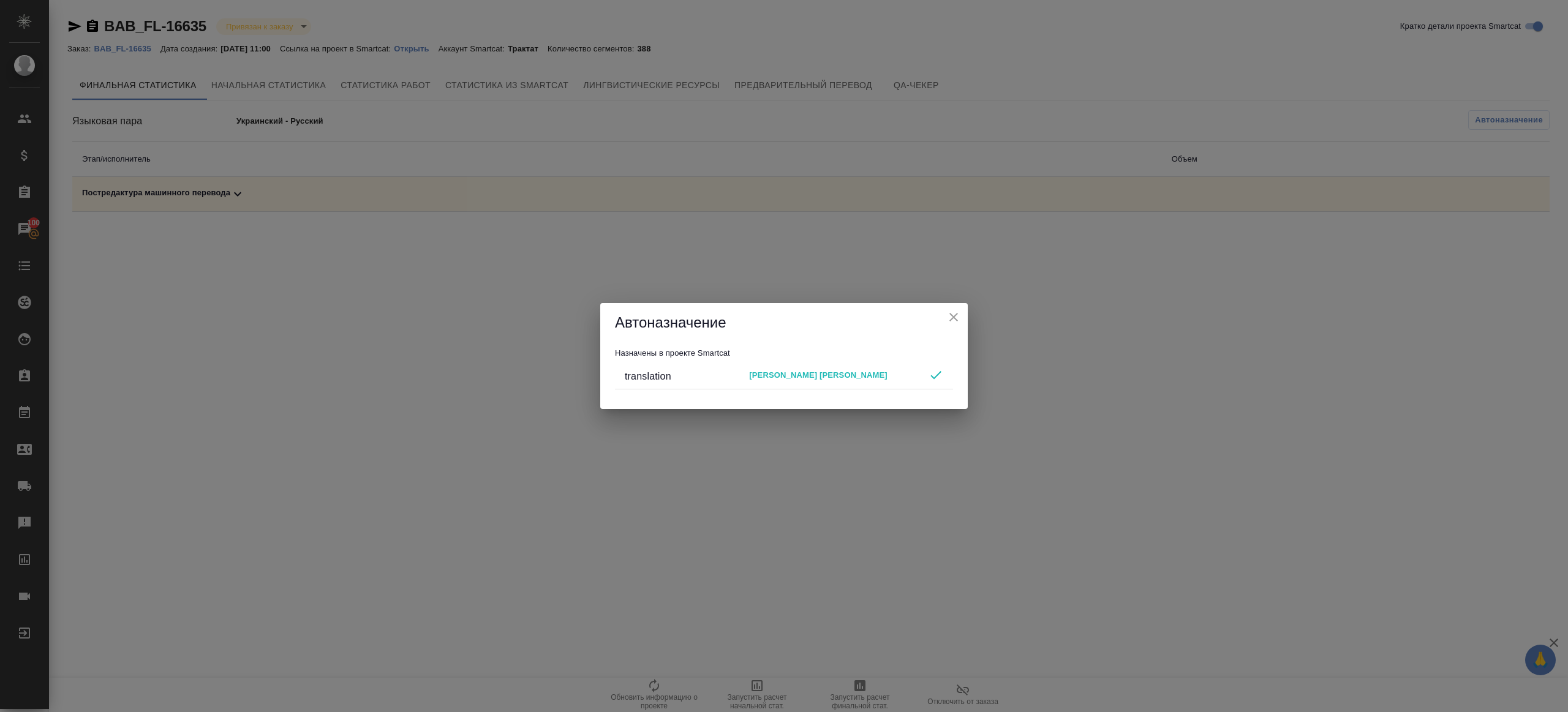
click at [953, 316] on icon "close" at bounding box center [954, 317] width 9 height 9
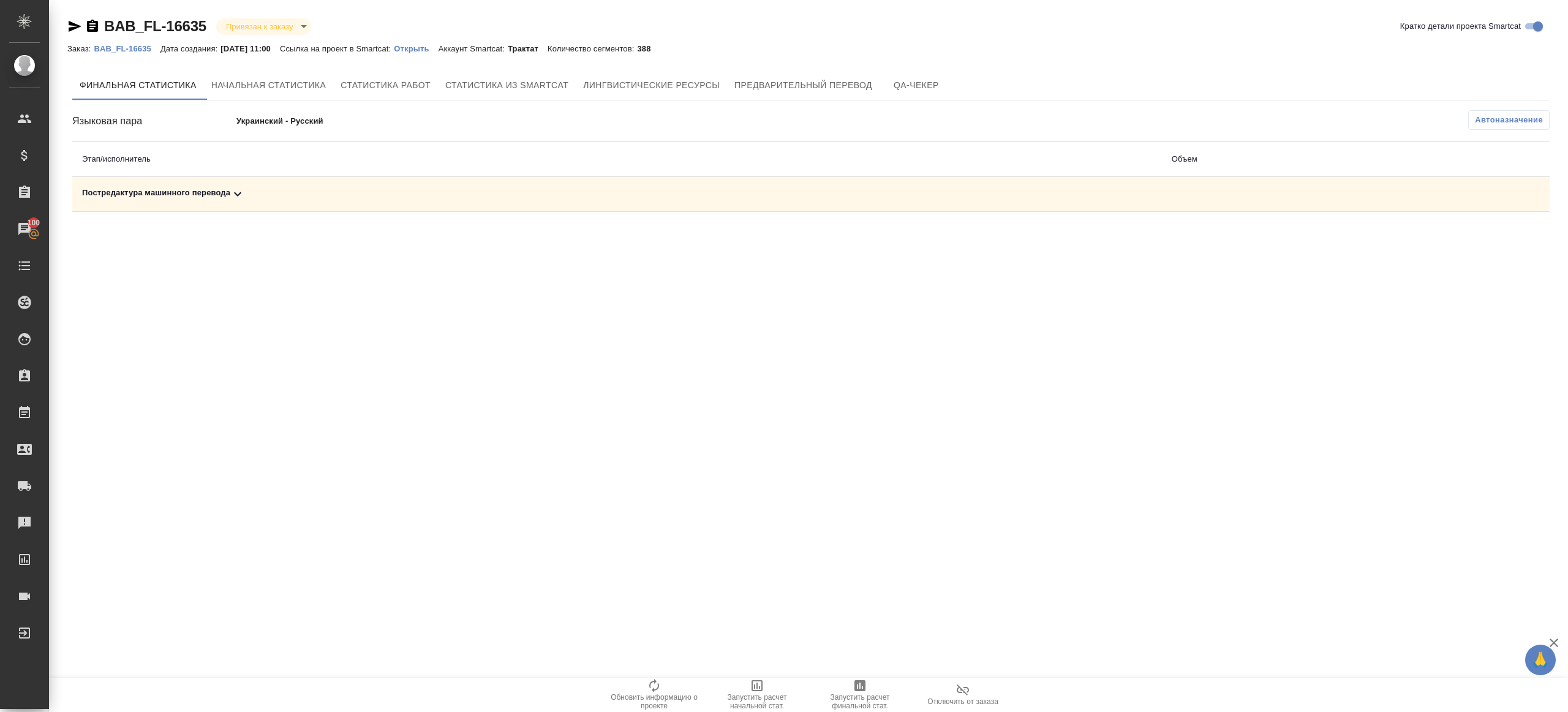
click at [861, 533] on icon "button" at bounding box center [860, 686] width 11 height 11
click at [696, 367] on div ".cls-1 fill:#fff; AWATERA [PERSON_NAME] Клиенты Спецификации Заказы 100 Чаты To…" at bounding box center [784, 356] width 1568 height 712
click at [231, 189] on div "Постредактура машинного перевода" at bounding box center [617, 194] width 1070 height 15
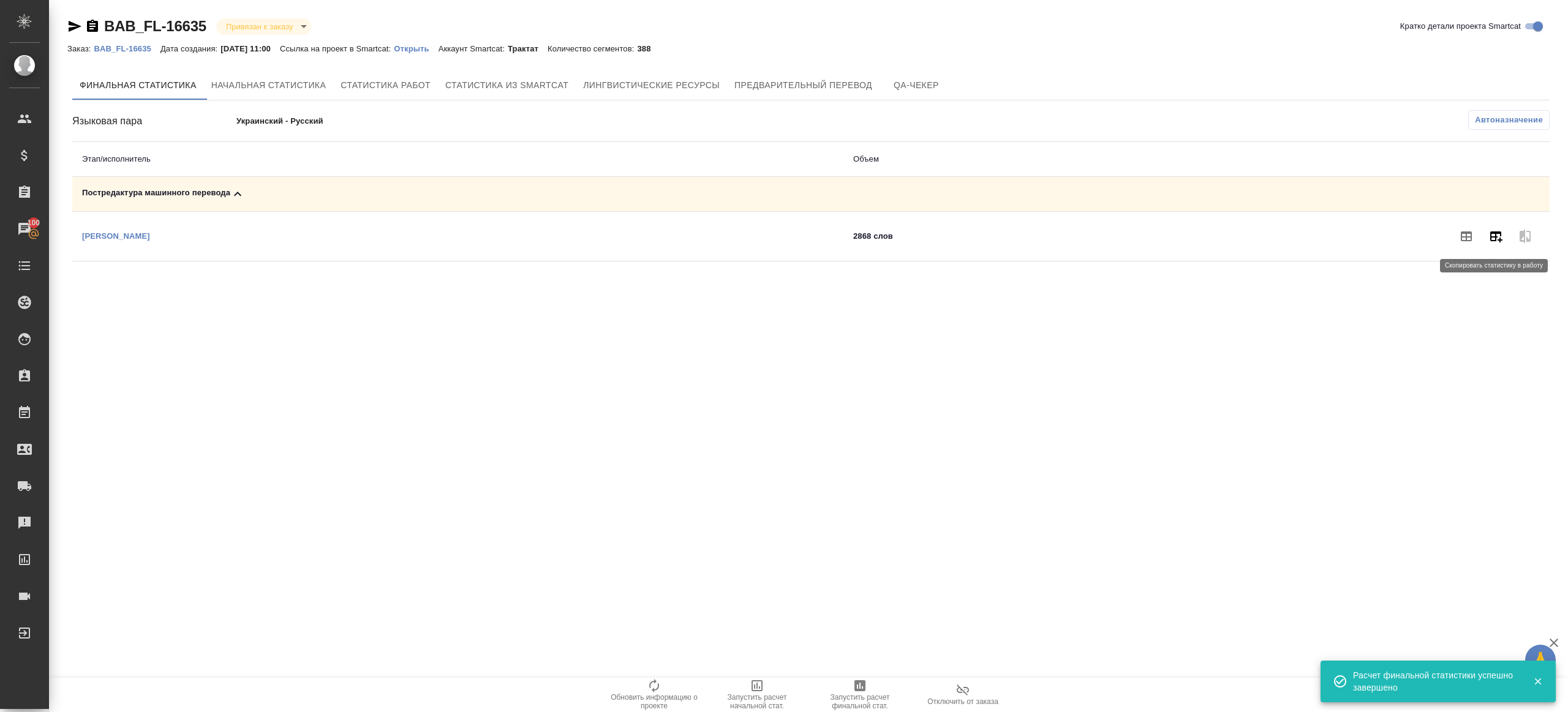
click at [1176, 240] on icon "button" at bounding box center [1496, 237] width 15 height 15
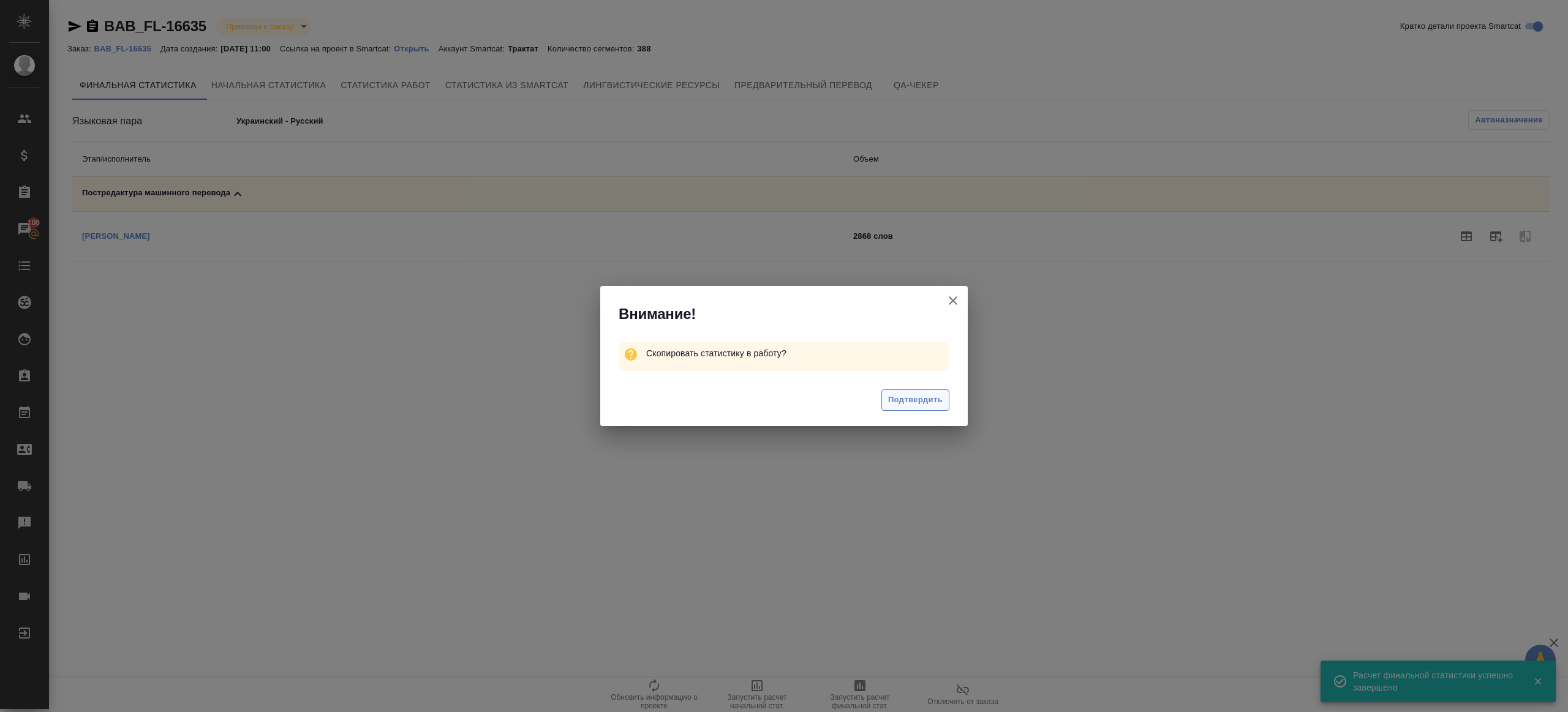
click at [923, 401] on span "Подтвердить" at bounding box center [916, 400] width 54 height 14
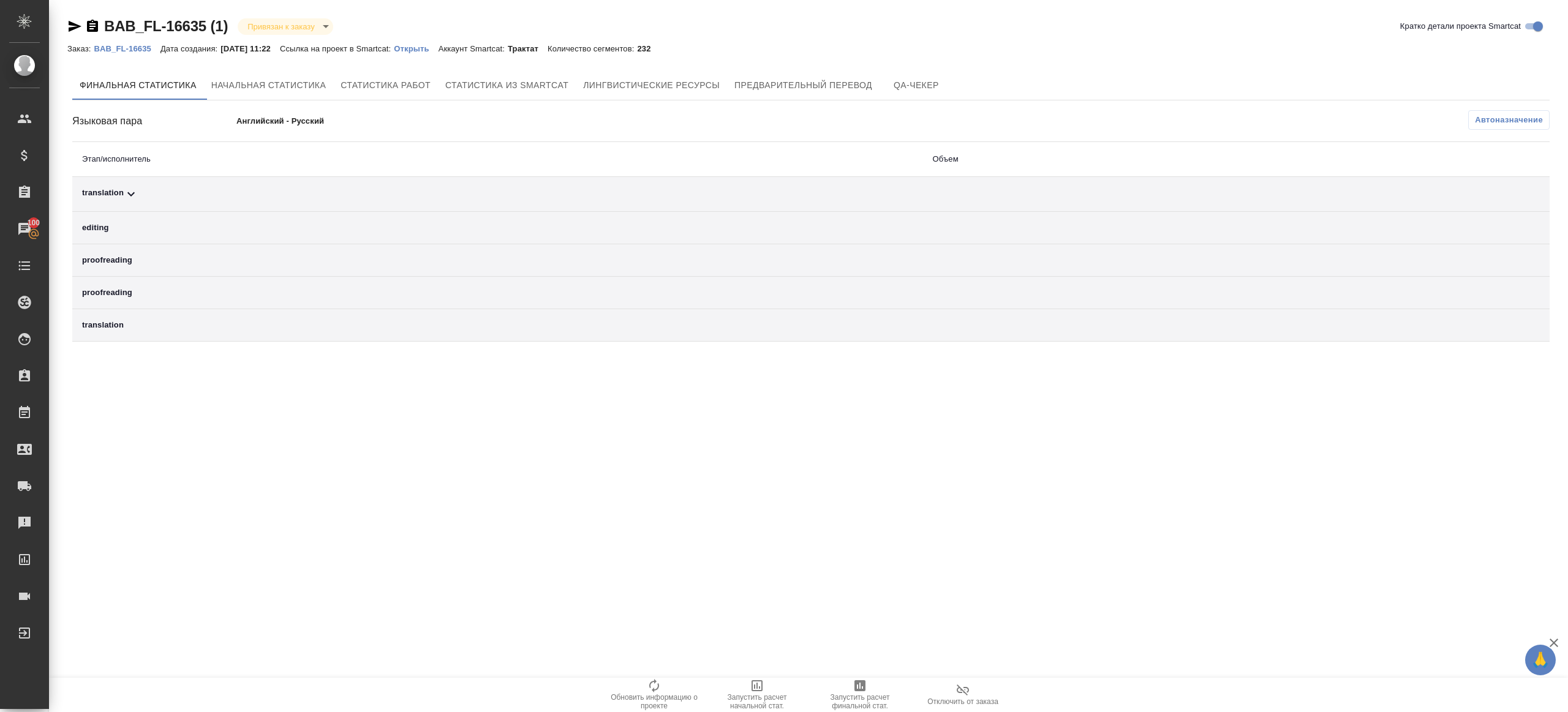
drag, startPoint x: 656, startPoint y: 684, endPoint x: 656, endPoint y: 677, distance: 7.0
click at [656, 533] on icon "button" at bounding box center [654, 686] width 15 height 15
click at [689, 533] on div ".cls-1 fill:#fff; AWATERA [PERSON_NAME] Клиенты Спецификации Заказы 100 Чаты To…" at bounding box center [784, 356] width 1568 height 712
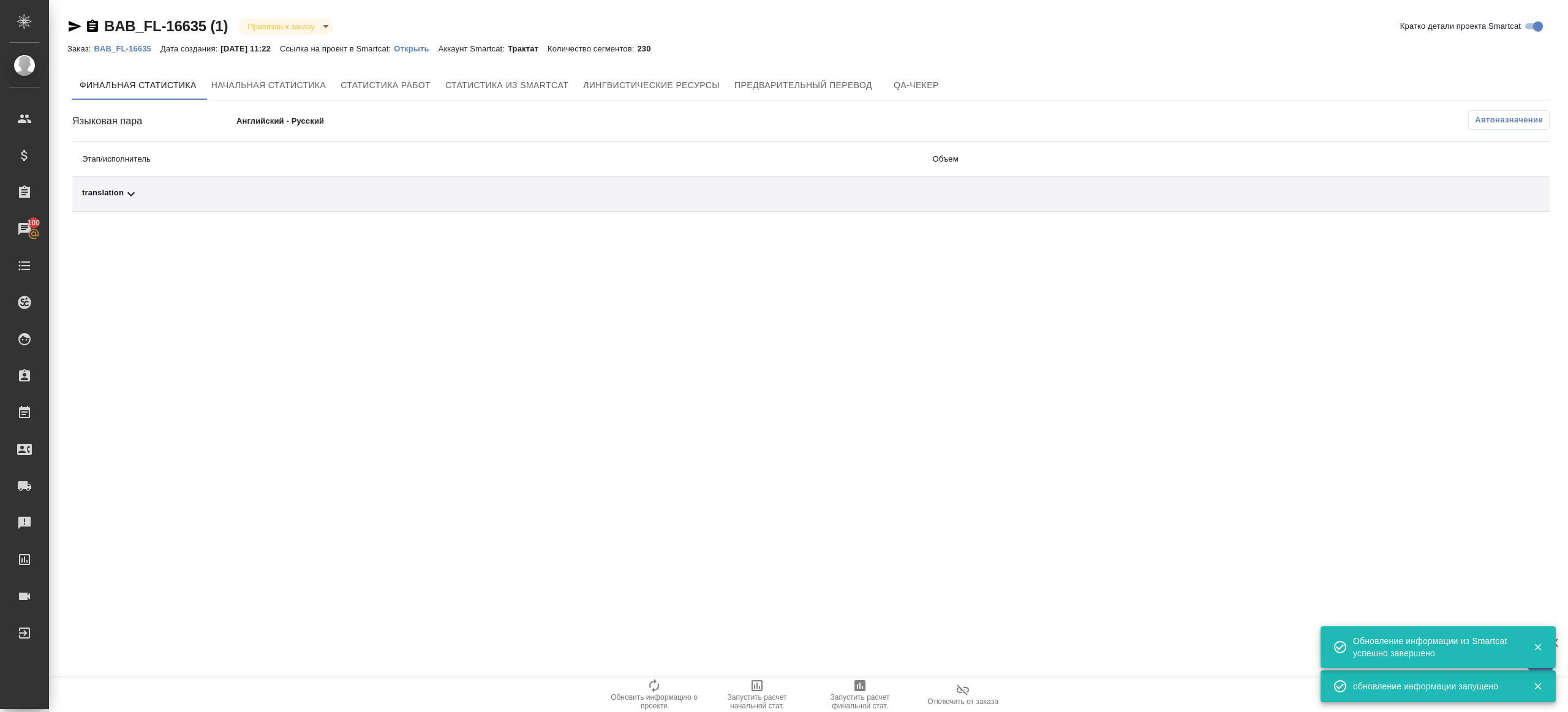
click at [1176, 129] on button "Автоназначение" at bounding box center [1509, 120] width 81 height 20
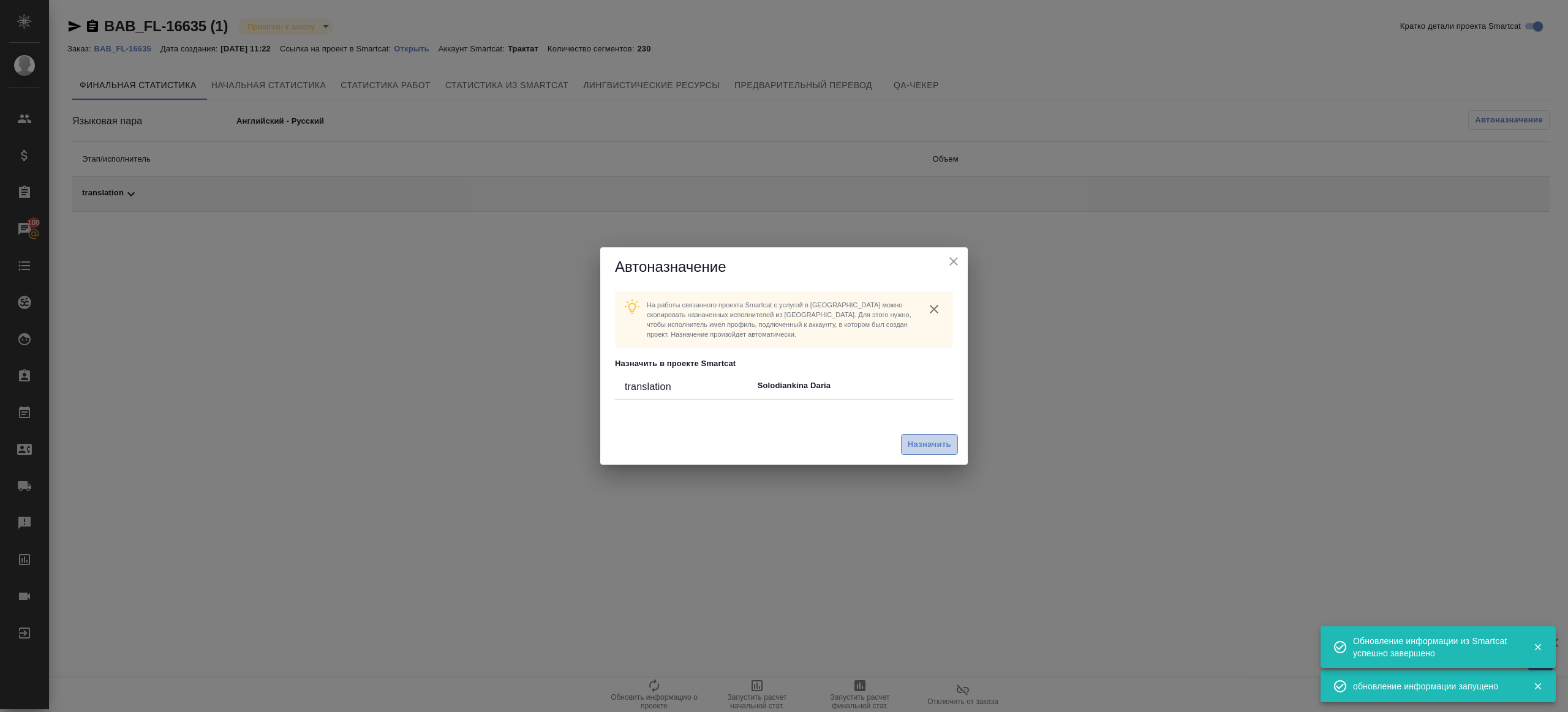
click at [919, 439] on span "Назначить" at bounding box center [929, 444] width 44 height 14
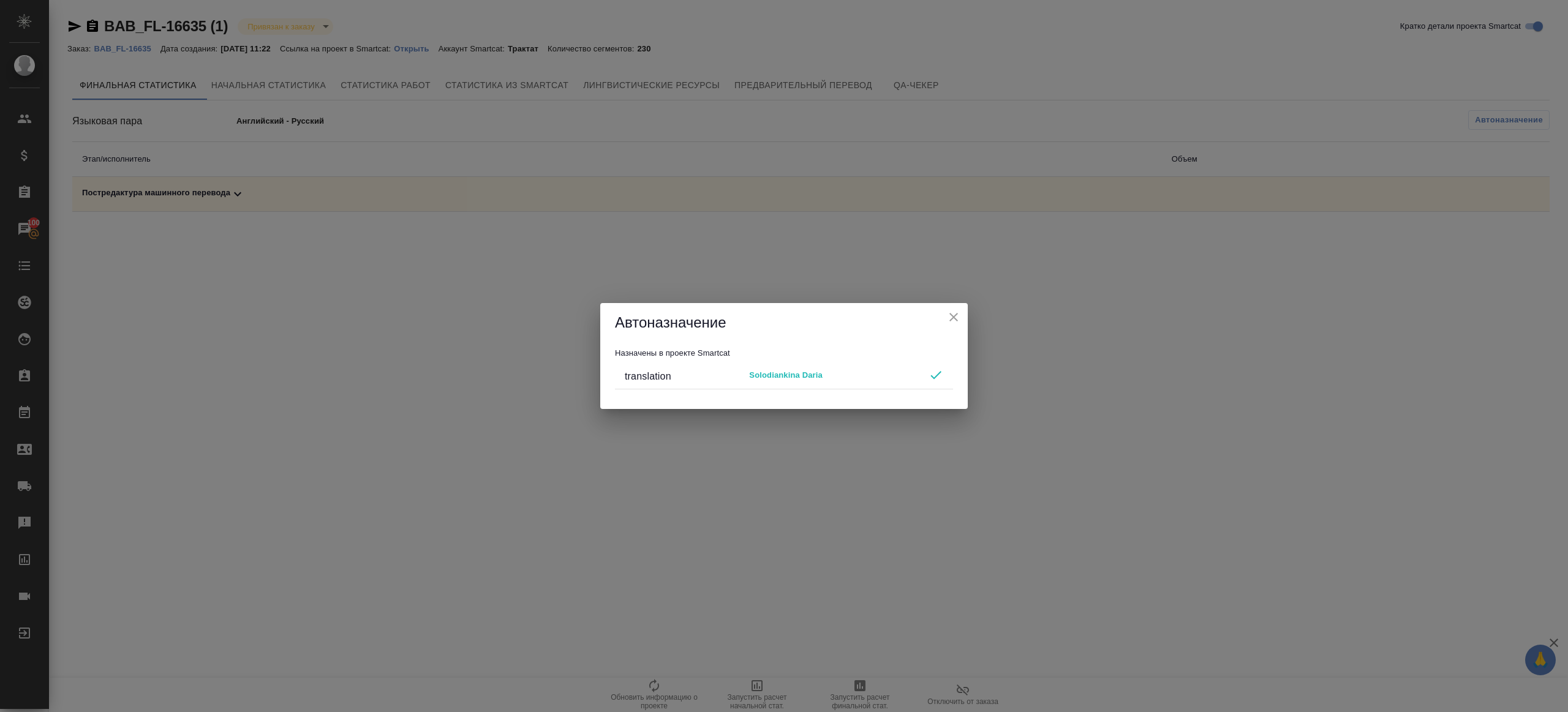
click at [950, 323] on icon "close" at bounding box center [954, 317] width 15 height 15
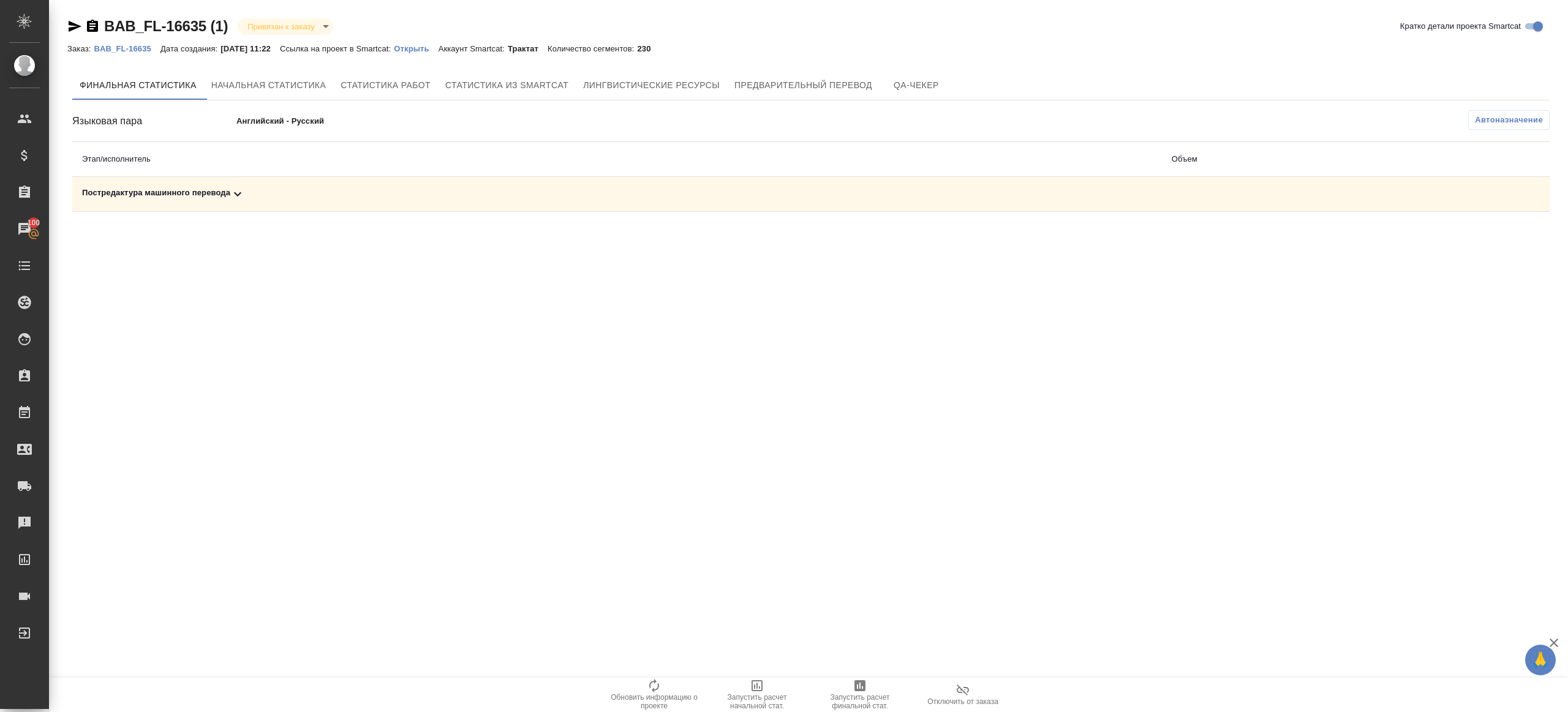
click at [862, 533] on icon "button" at bounding box center [860, 686] width 11 height 11
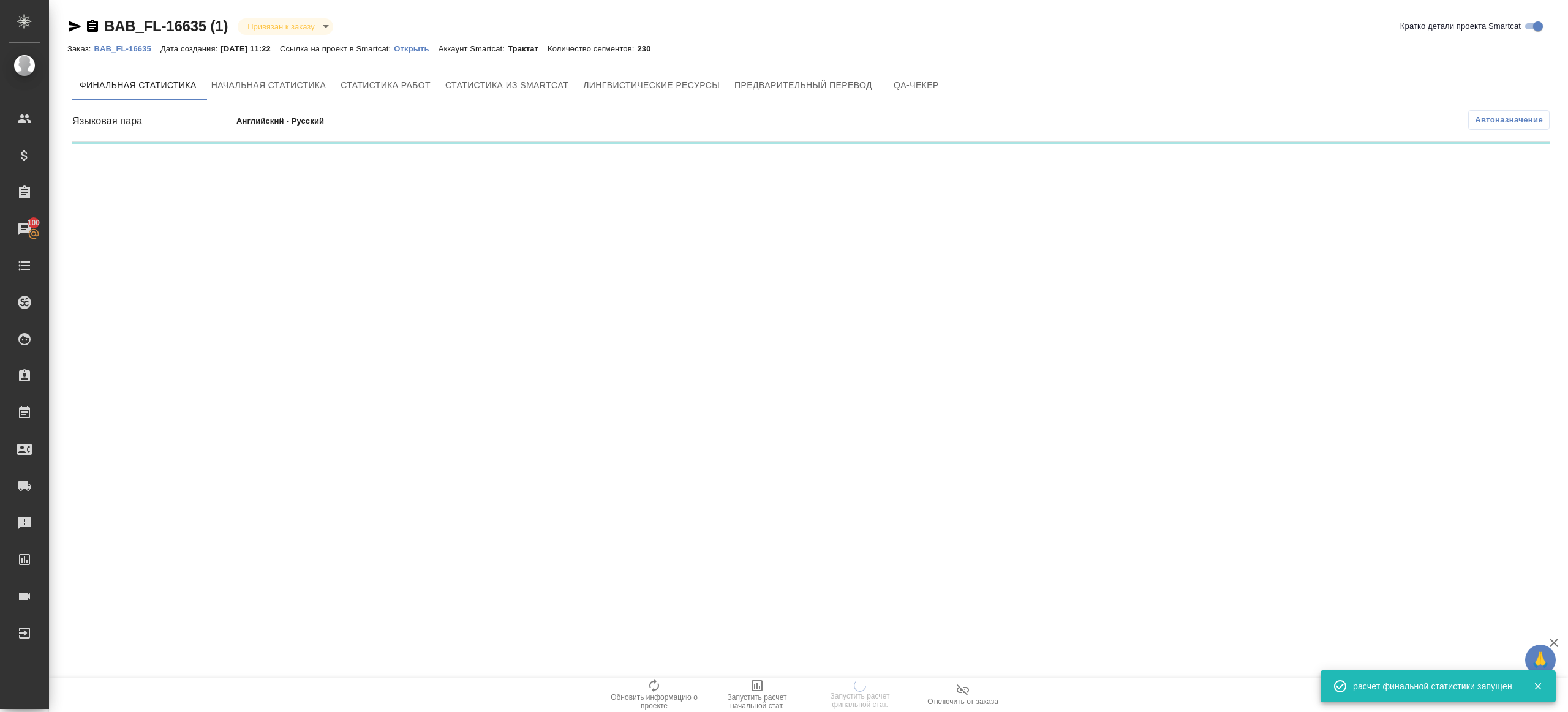
click at [811, 441] on div ".cls-1 fill:#fff; AWATERA Gazizov Rinat Клиенты Спецификации Заказы 100 Чаты To…" at bounding box center [784, 356] width 1568 height 712
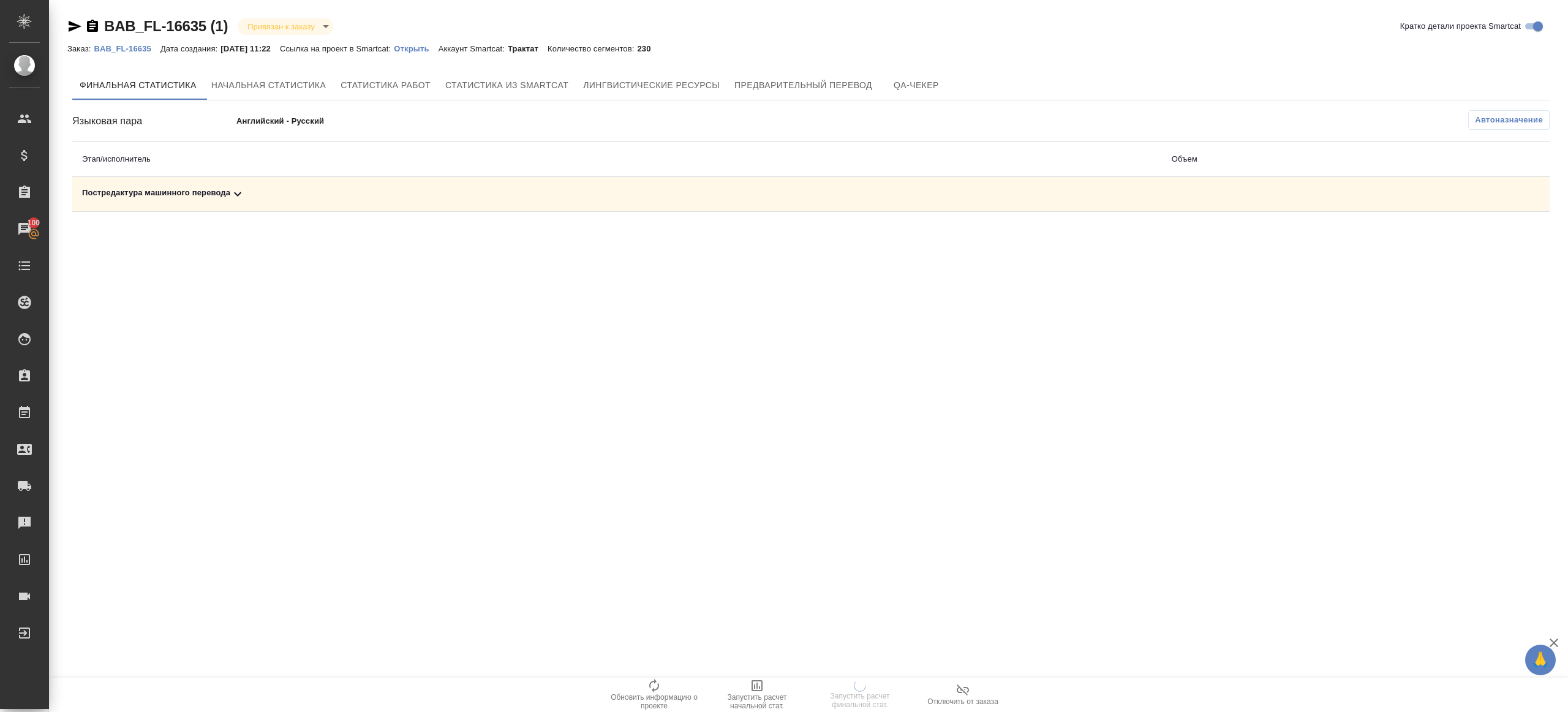
click at [572, 354] on div ".cls-1 fill:#fff; AWATERA Gazizov Rinat Клиенты Спецификации Заказы 100 Чаты To…" at bounding box center [784, 356] width 1568 height 712
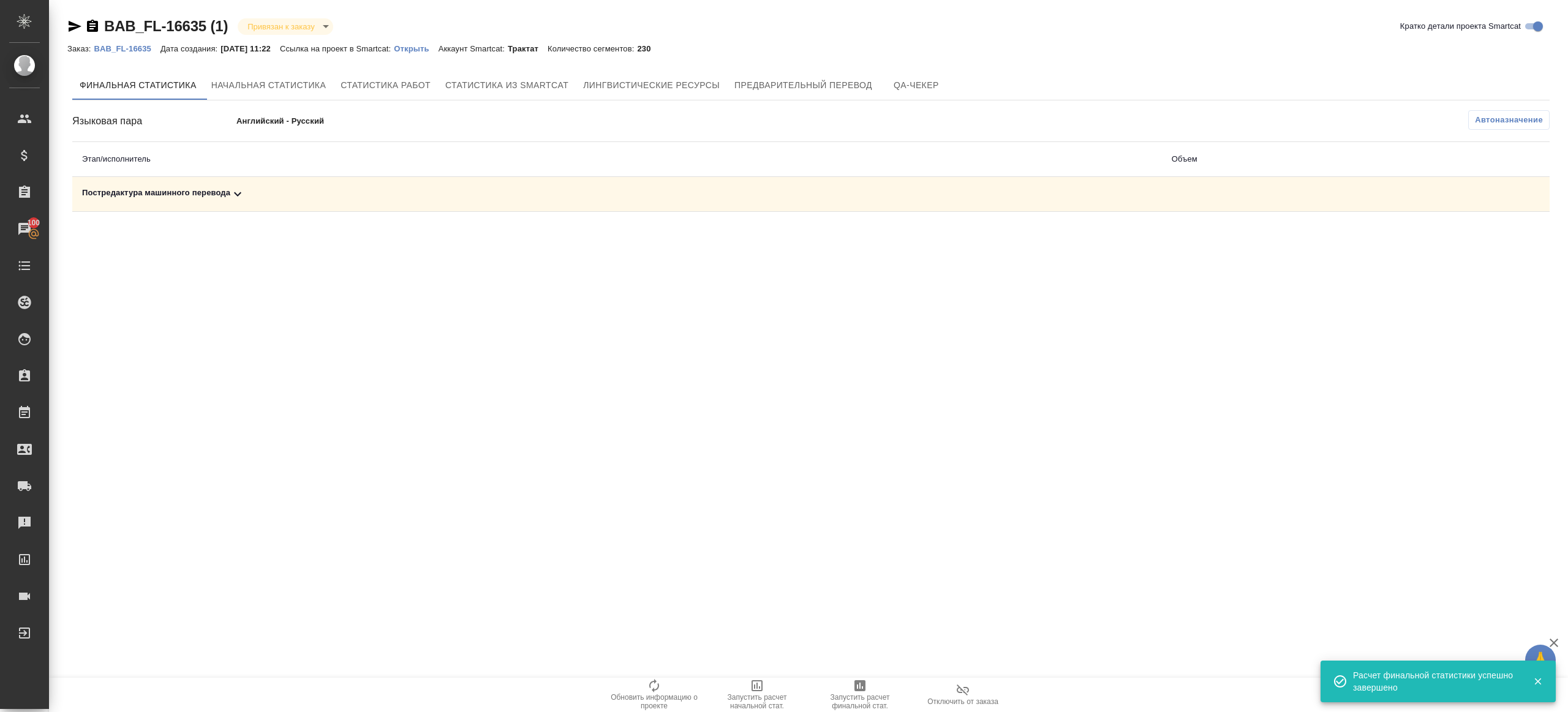
click at [250, 195] on div "Постредактура машинного перевода" at bounding box center [617, 194] width 1070 height 15
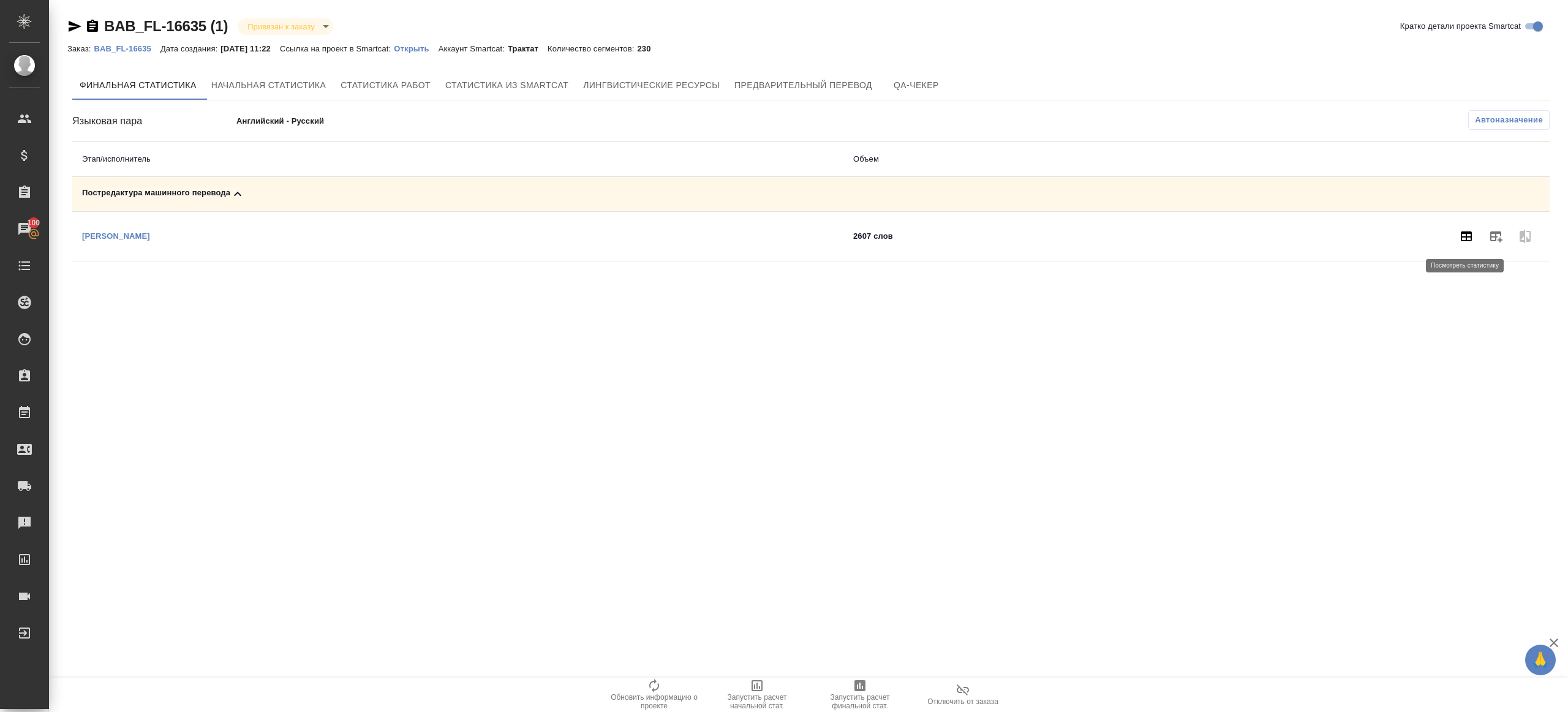
click at [1176, 235] on icon "button" at bounding box center [1467, 237] width 15 height 15
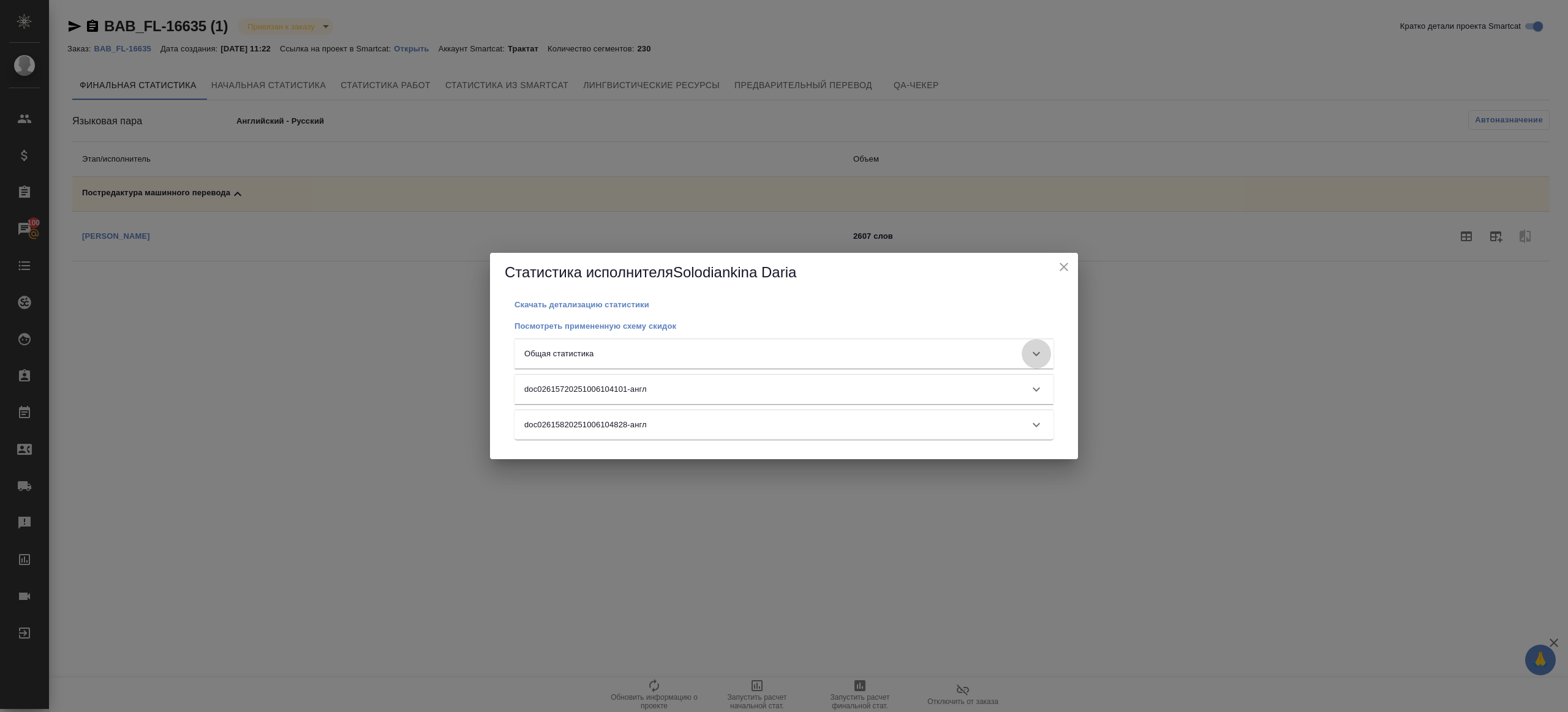
click at [1040, 353] on icon at bounding box center [1036, 354] width 15 height 15
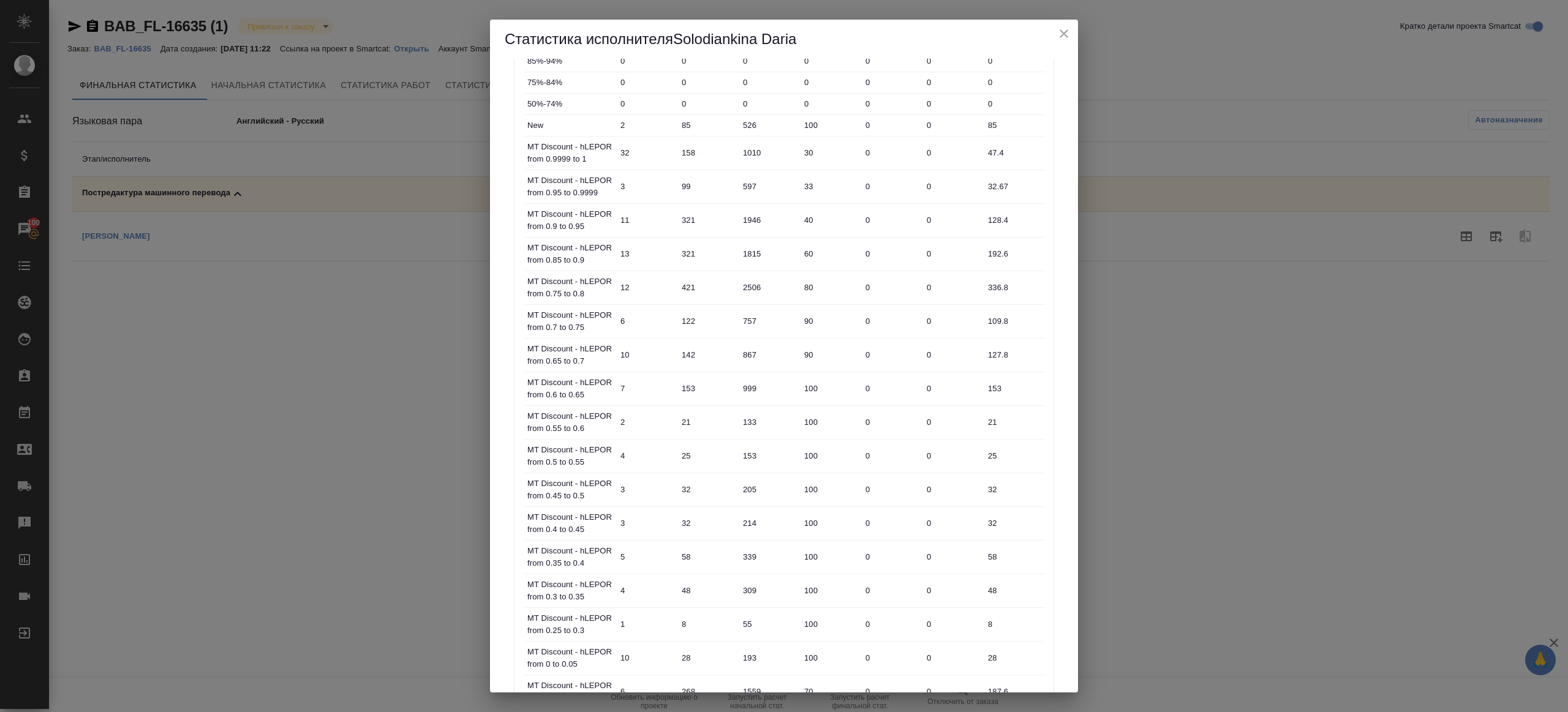
scroll to position [431, 0]
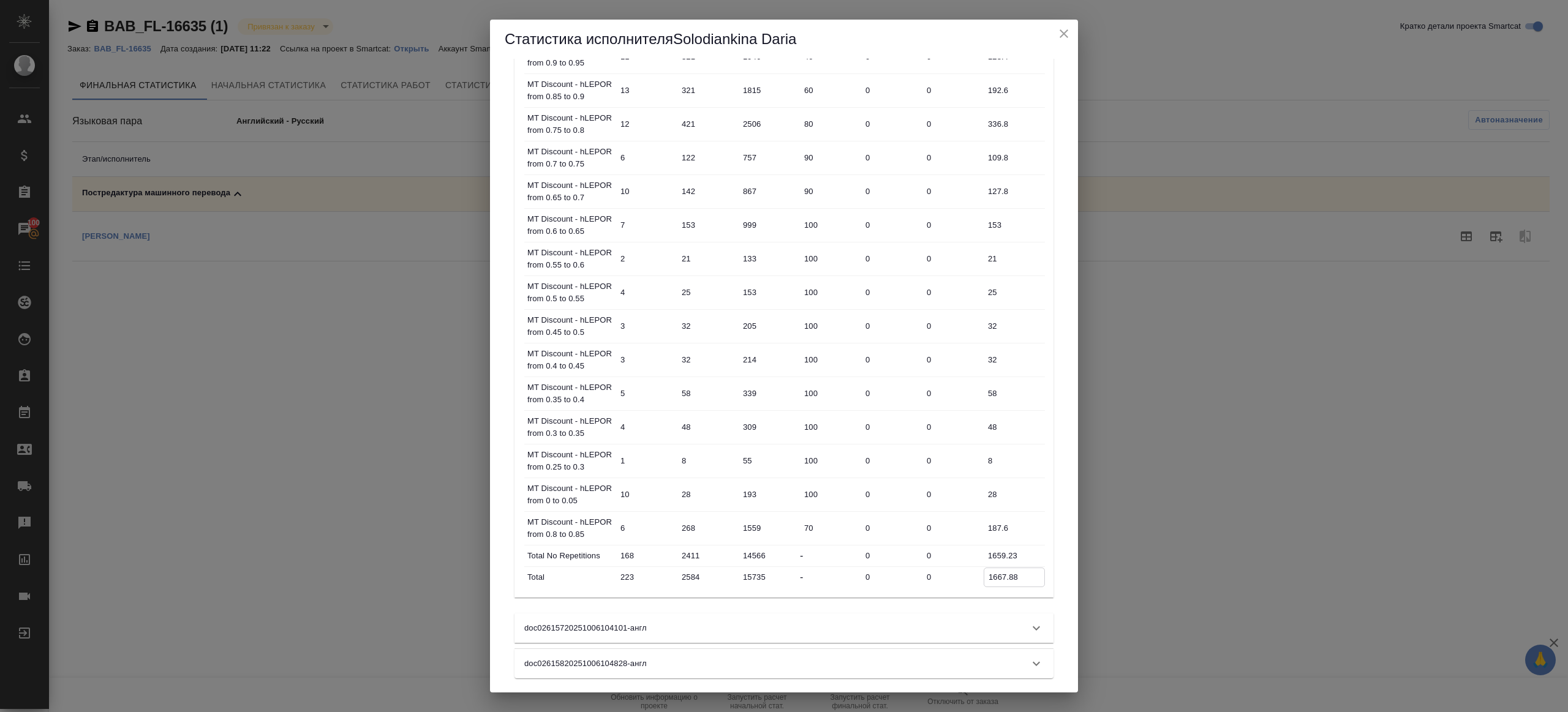
drag, startPoint x: 1019, startPoint y: 574, endPoint x: 979, endPoint y: 568, distance: 40.4
click at [979, 533] on div "Total 223 2584 15735 - 0 0 1667.88" at bounding box center [784, 578] width 520 height 21
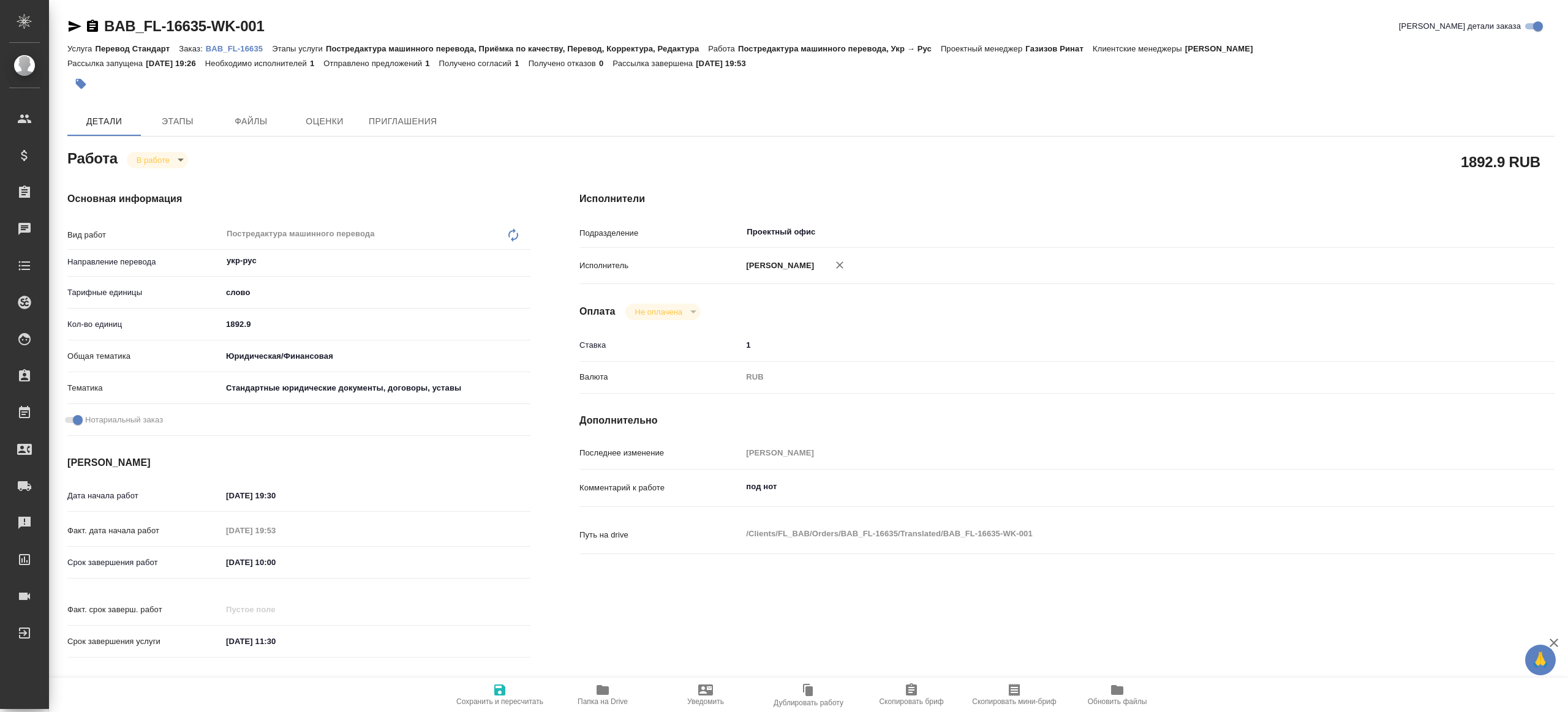
type textarea "x"
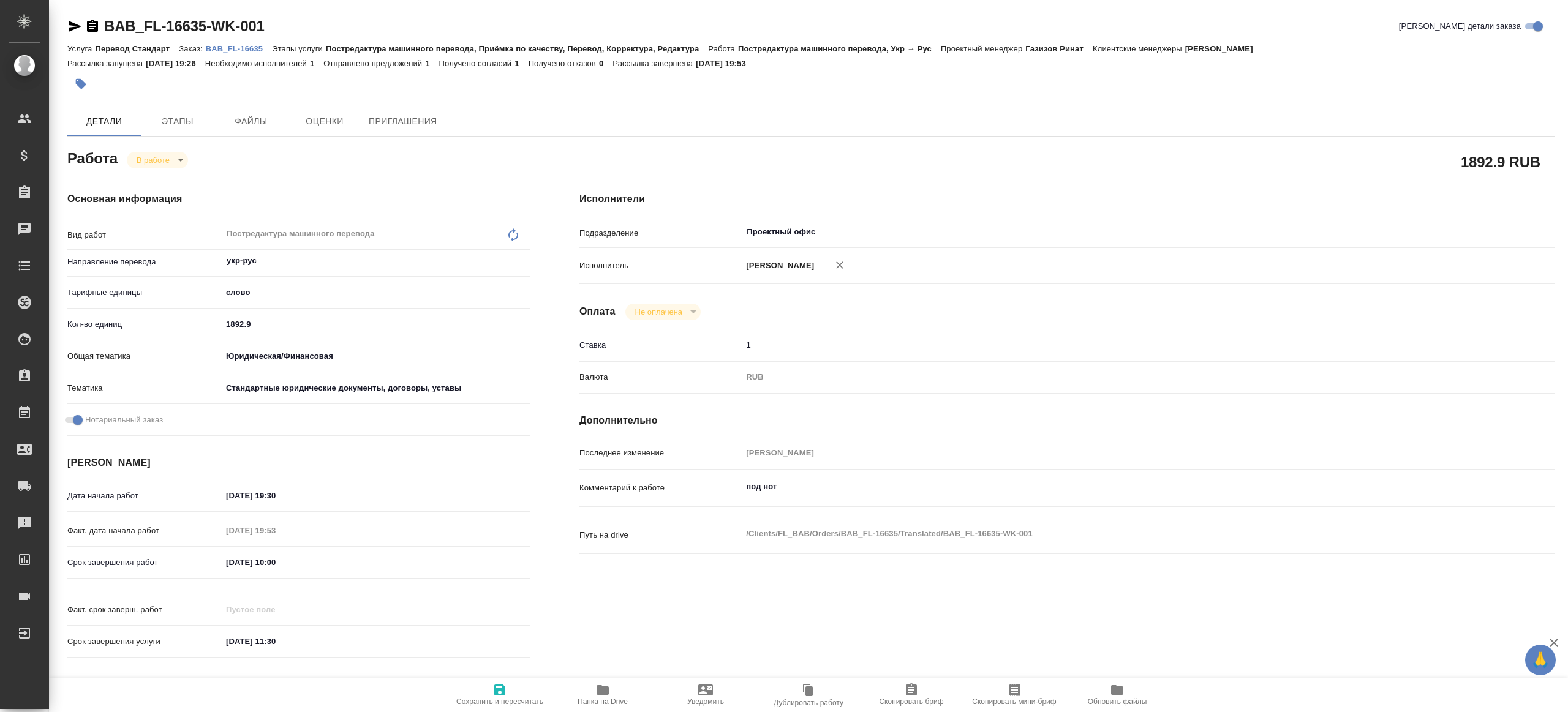
type textarea "x"
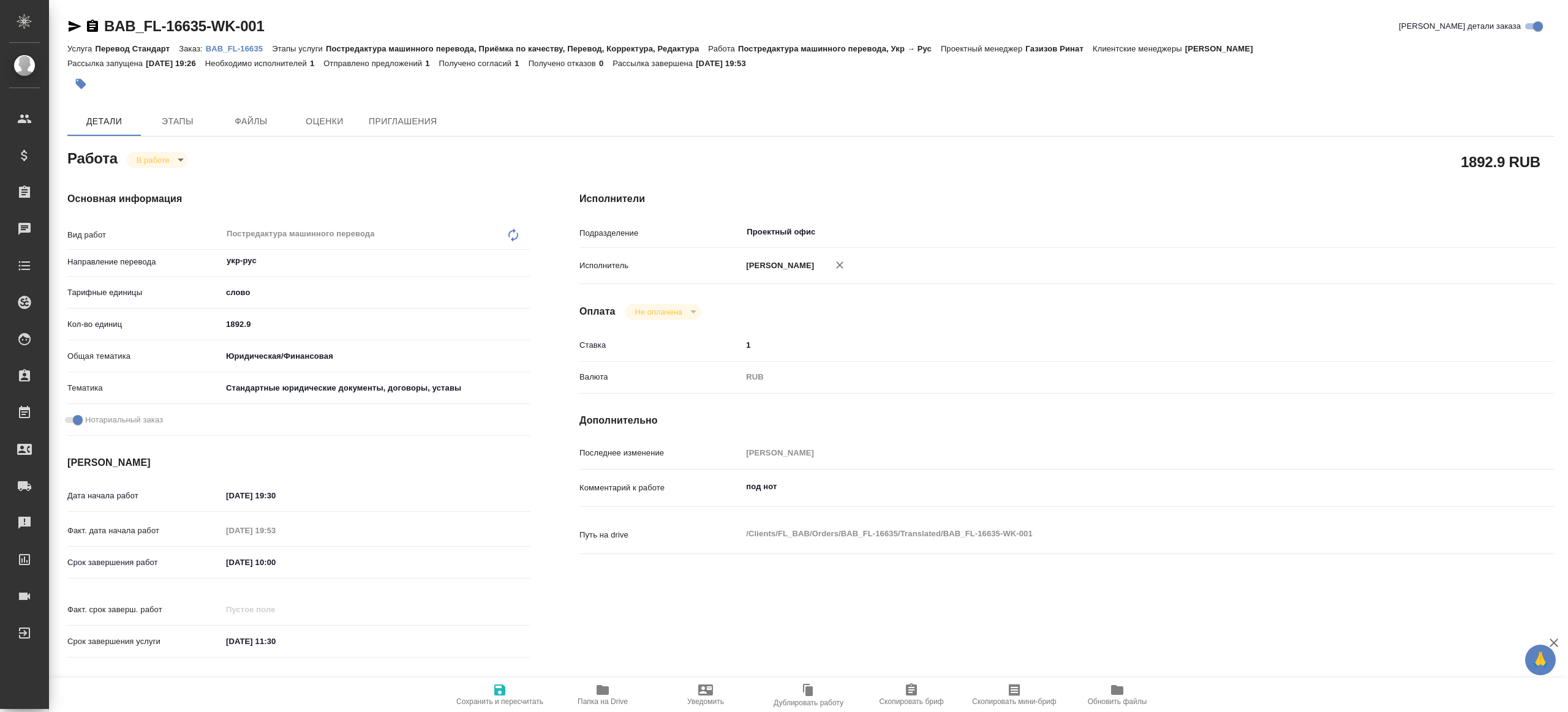
type textarea "x"
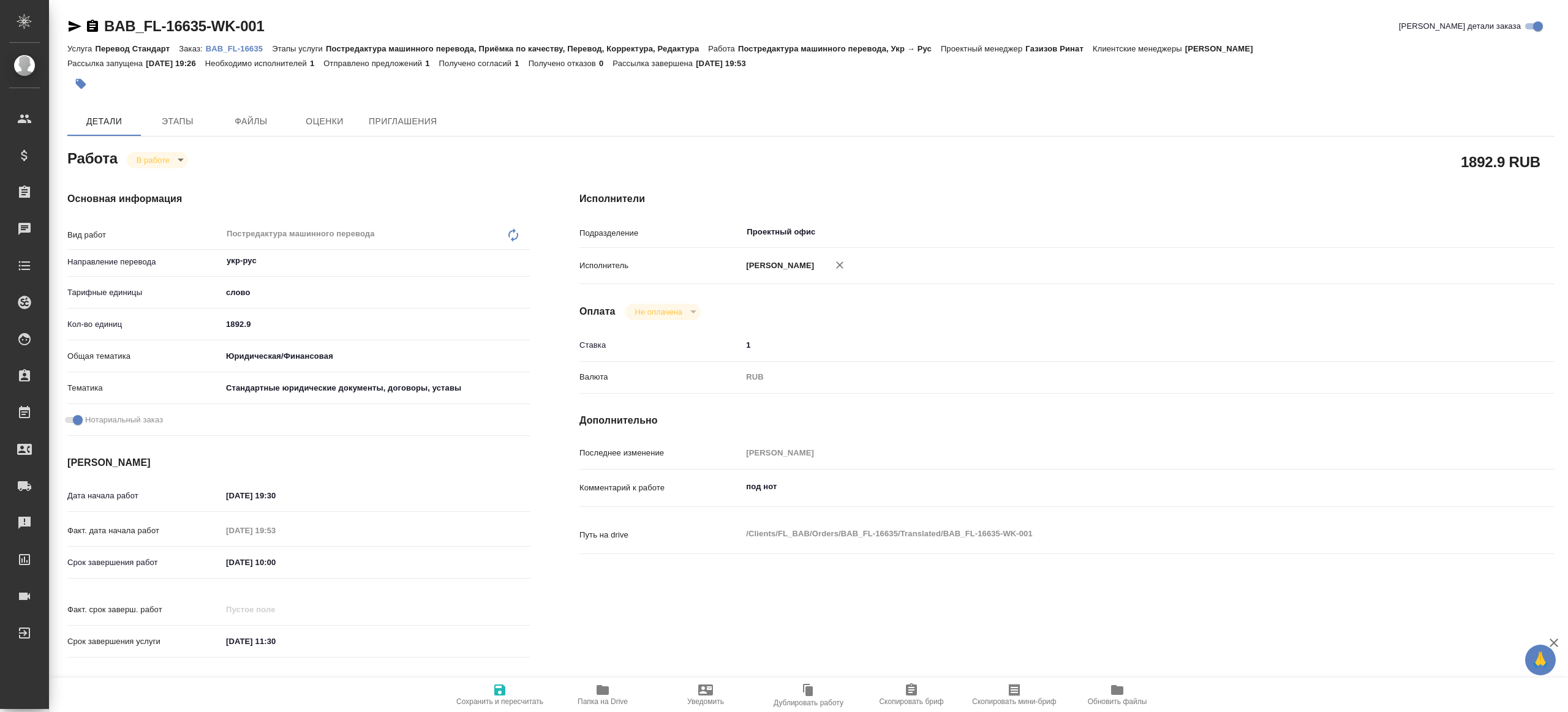
type textarea "x"
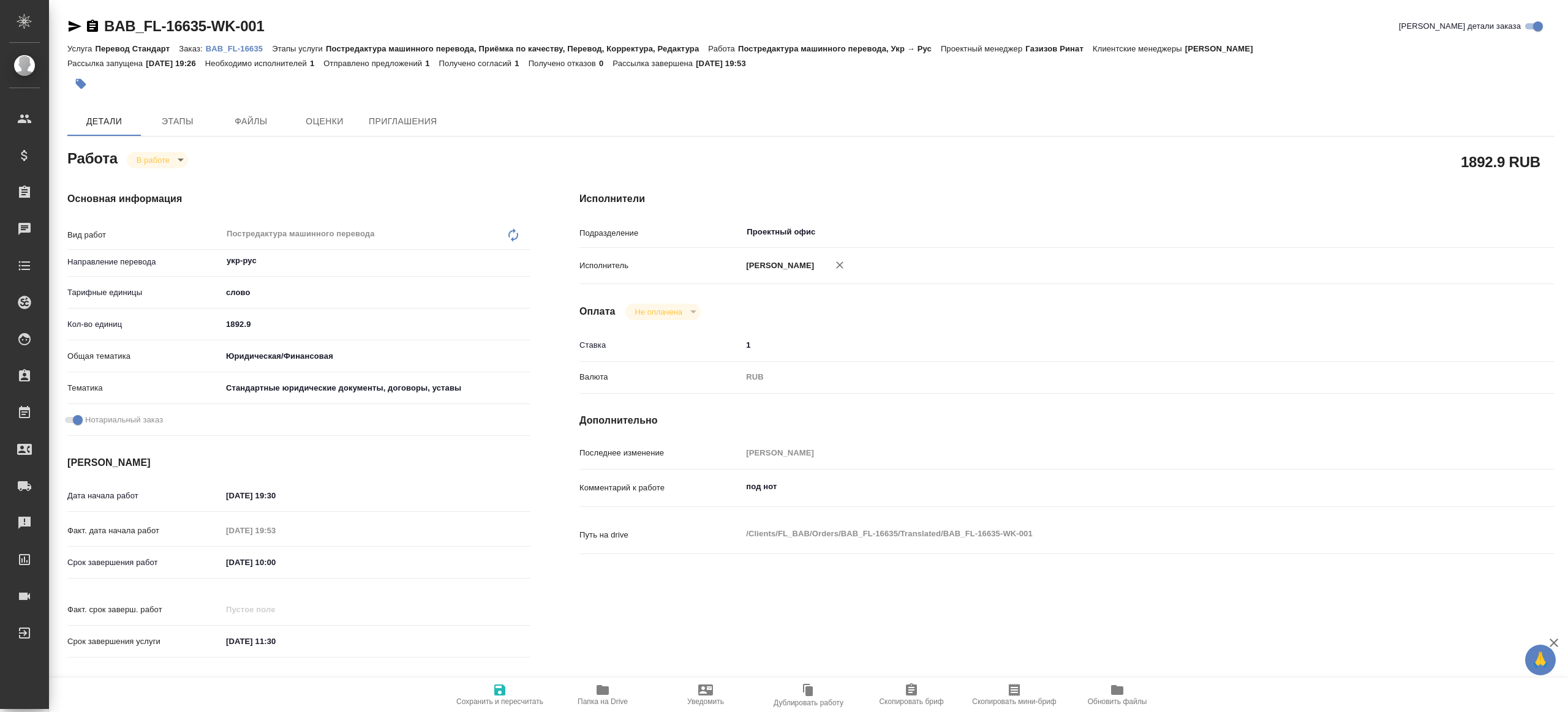
type textarea "x"
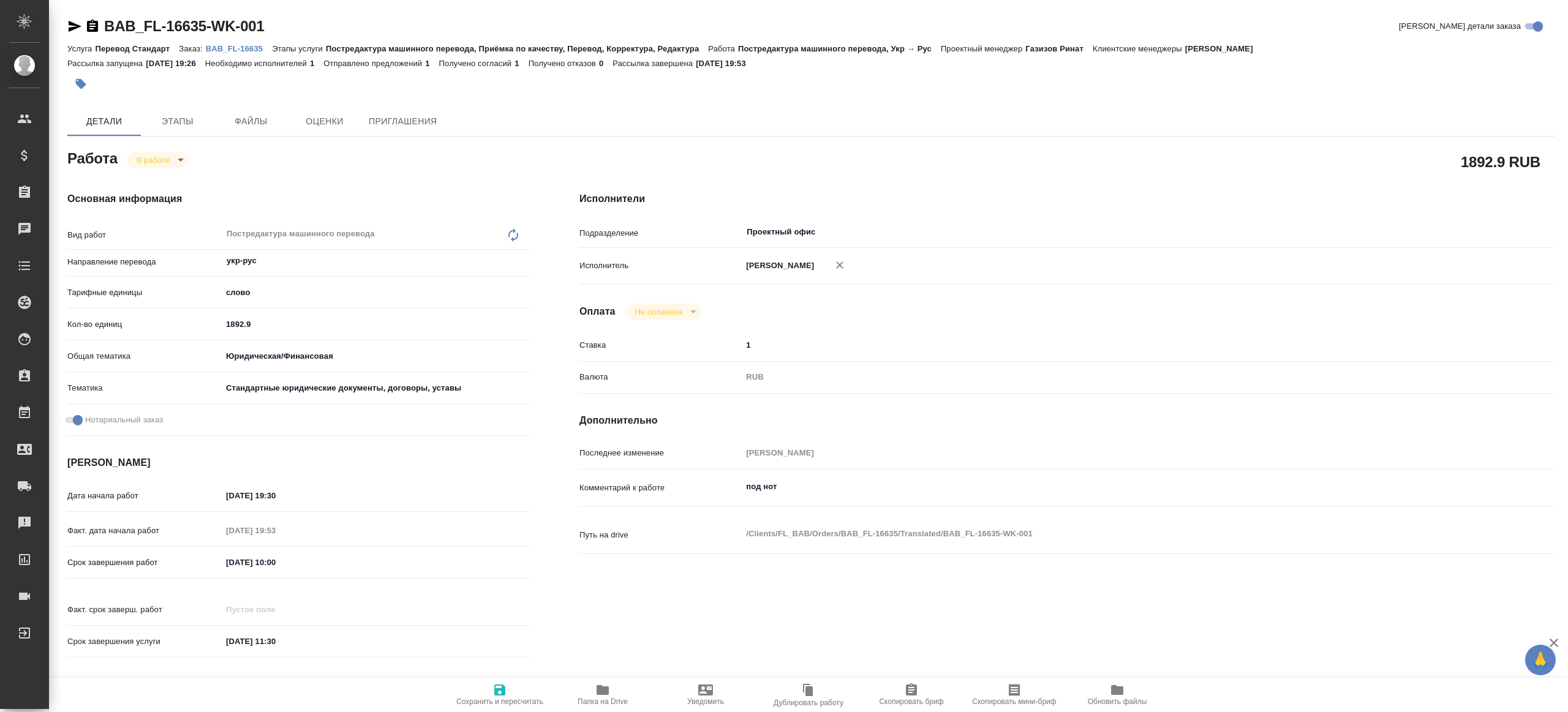
type textarea "x"
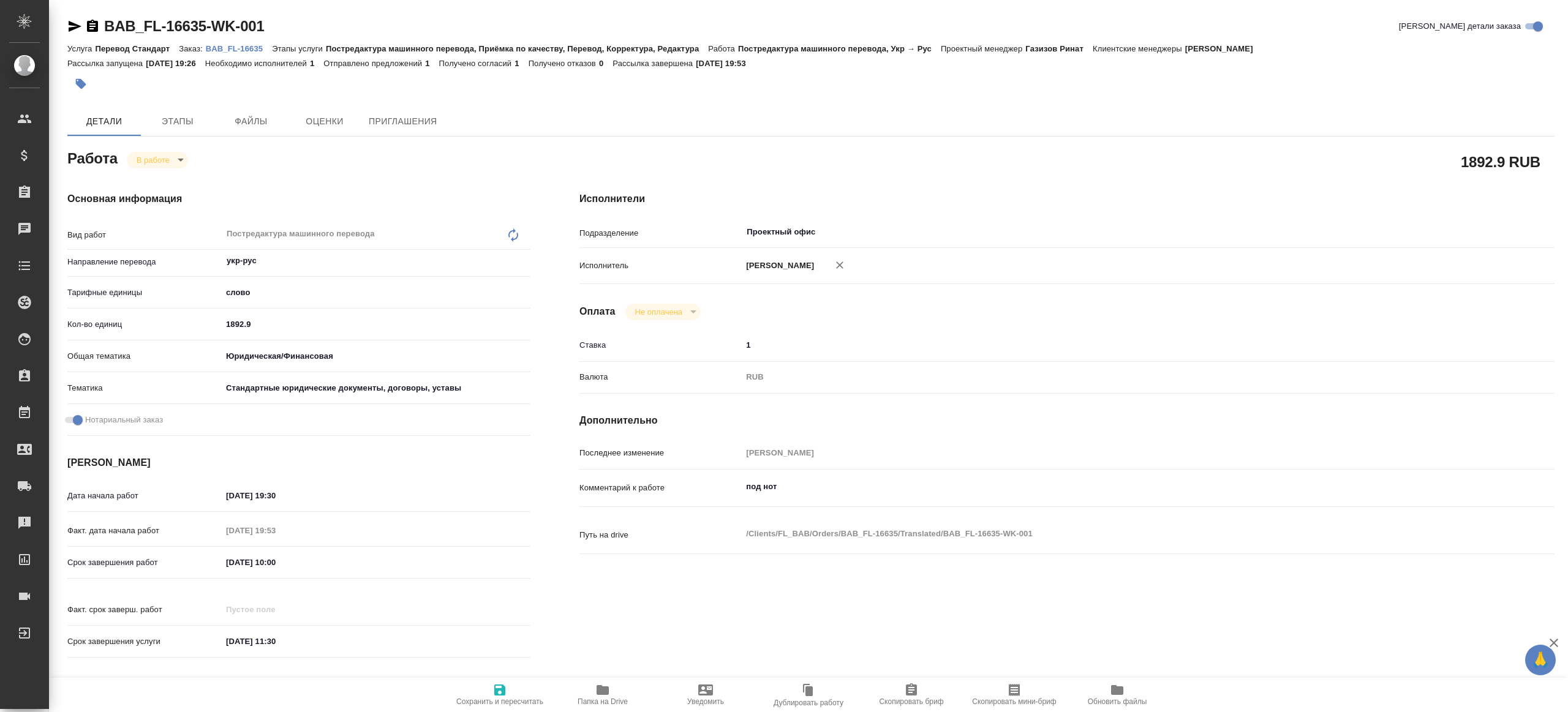
type textarea "x"
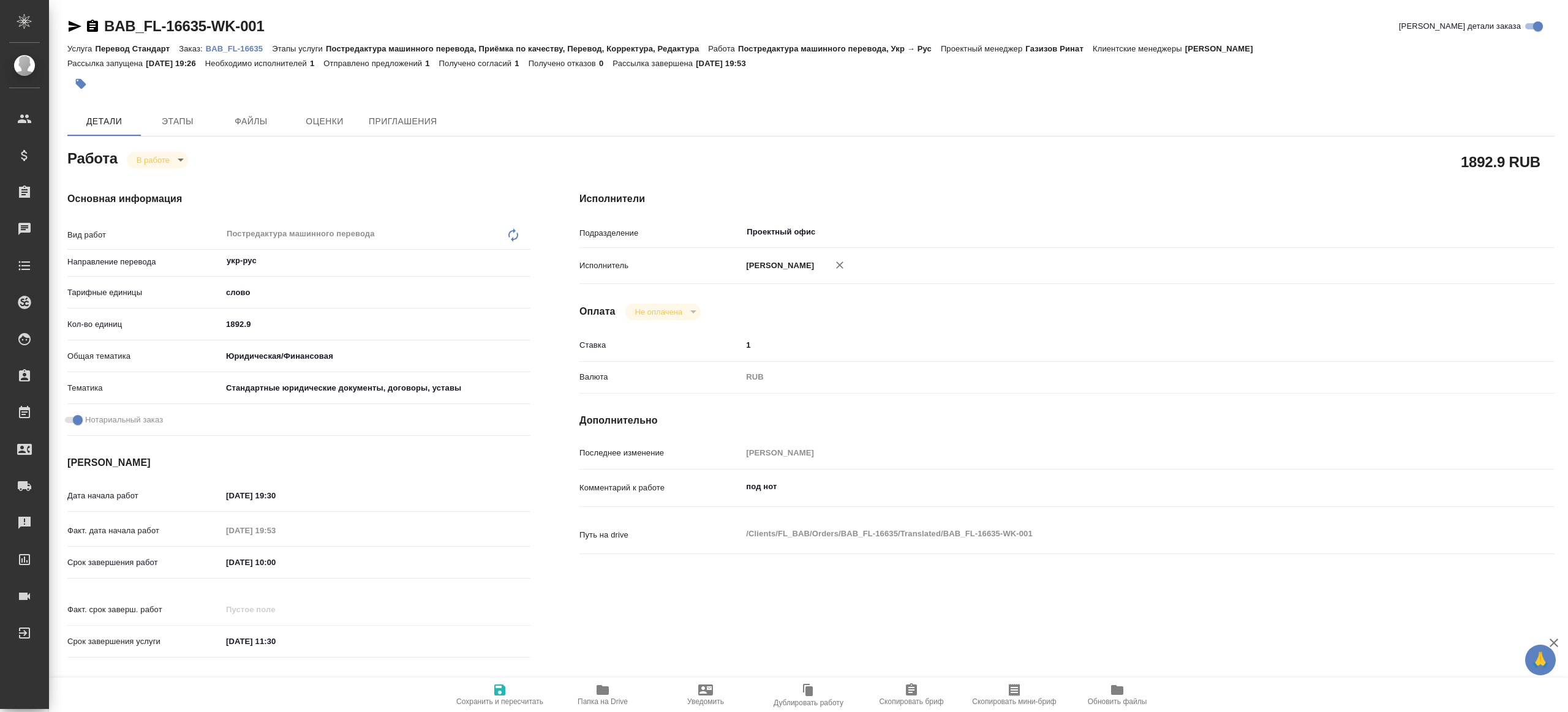
type textarea "x"
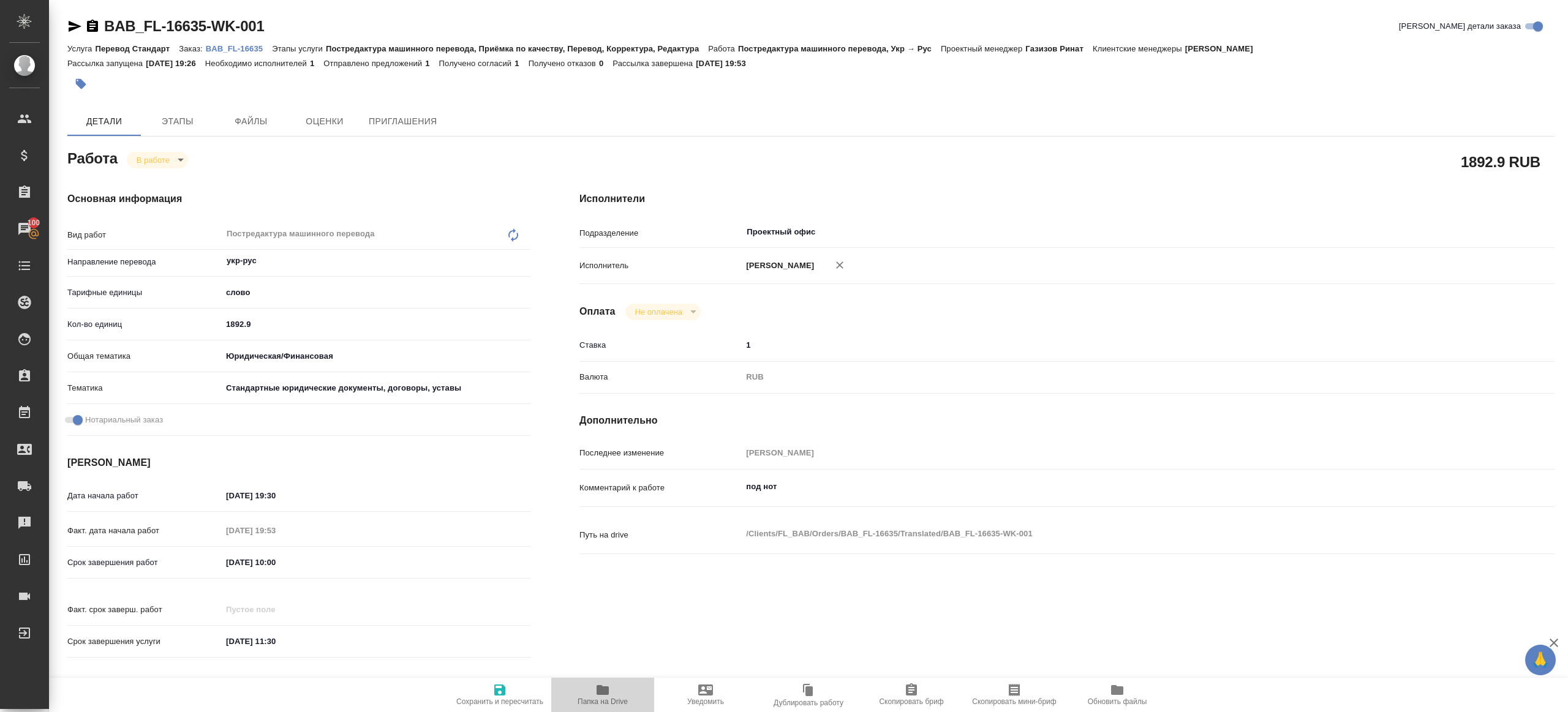
click at [609, 700] on span "Папка на Drive" at bounding box center [602, 702] width 50 height 9
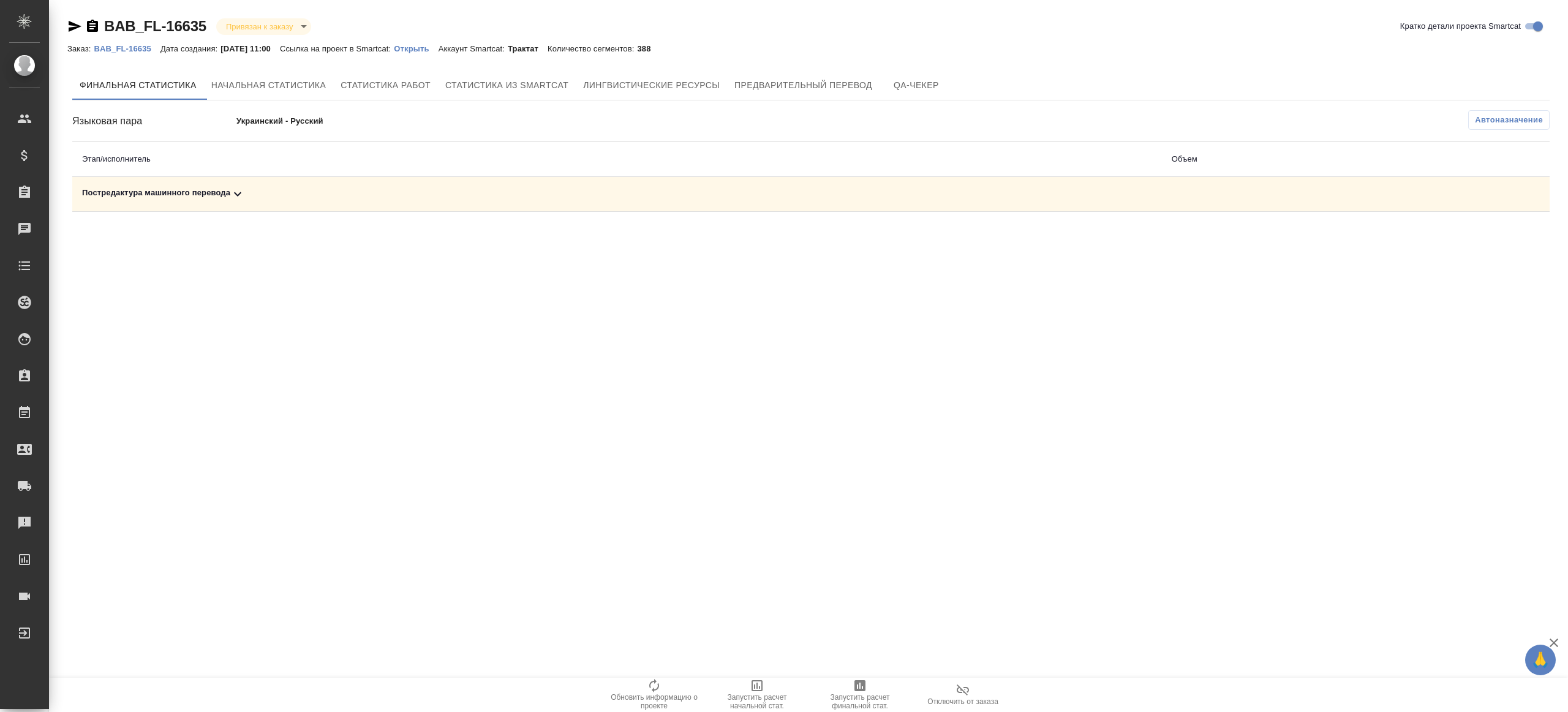
click at [245, 192] on icon at bounding box center [238, 194] width 15 height 15
click at [1176, 236] on icon "button" at bounding box center [1467, 237] width 11 height 10
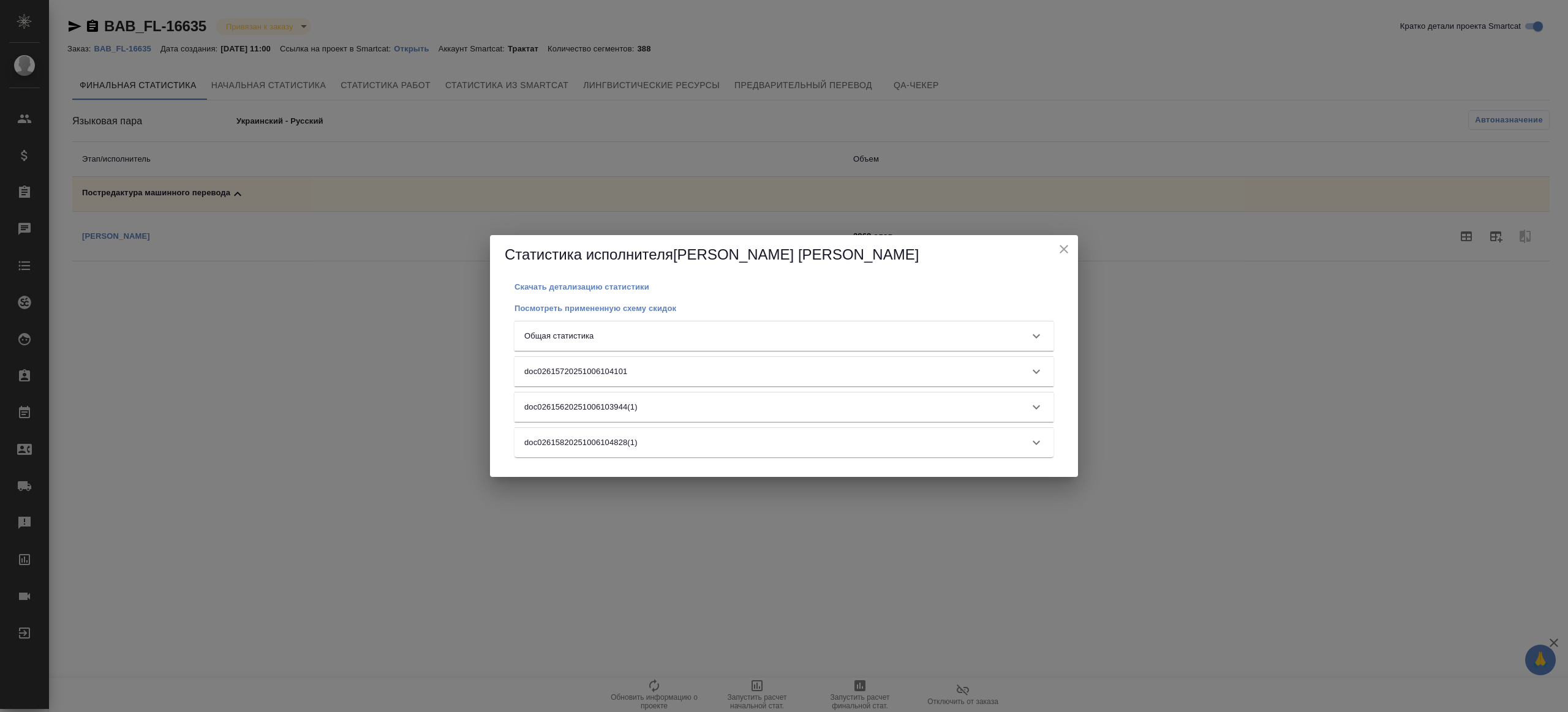
click at [1041, 330] on icon at bounding box center [1036, 337] width 15 height 15
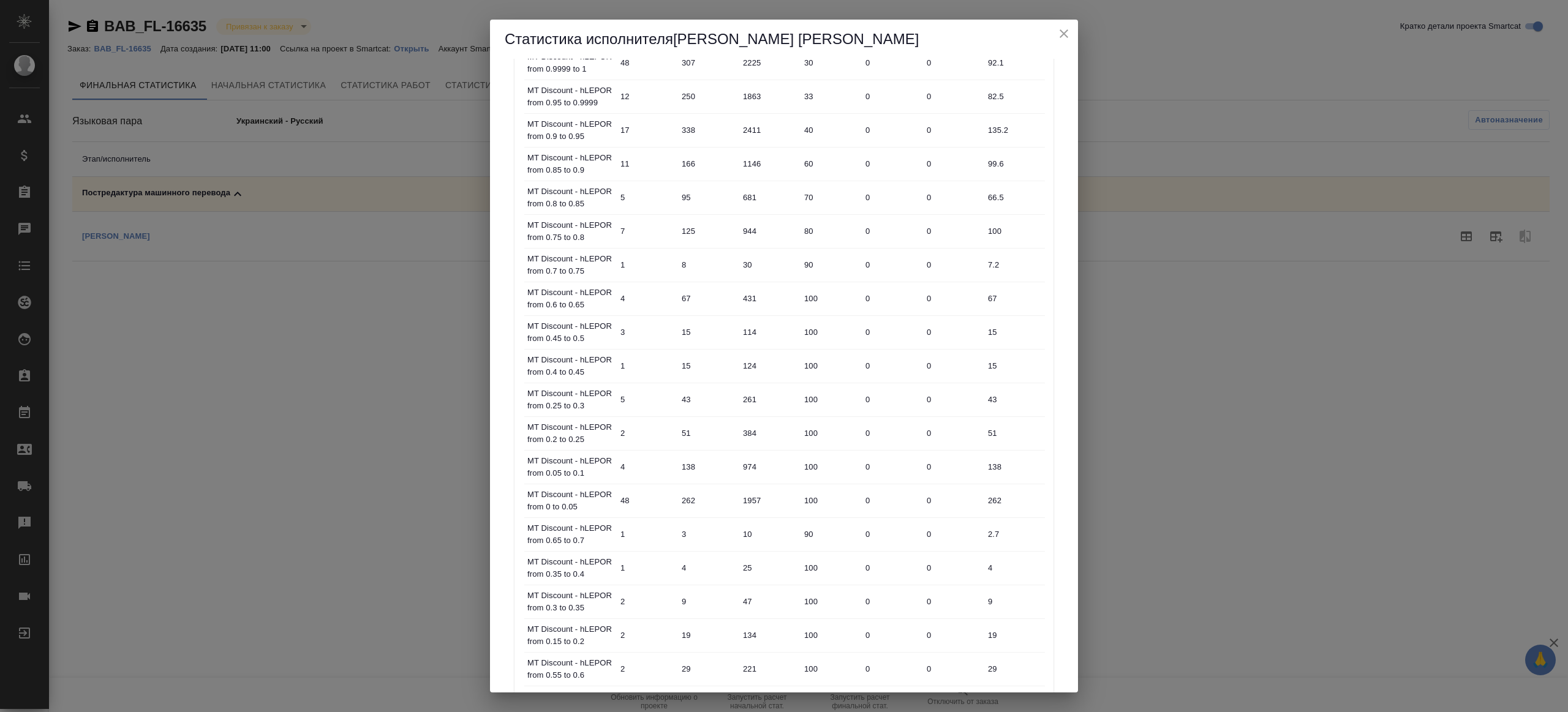
scroll to position [533, 0]
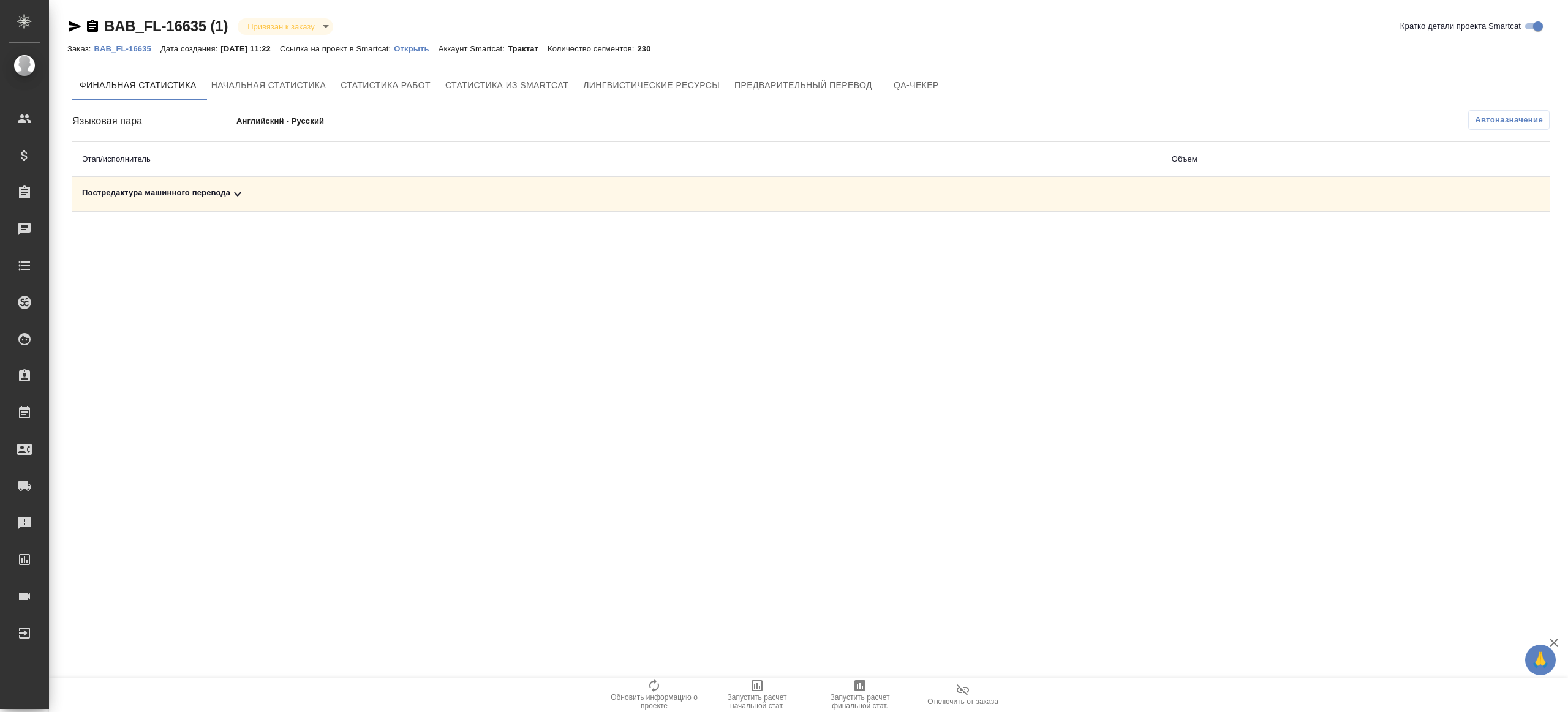
click at [240, 189] on icon at bounding box center [238, 194] width 15 height 15
click at [1496, 242] on icon "button" at bounding box center [1496, 237] width 15 height 15
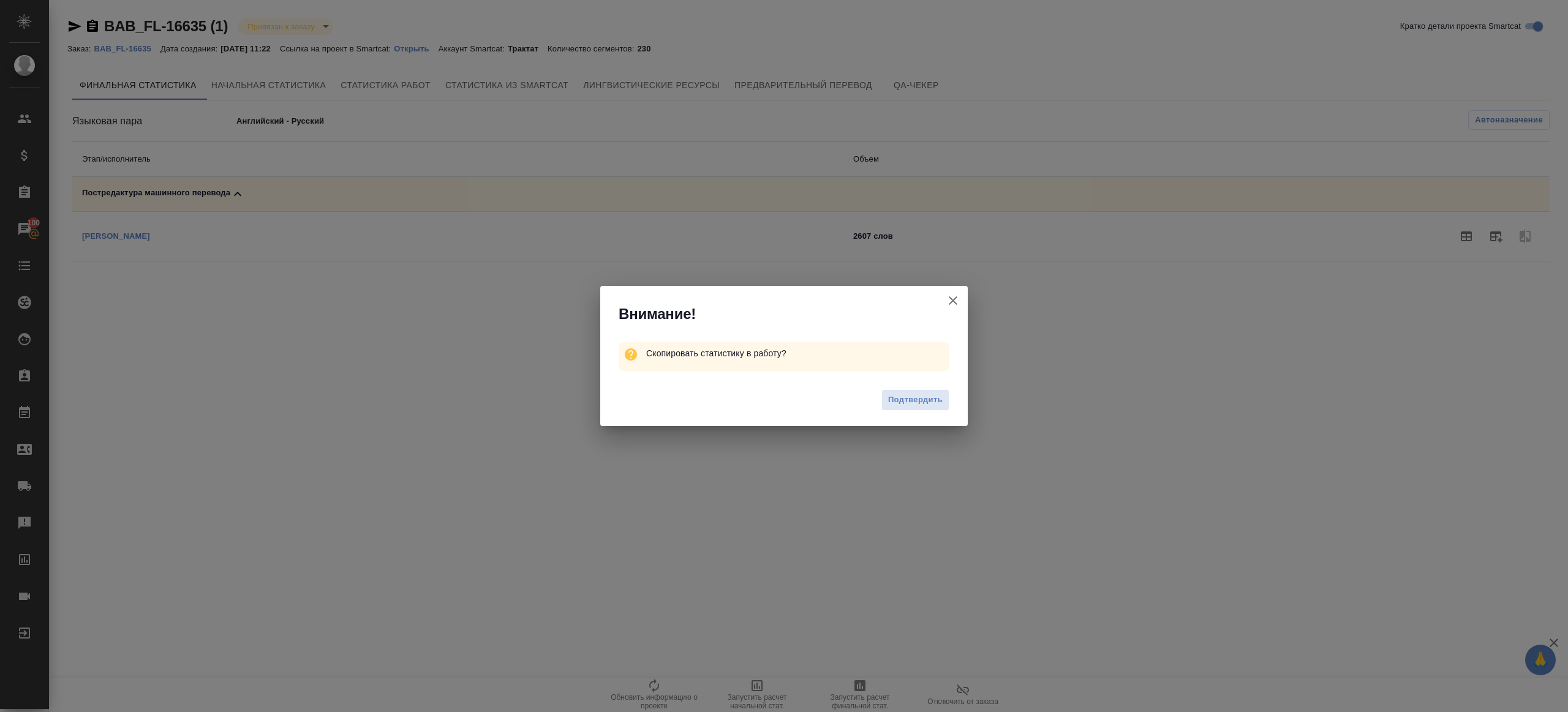
click at [890, 395] on span "Подтвердить" at bounding box center [916, 400] width 54 height 14
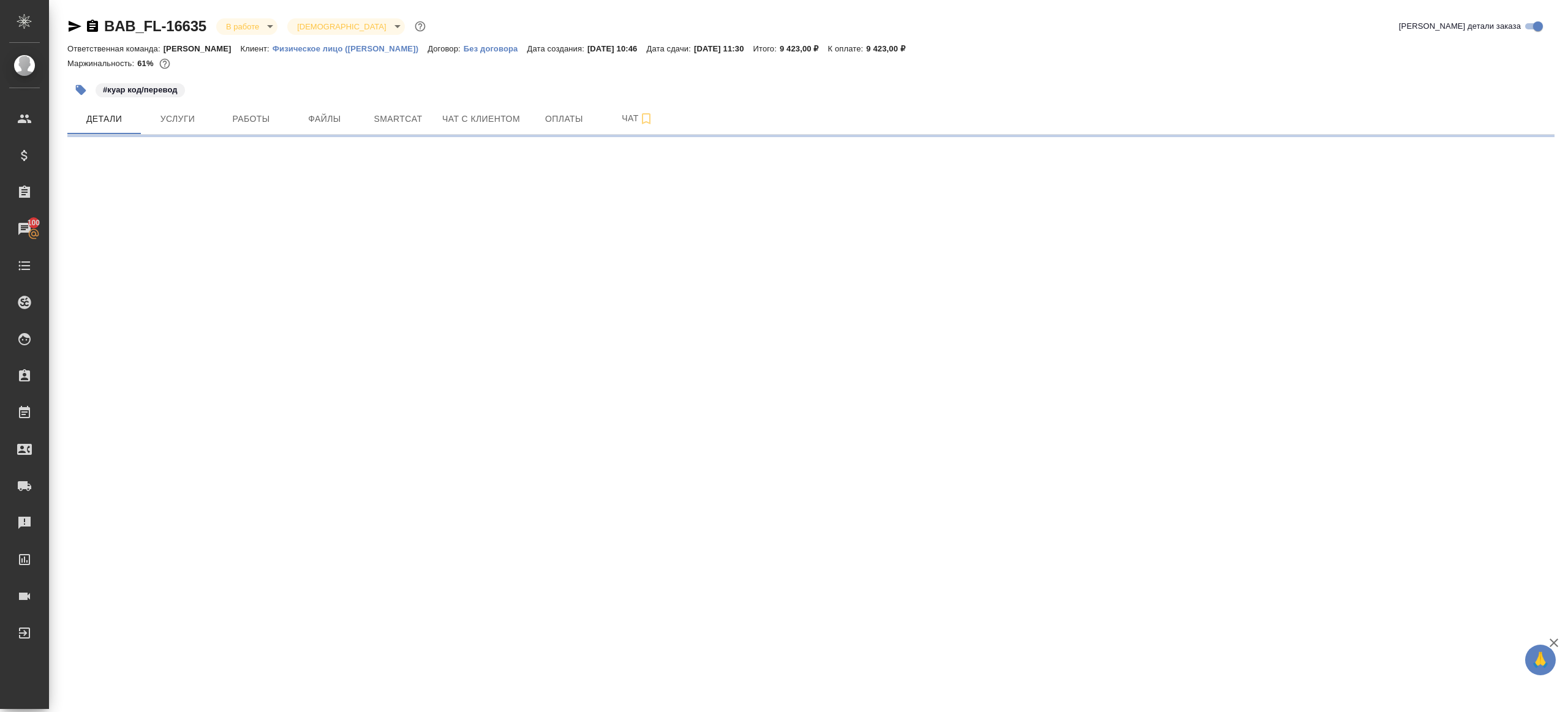
select select "RU"
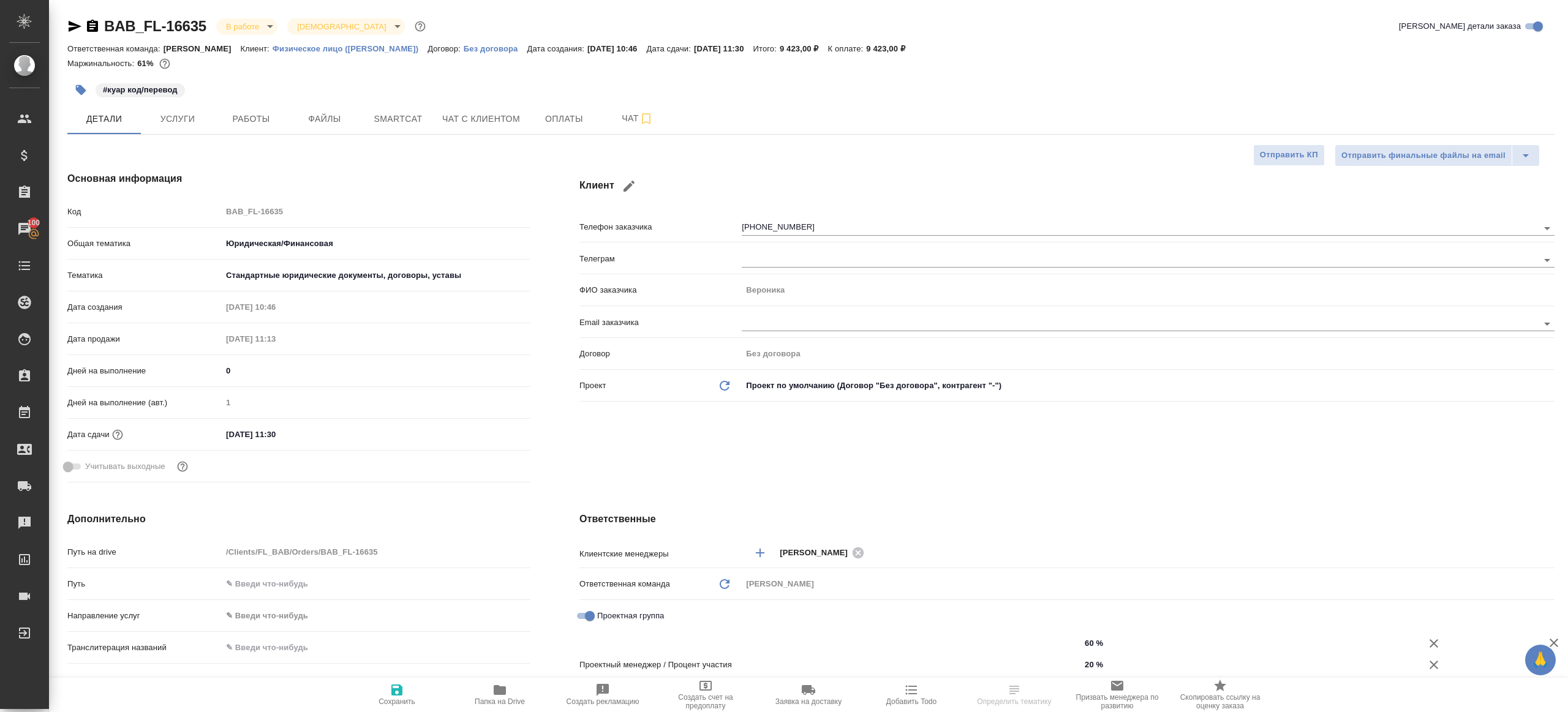
type textarea "x"
type input "Газизов Ринат"
type input "[PERSON_NAME]"
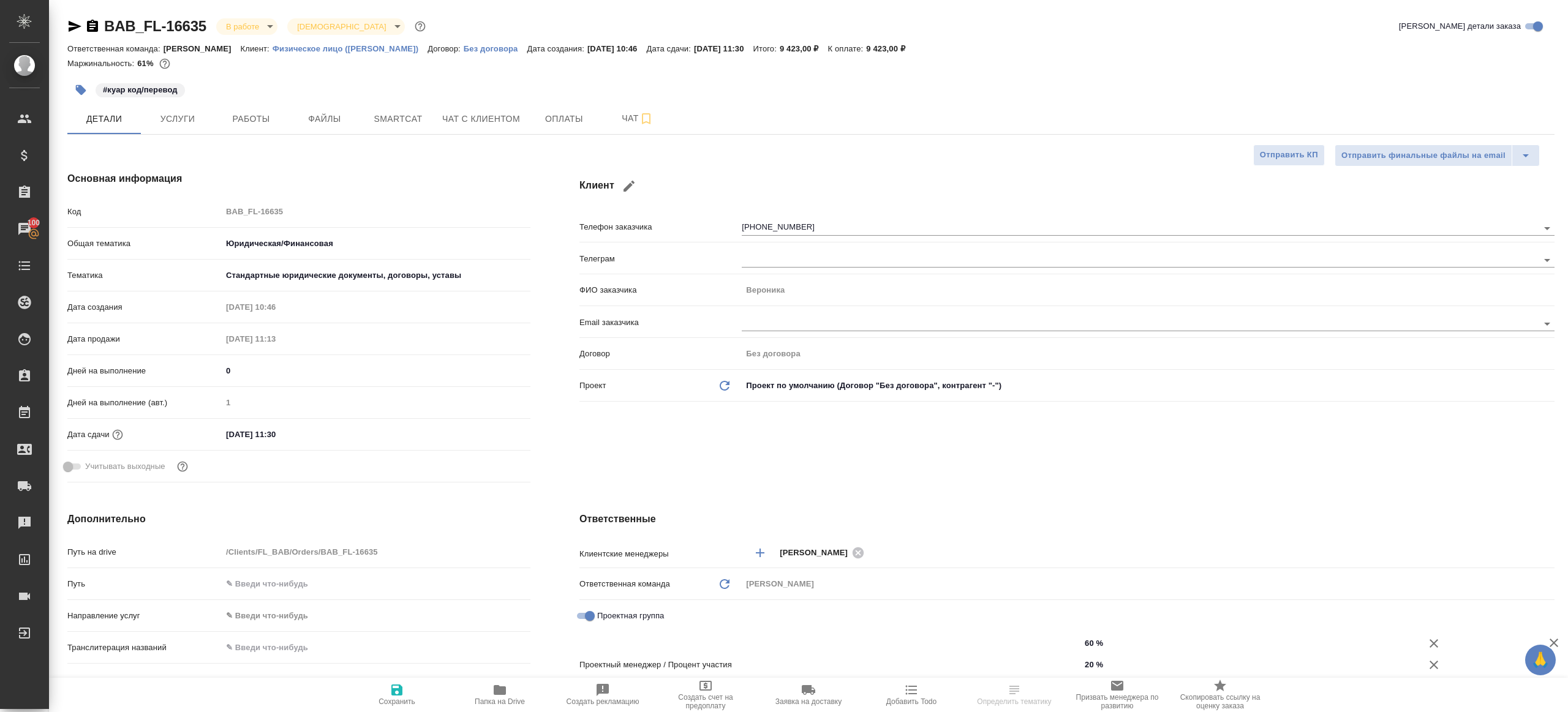
type input "[PERSON_NAME]"
click at [202, 127] on button "Услуги" at bounding box center [178, 119] width 73 height 31
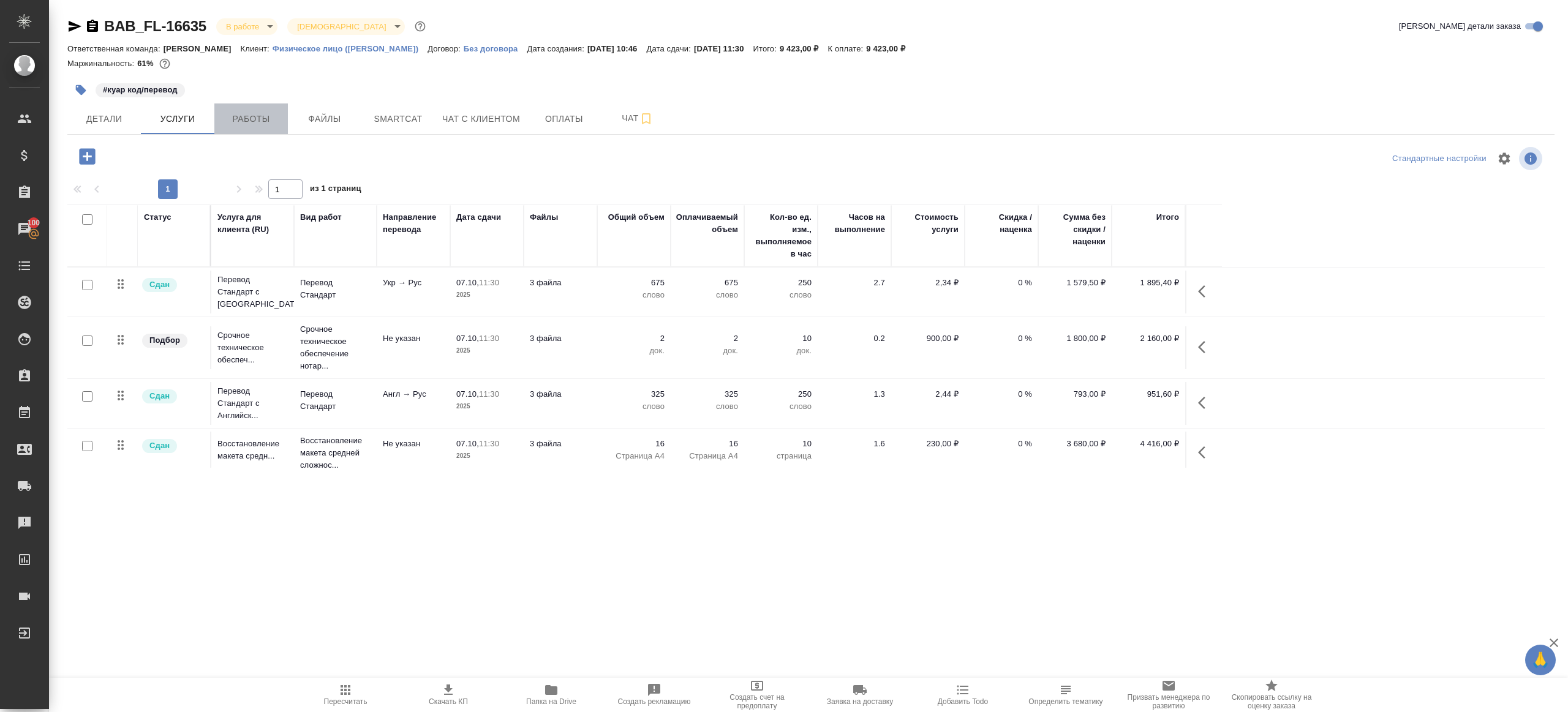
click at [262, 123] on span "Работы" at bounding box center [251, 119] width 59 height 15
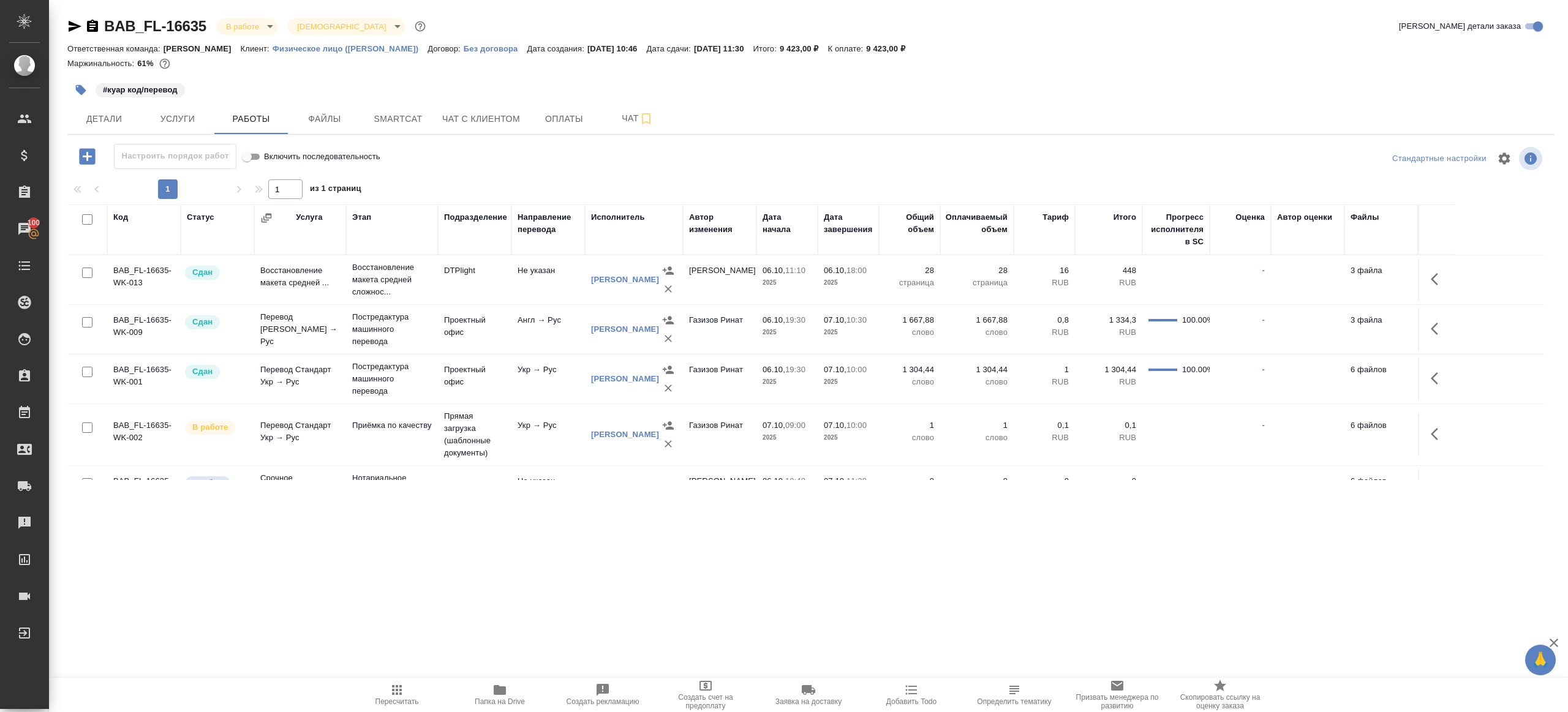
click at [184, 102] on div "#куар код/перевод" at bounding box center [563, 90] width 991 height 27
click at [183, 112] on span "Услуги" at bounding box center [177, 119] width 59 height 15
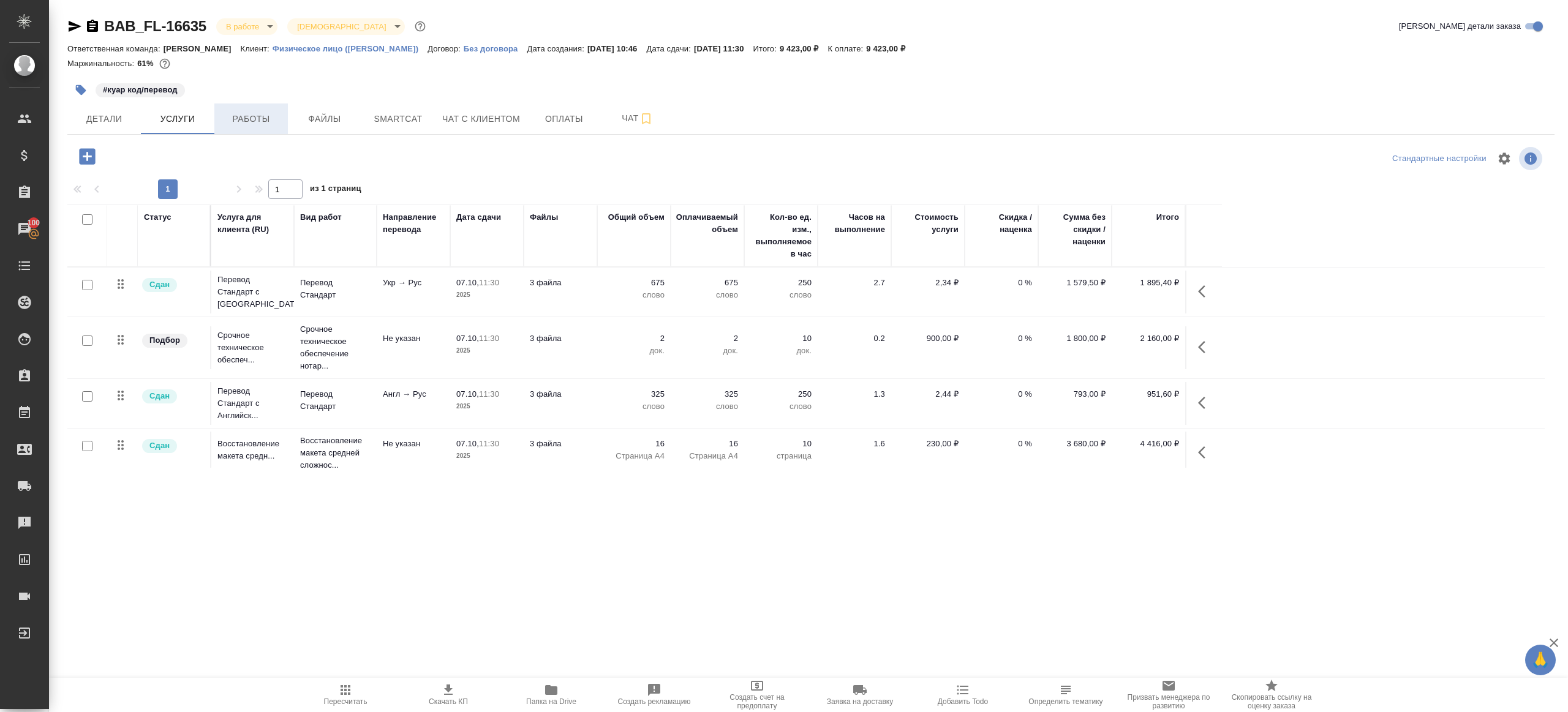
click at [259, 115] on span "Работы" at bounding box center [251, 119] width 59 height 15
